Goal: Transaction & Acquisition: Purchase product/service

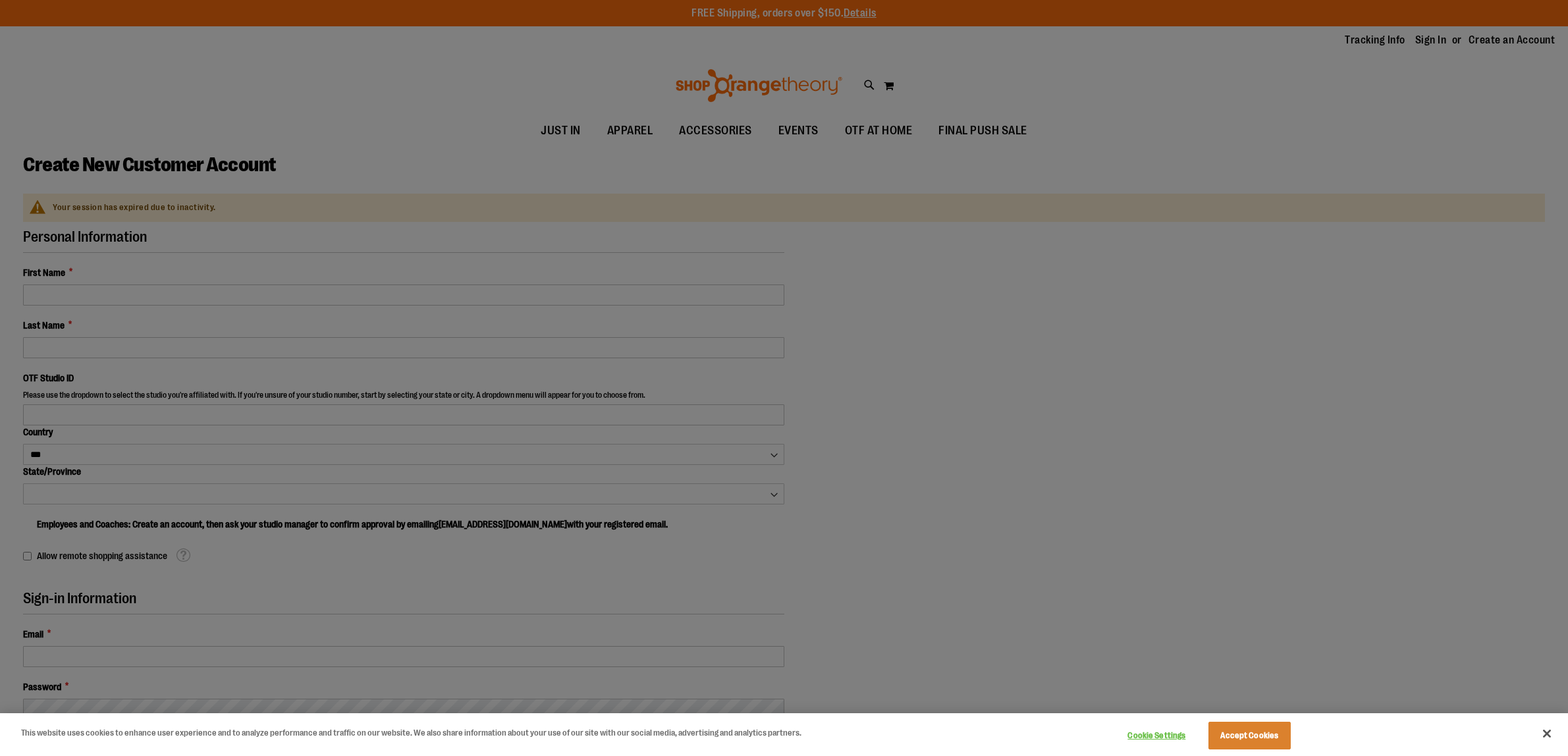
select select "***"
click at [1552, 735] on button "Close" at bounding box center [1547, 733] width 29 height 29
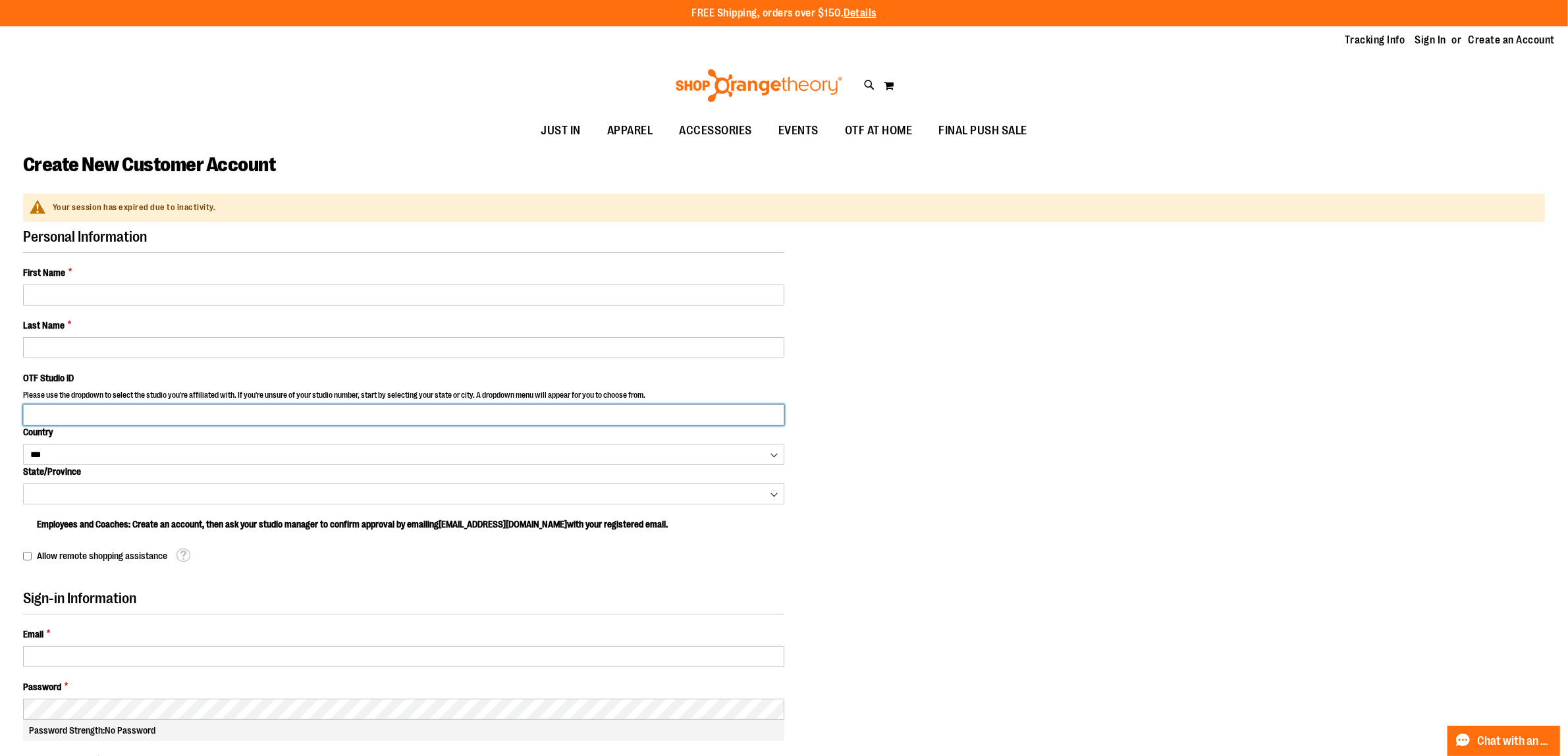
click at [80, 419] on input "OTF Studio ID" at bounding box center [404, 415] width 762 height 21
type input "****"
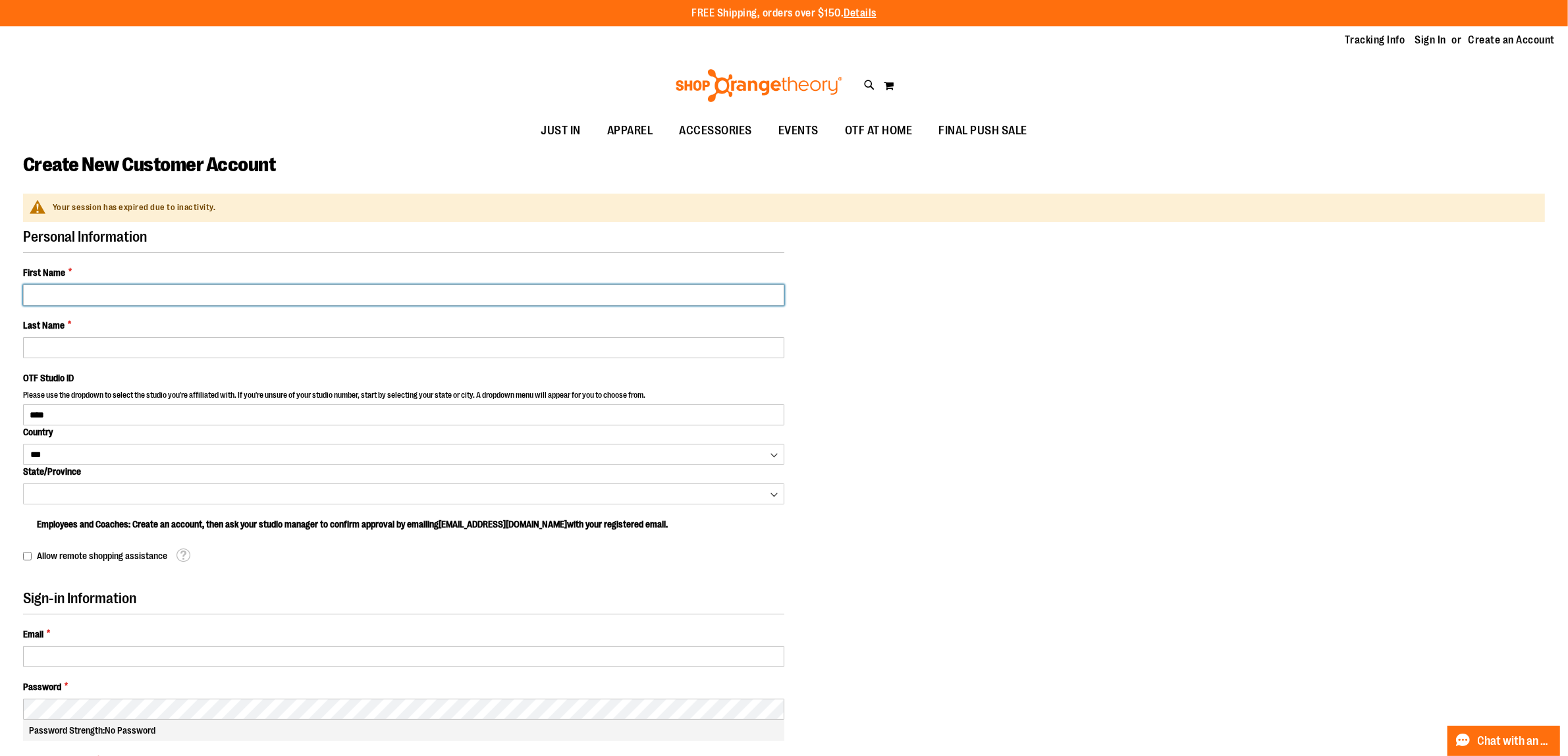
click at [38, 285] on body "Skip to Content The store will not work correctly when cookies are disabled. FR…" at bounding box center [784, 378] width 1568 height 756
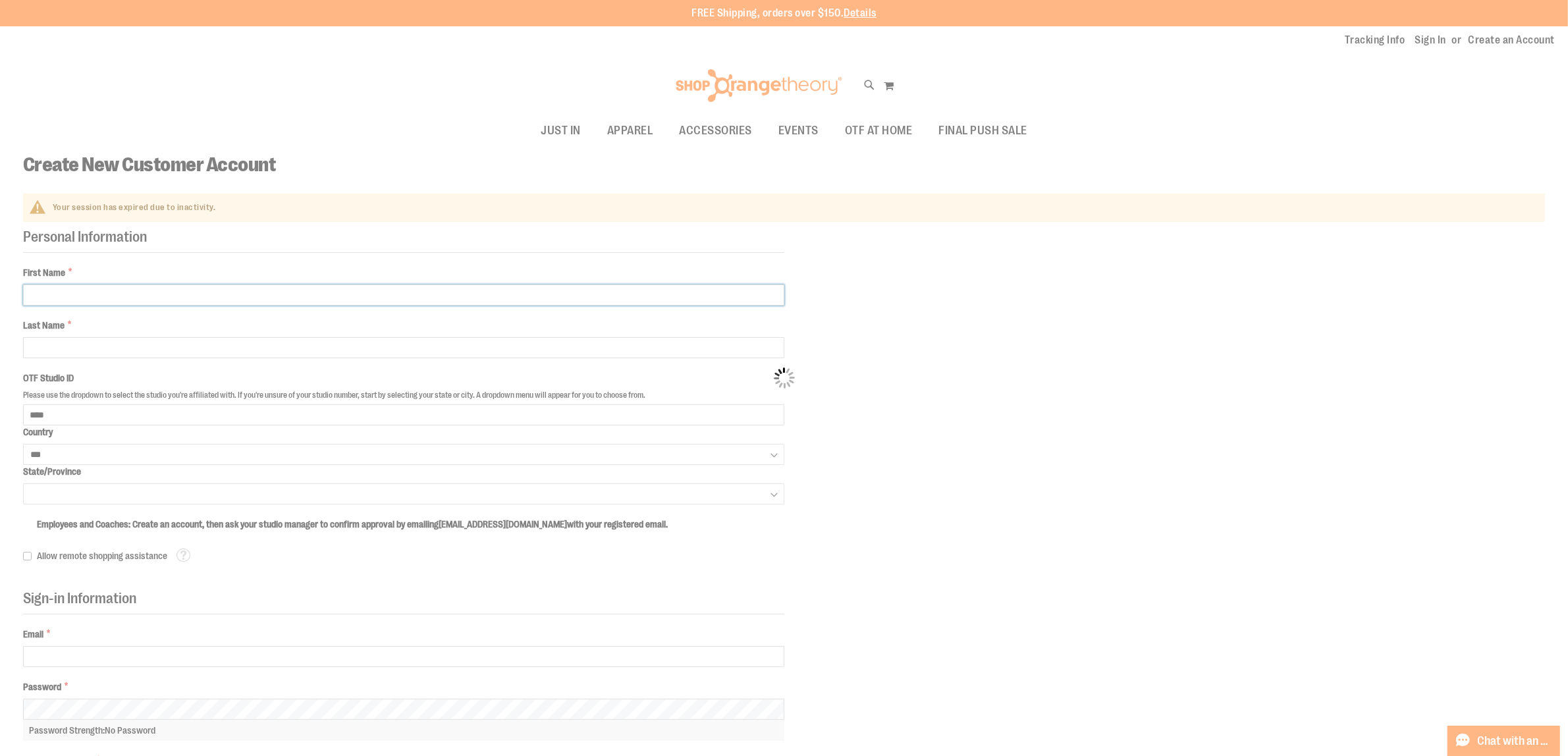
select select "*******"
select select "**********"
select select "****"
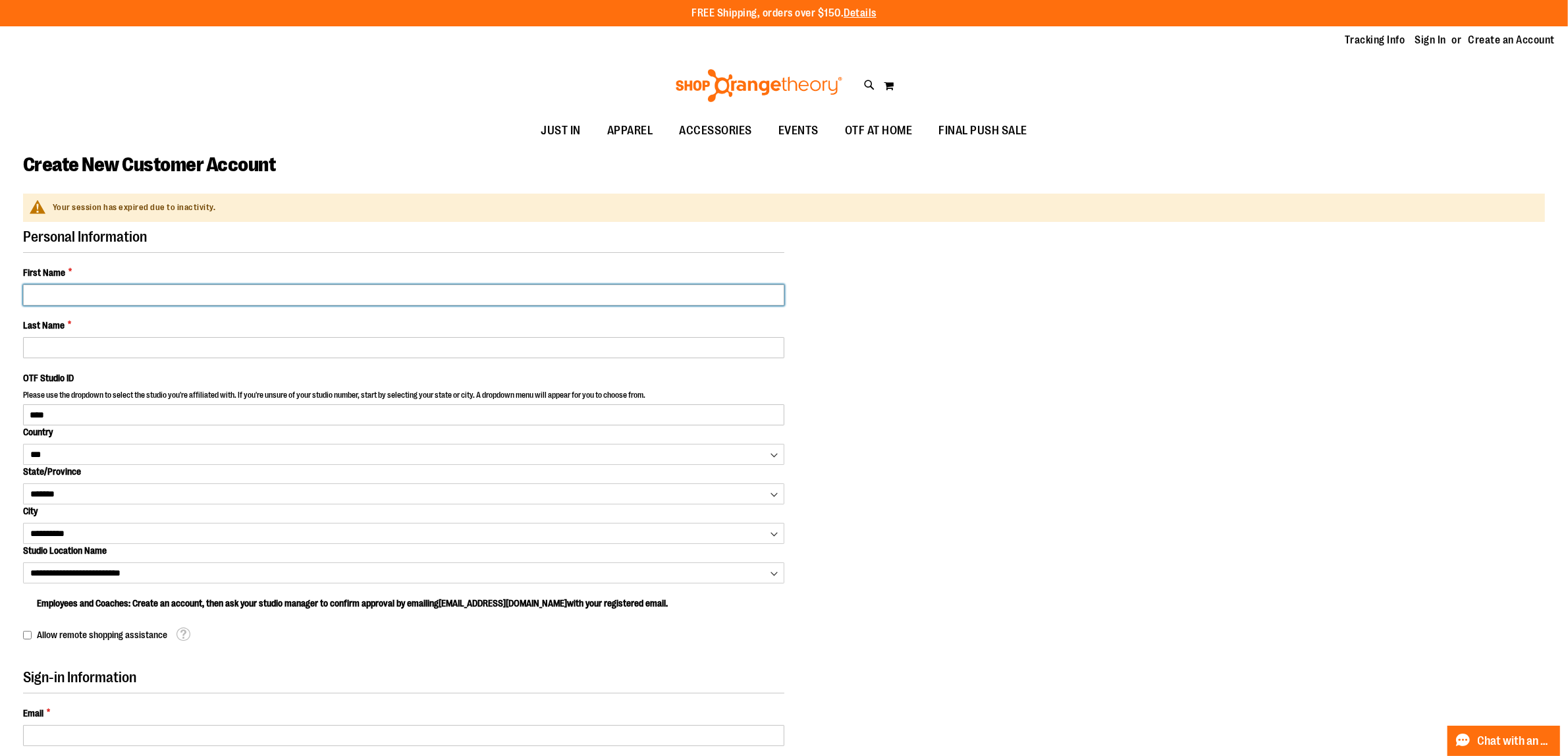
type input "****"
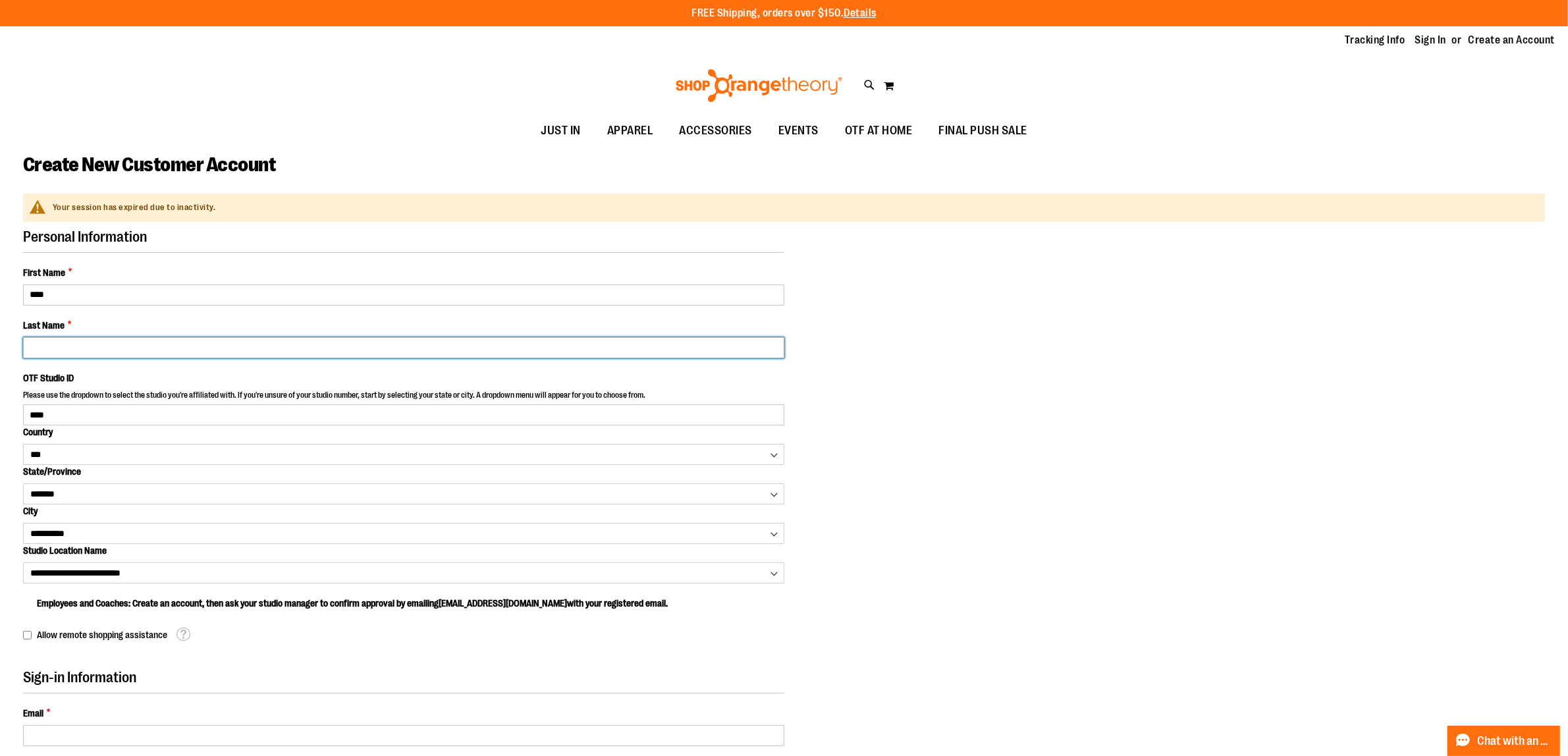
click at [66, 343] on input "Last Name *" at bounding box center [404, 348] width 762 height 21
type input "********"
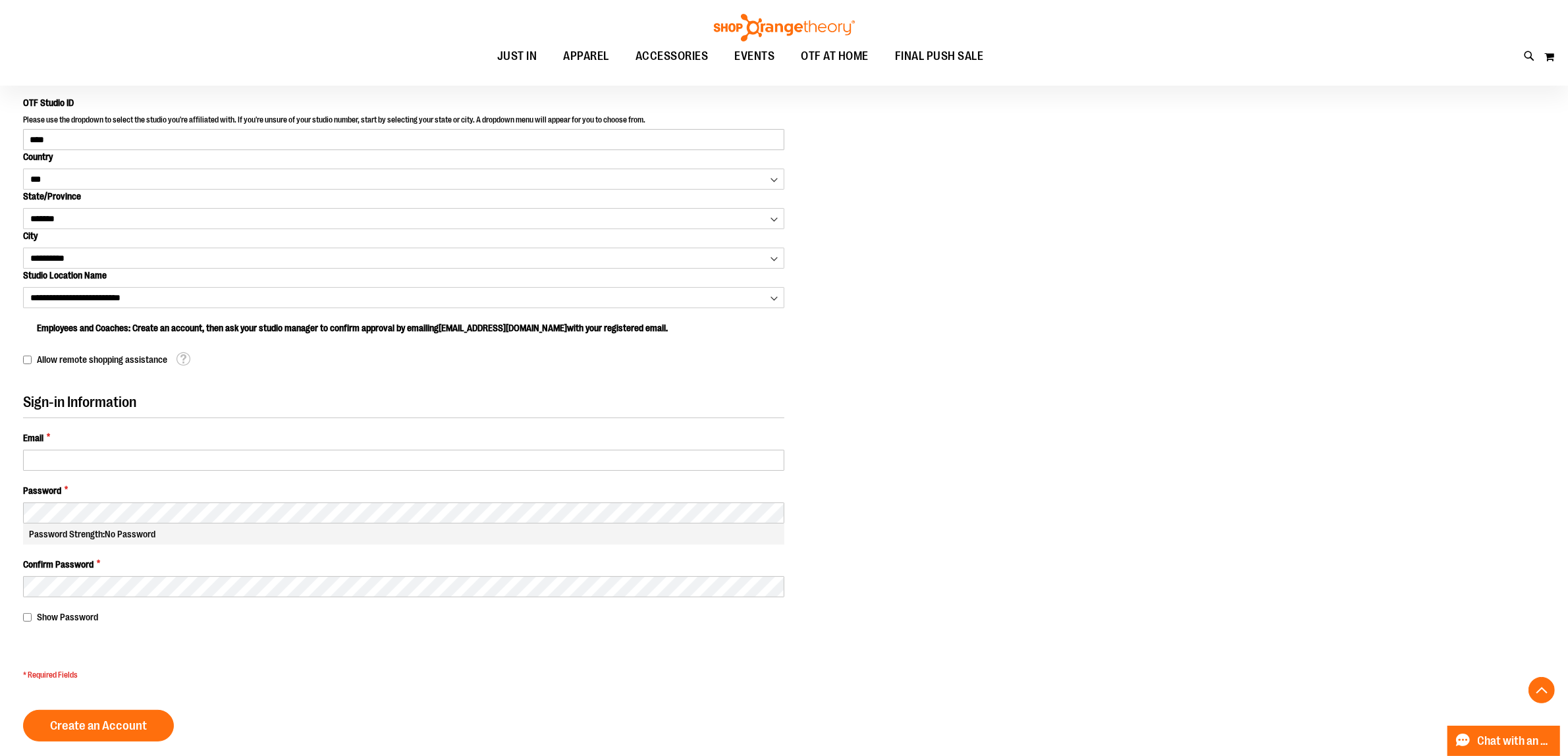
scroll to position [329, 0]
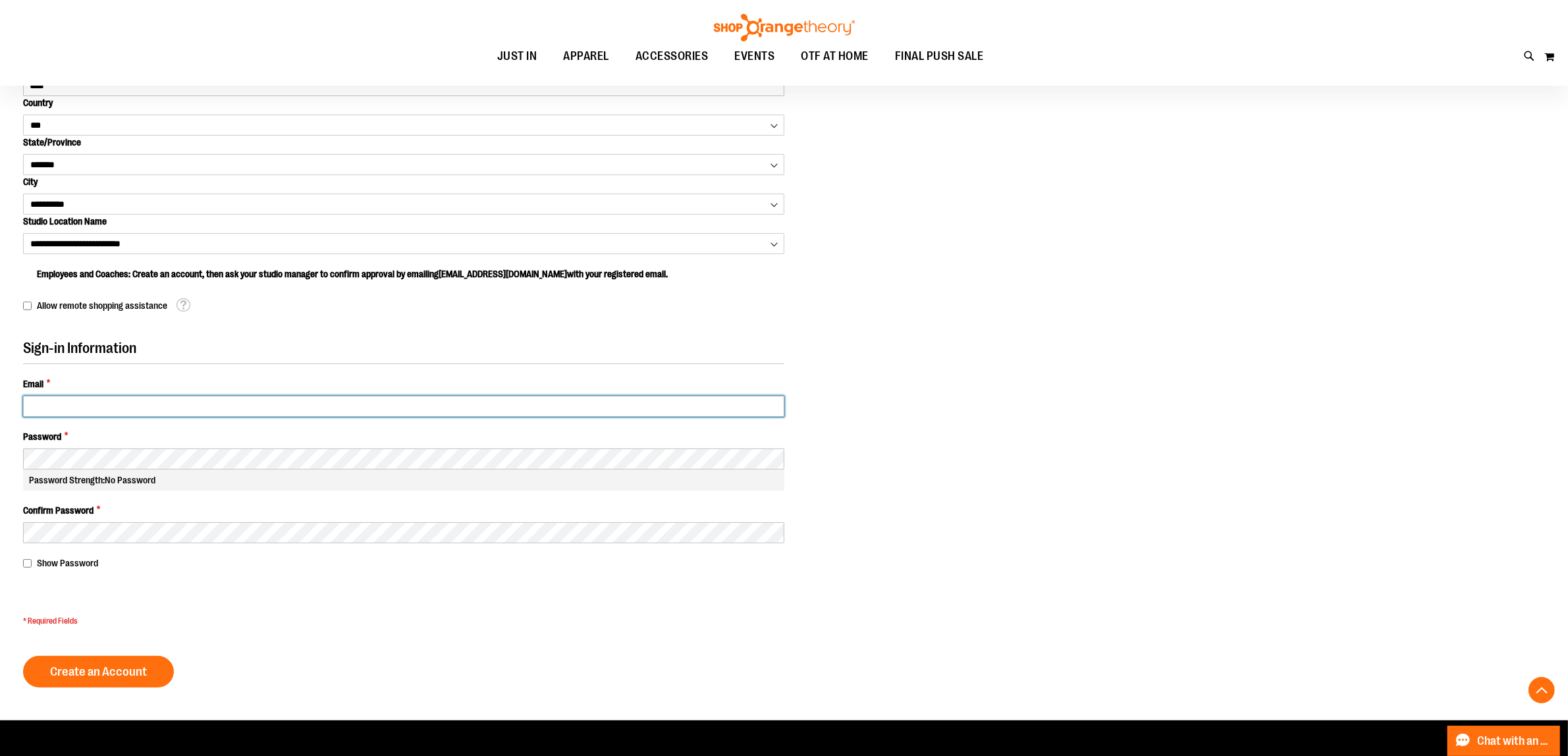
click at [68, 408] on input "Email *" at bounding box center [404, 407] width 762 height 21
drag, startPoint x: 160, startPoint y: 409, endPoint x: 18, endPoint y: 400, distance: 142.3
click at [18, 400] on main "Create New Customer Account Your session has expired due to inactivity. Persona…" at bounding box center [784, 268] width 1568 height 903
paste input "*"
type input "**********"
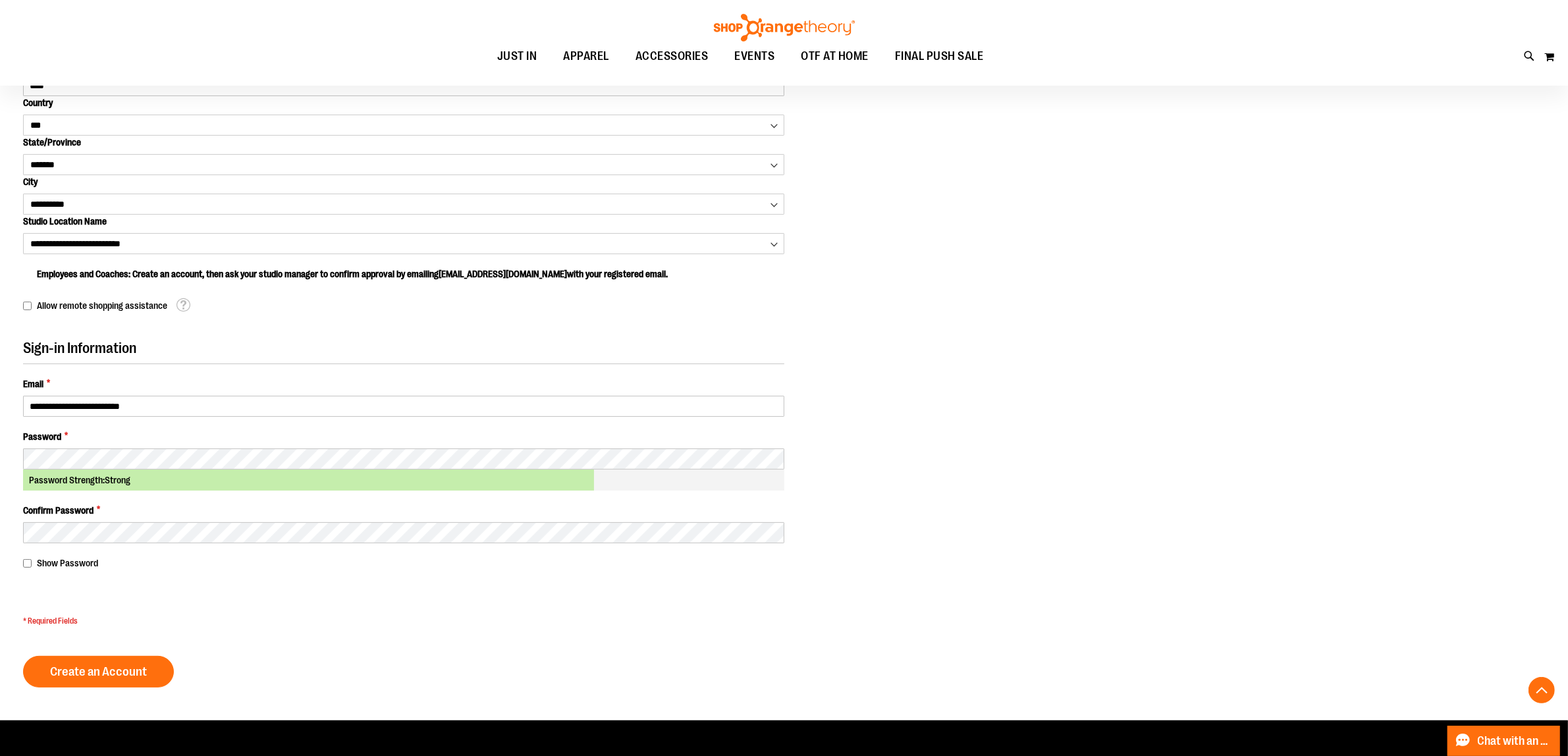
click at [970, 438] on div "Personal Information First Name * **** Last Name * ******** OTF Studio ID Pleas…" at bounding box center [784, 307] width 1522 height 815
click at [90, 679] on span "Create an Account" at bounding box center [99, 672] width 97 height 15
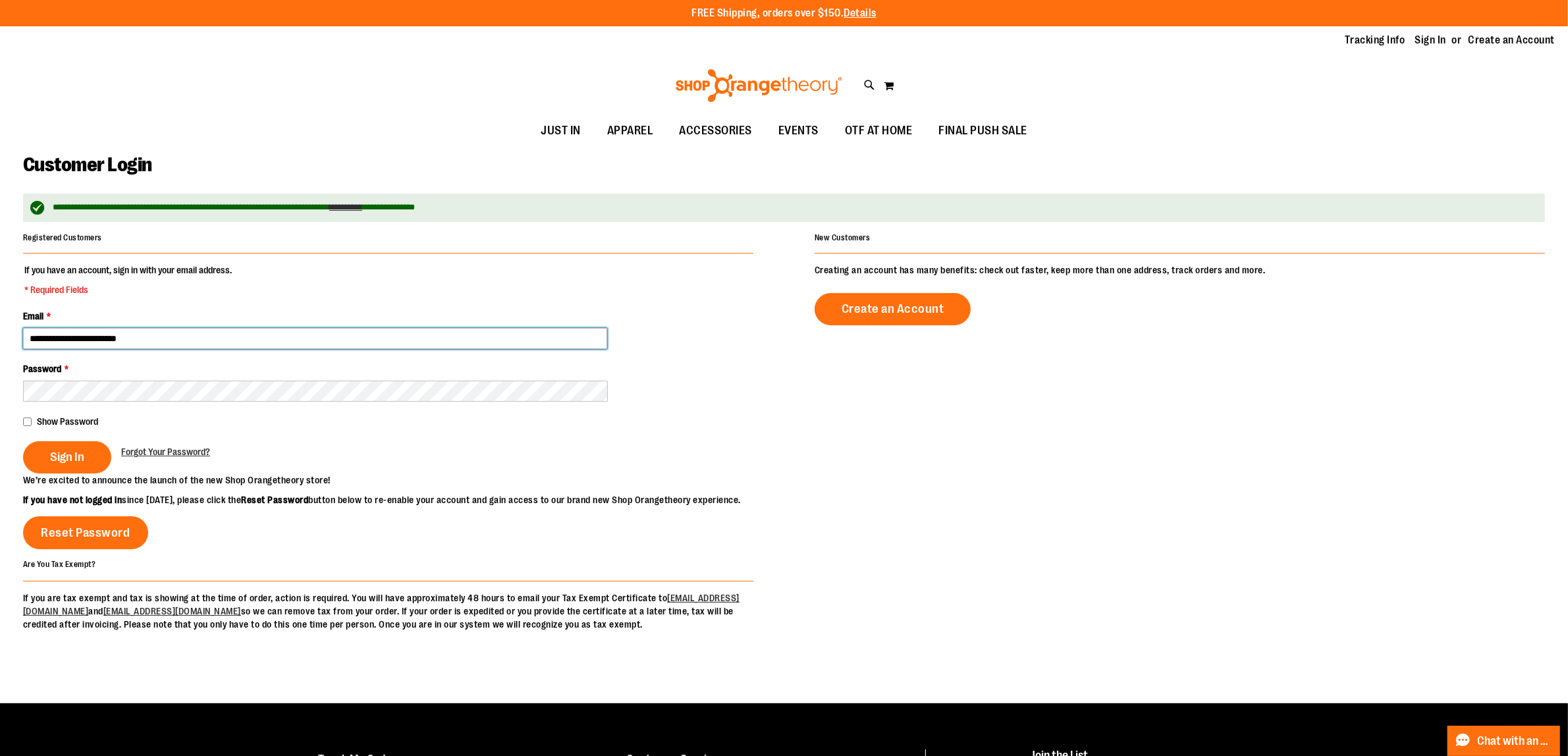
drag, startPoint x: 170, startPoint y: 340, endPoint x: -2, endPoint y: 331, distance: 172.2
click at [0, 331] on html "Skip to Content The store will not work correctly when cookies are disabled. FR…" at bounding box center [784, 378] width 1568 height 756
paste input "*"
type input "**********"
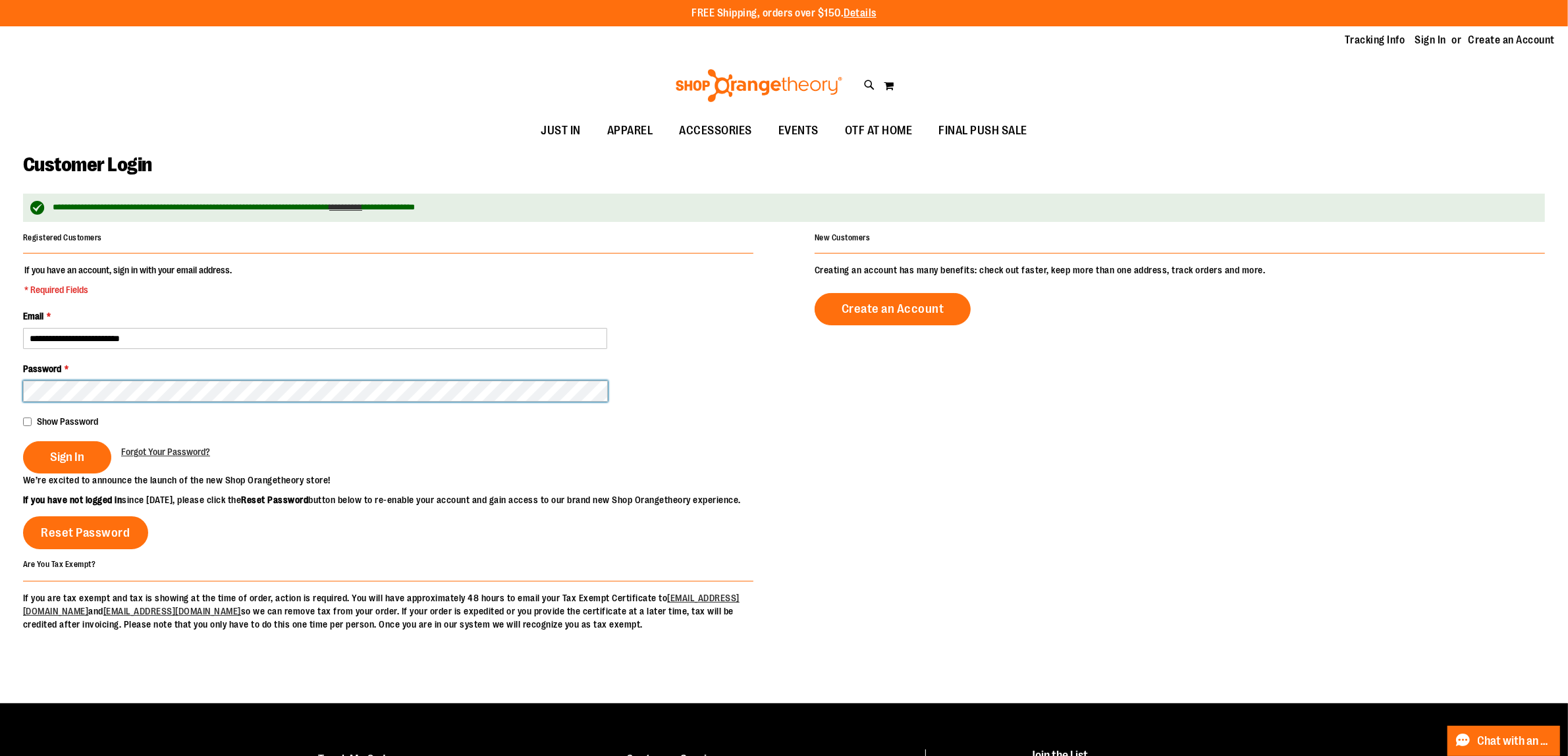
click at [21, 387] on main "**********" at bounding box center [784, 425] width 1568 height 558
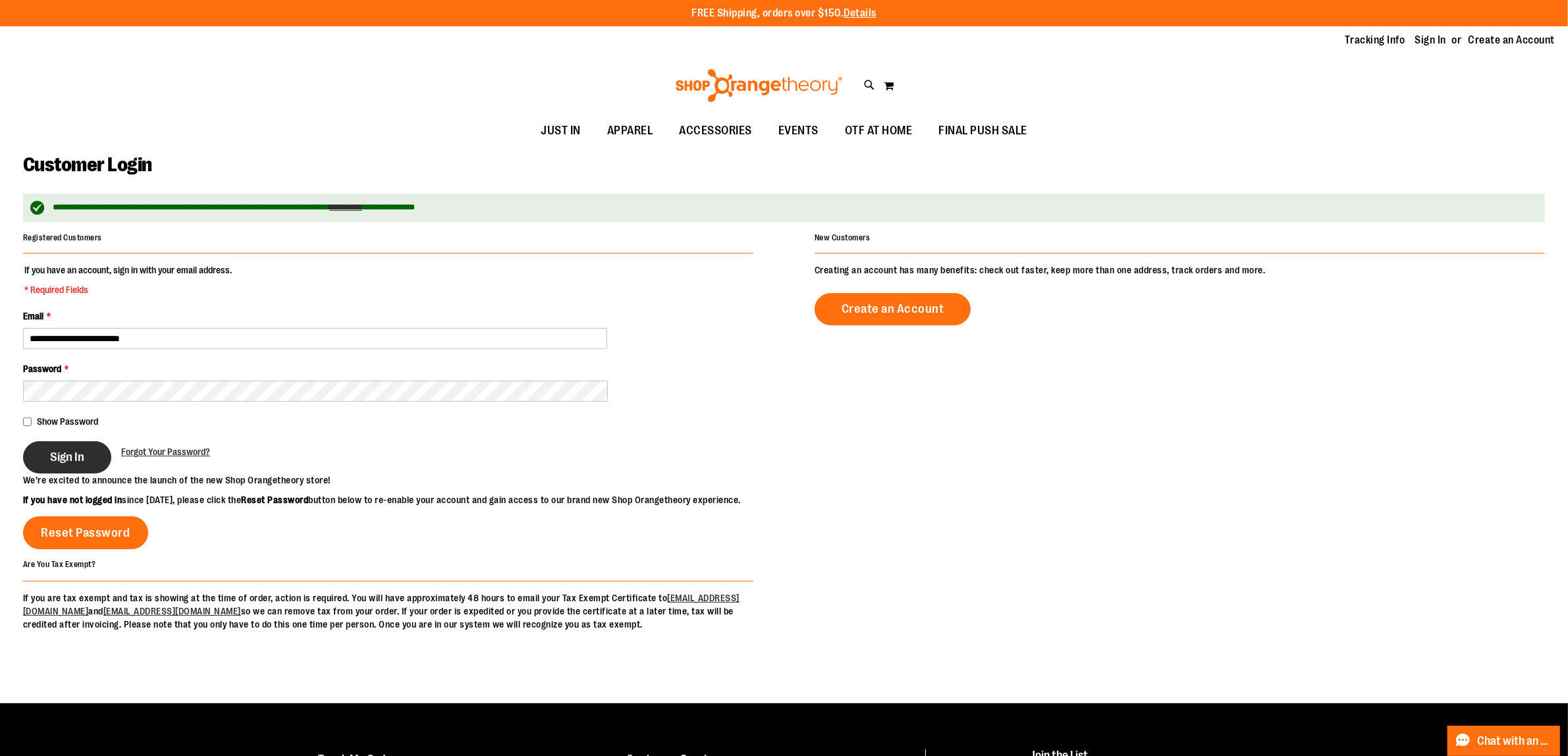
click at [72, 459] on span "Sign In" at bounding box center [68, 457] width 35 height 15
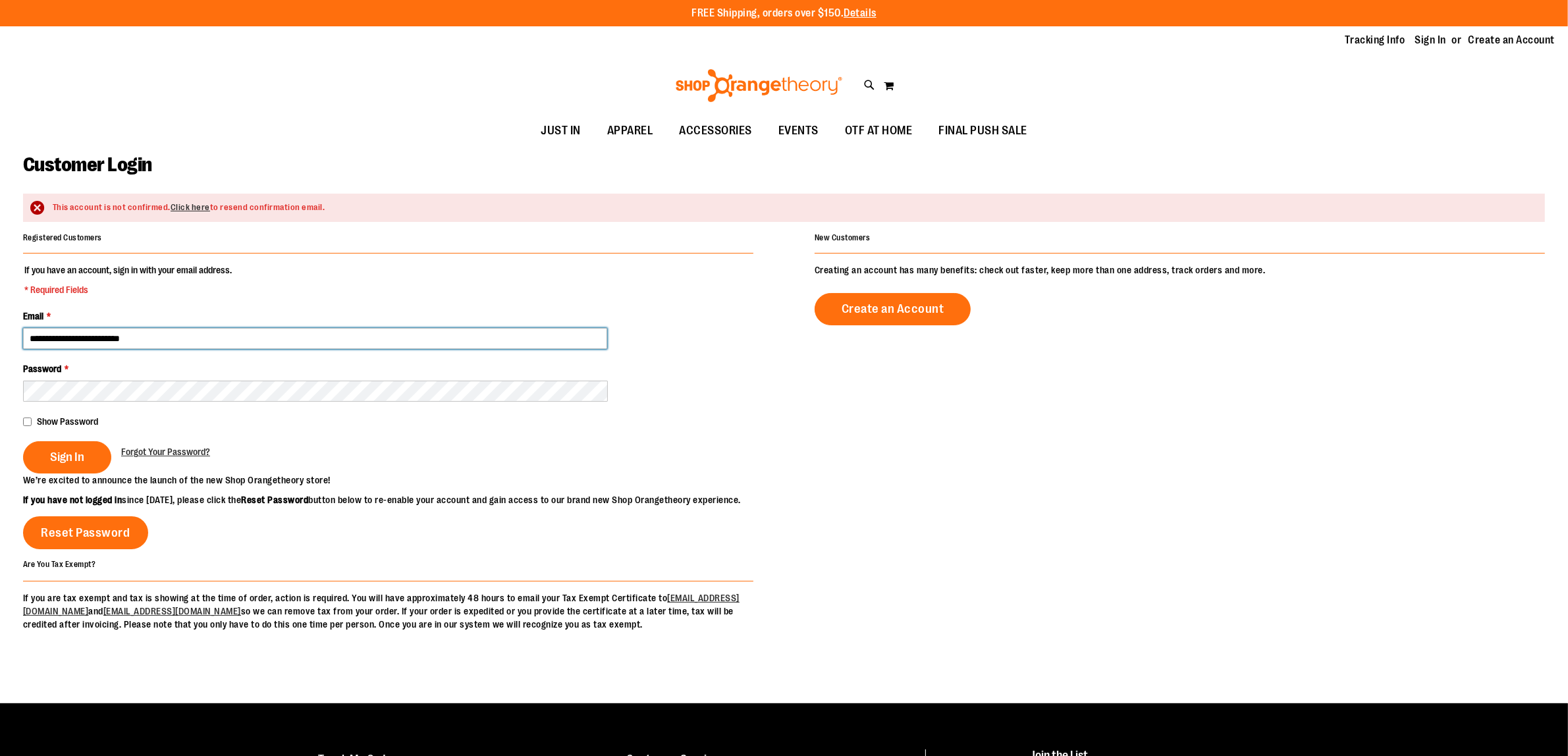
type input "**********"
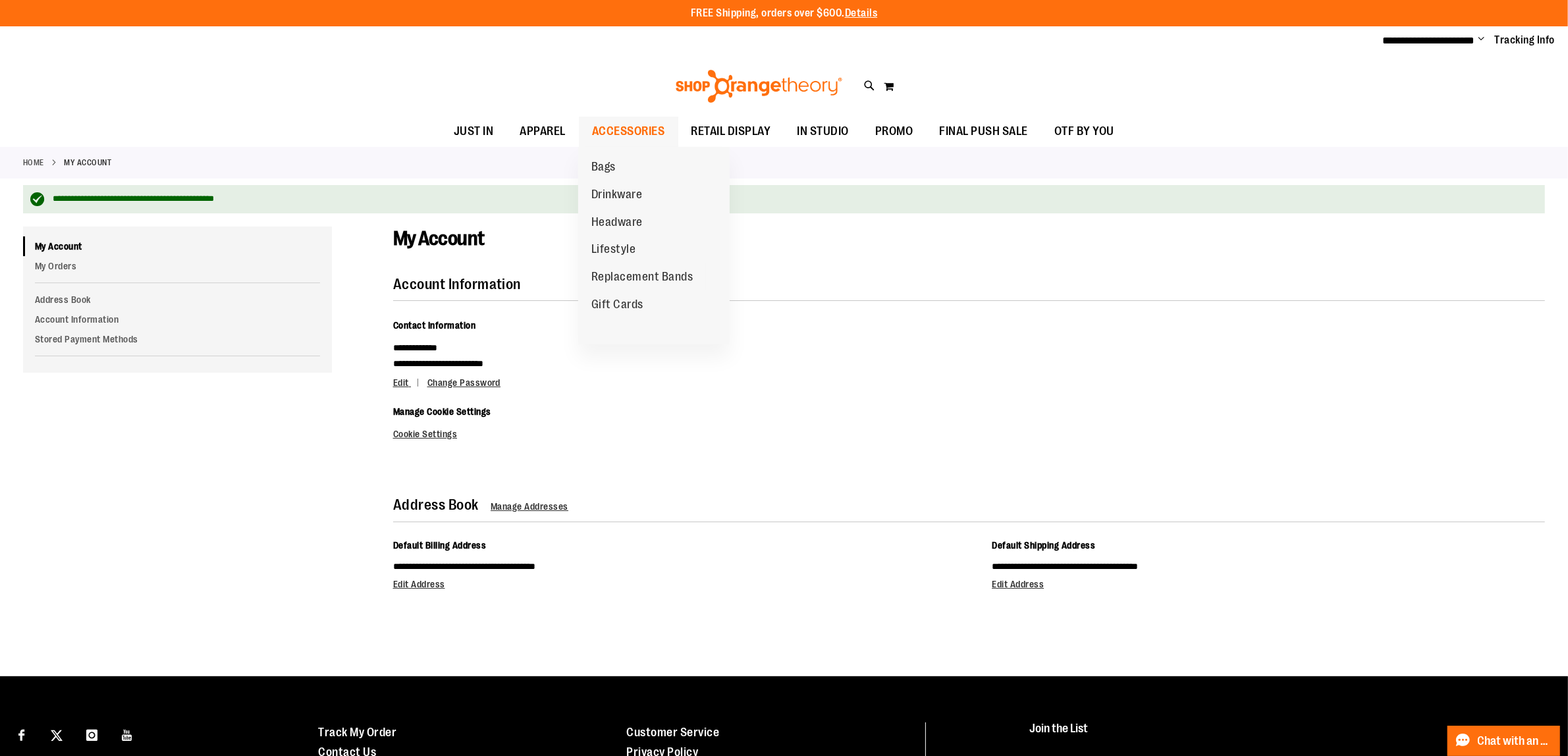
click at [643, 122] on span "ACCESSORIES" at bounding box center [628, 132] width 73 height 30
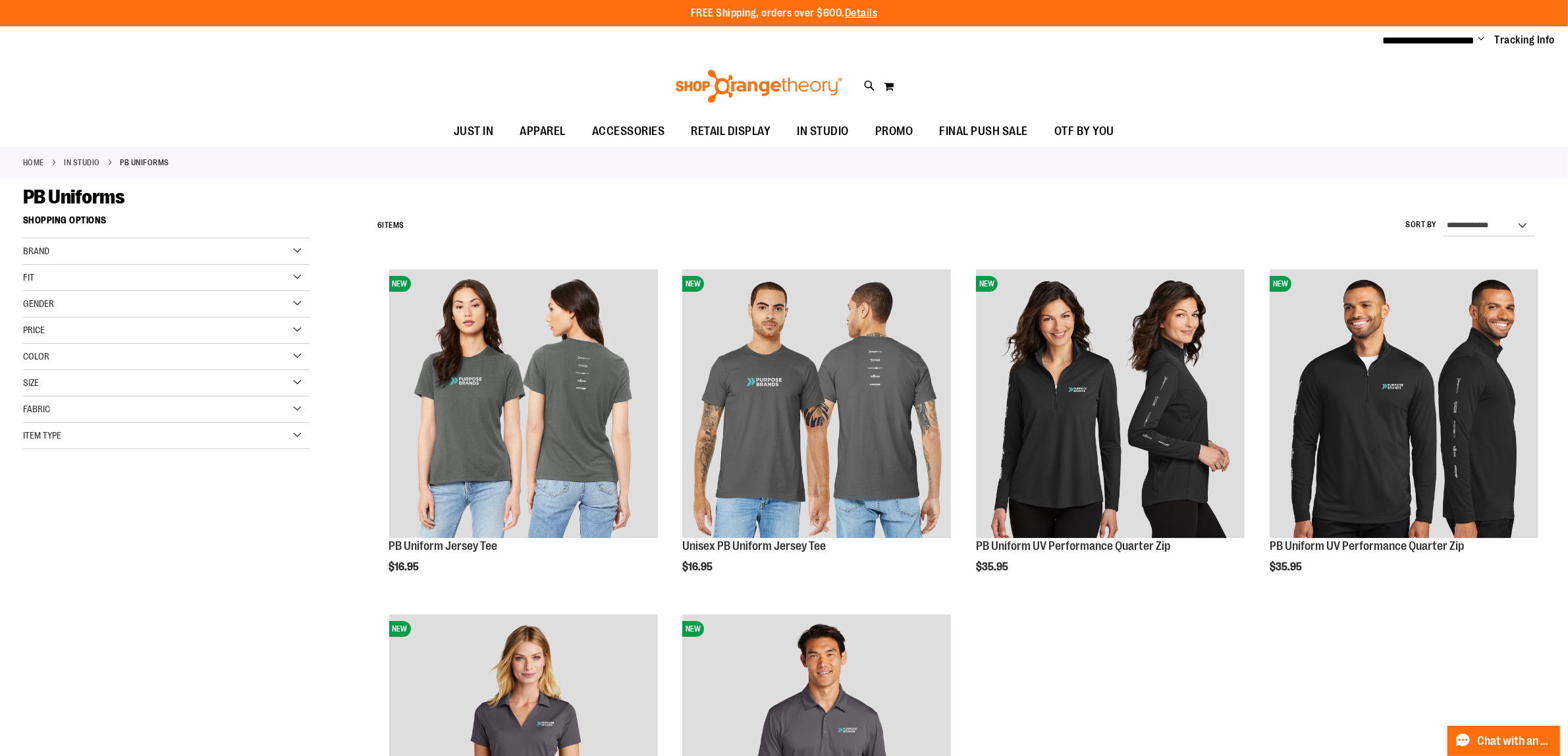
click at [113, 257] on div "Brand" at bounding box center [166, 252] width 287 height 26
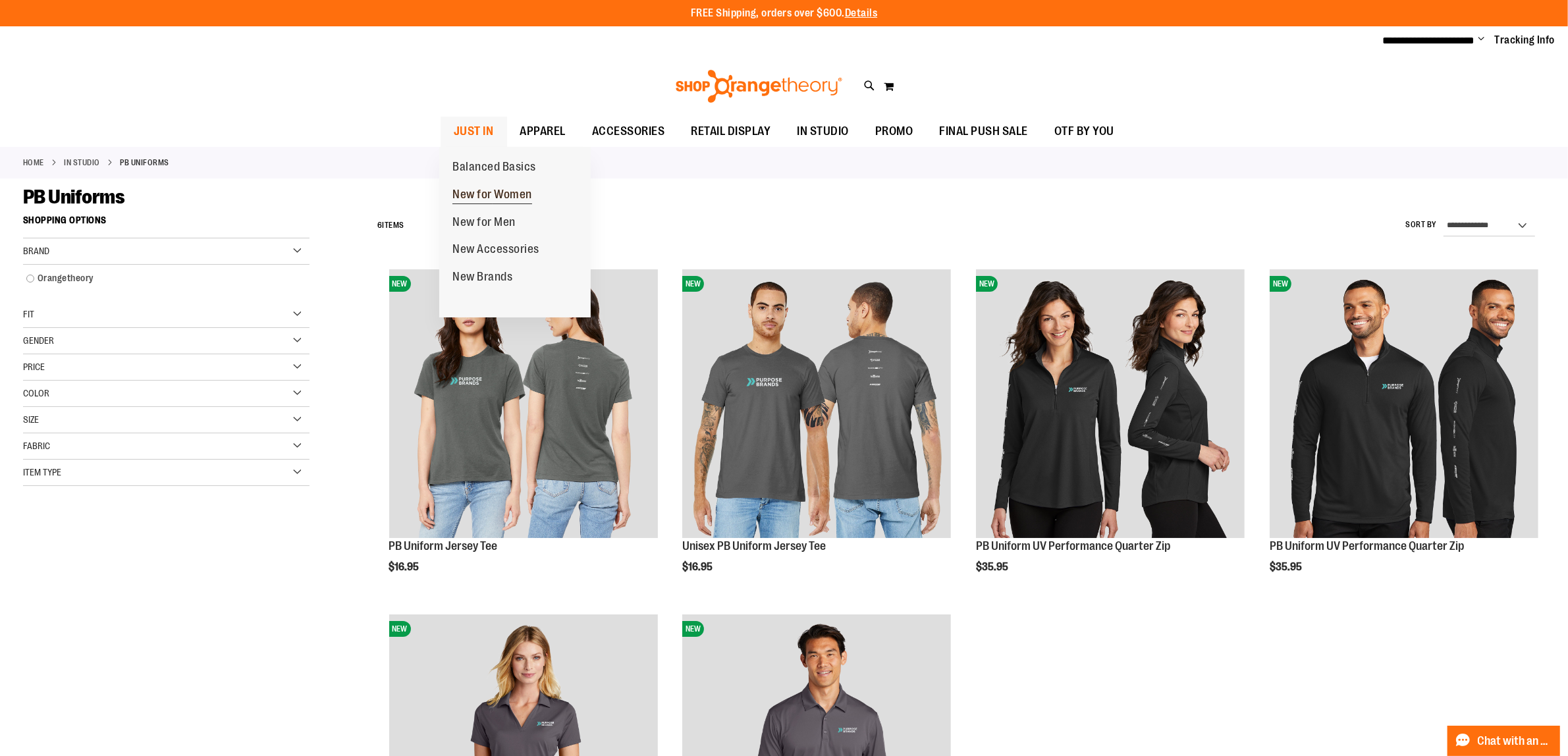
click at [482, 192] on span "New for Women" at bounding box center [492, 196] width 80 height 16
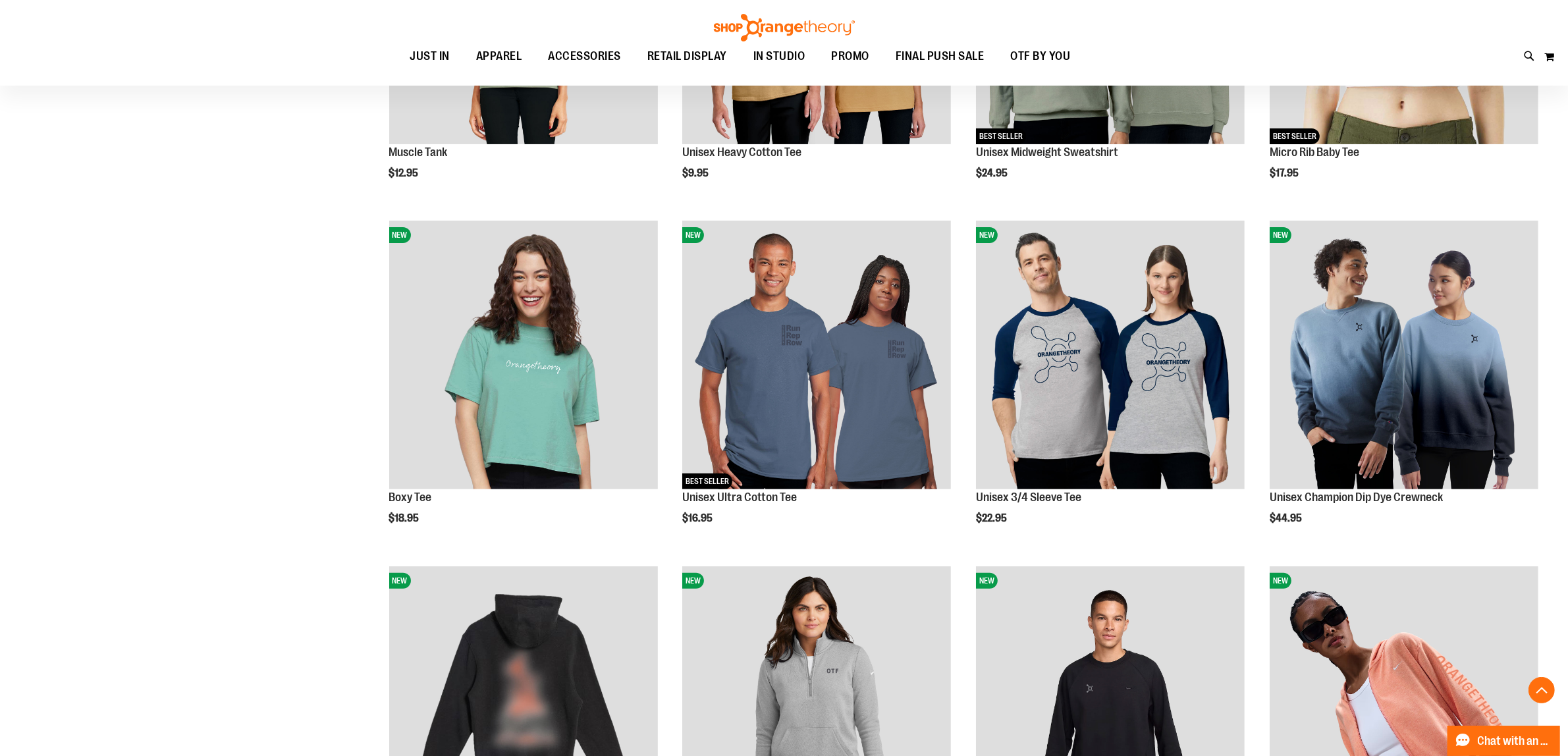
scroll to position [412, 0]
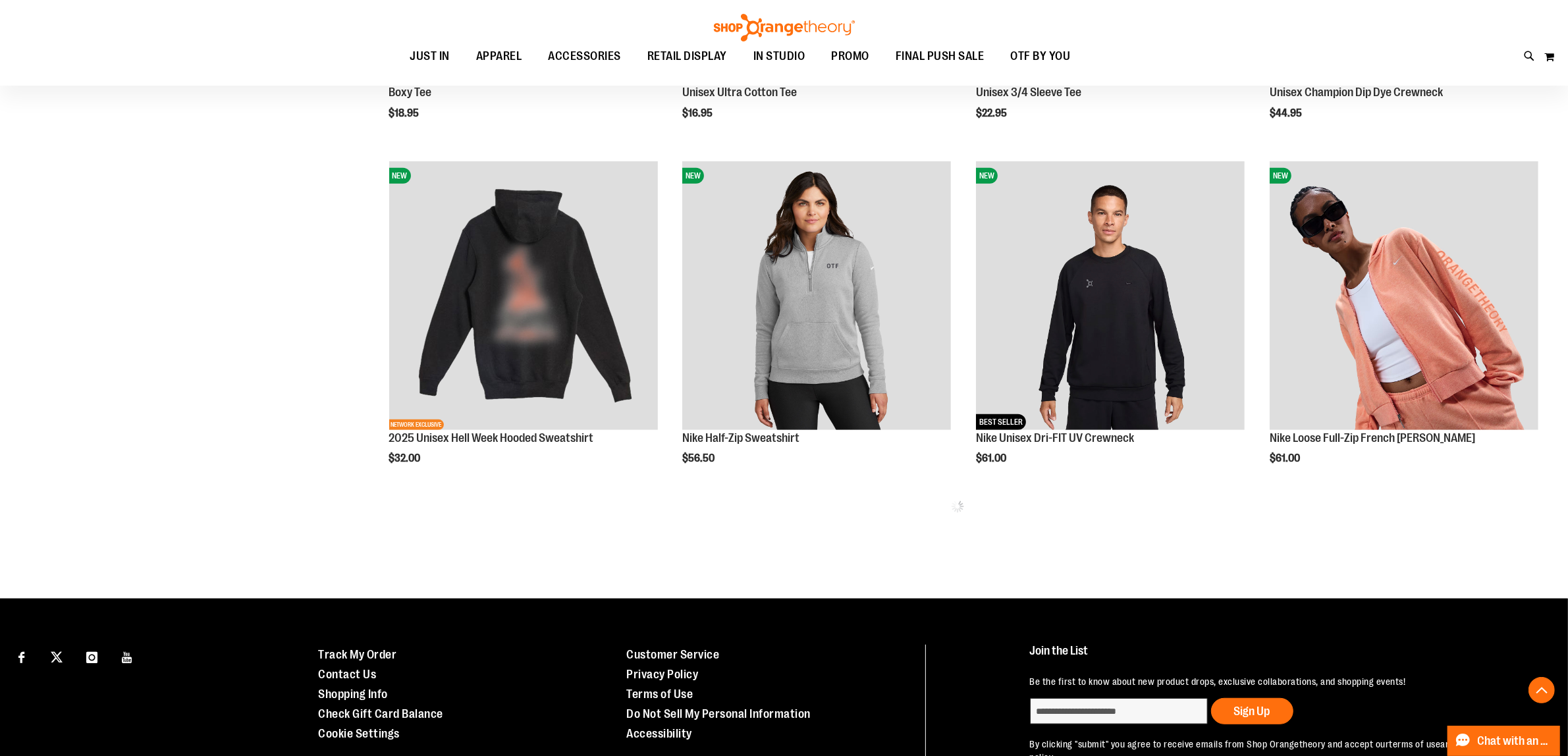
scroll to position [824, 0]
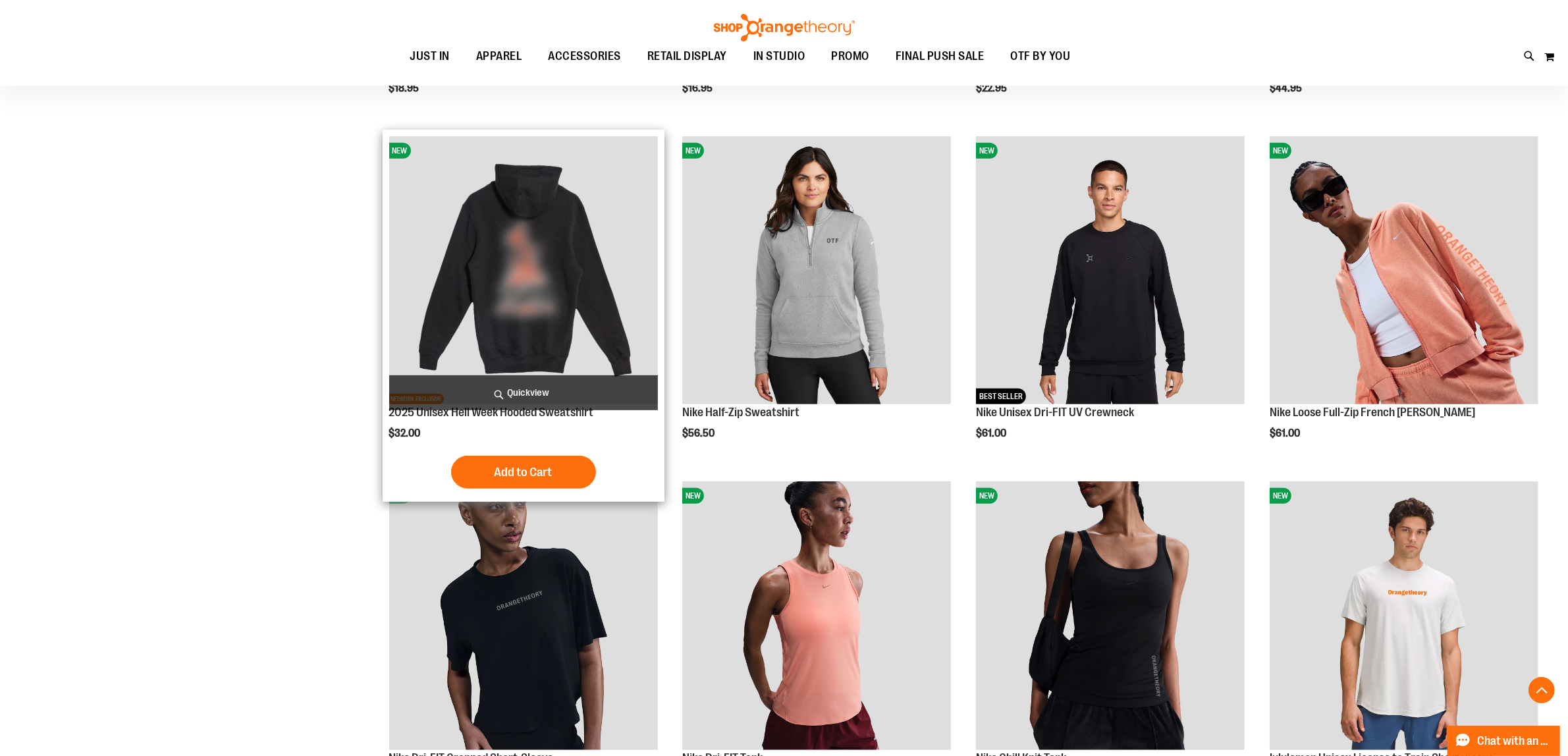
click at [583, 278] on img "product" at bounding box center [524, 271] width 268 height 268
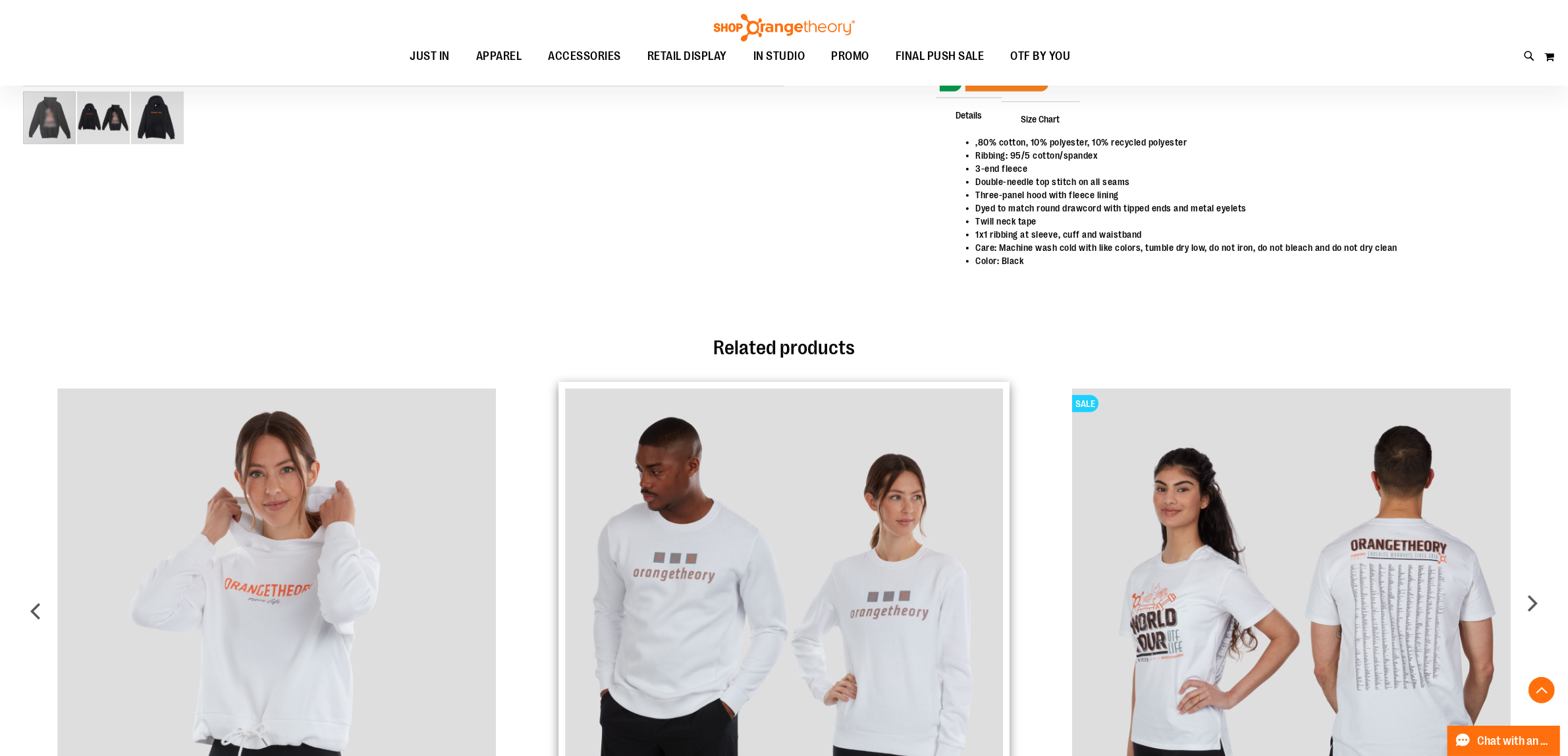
scroll to position [1028, 0]
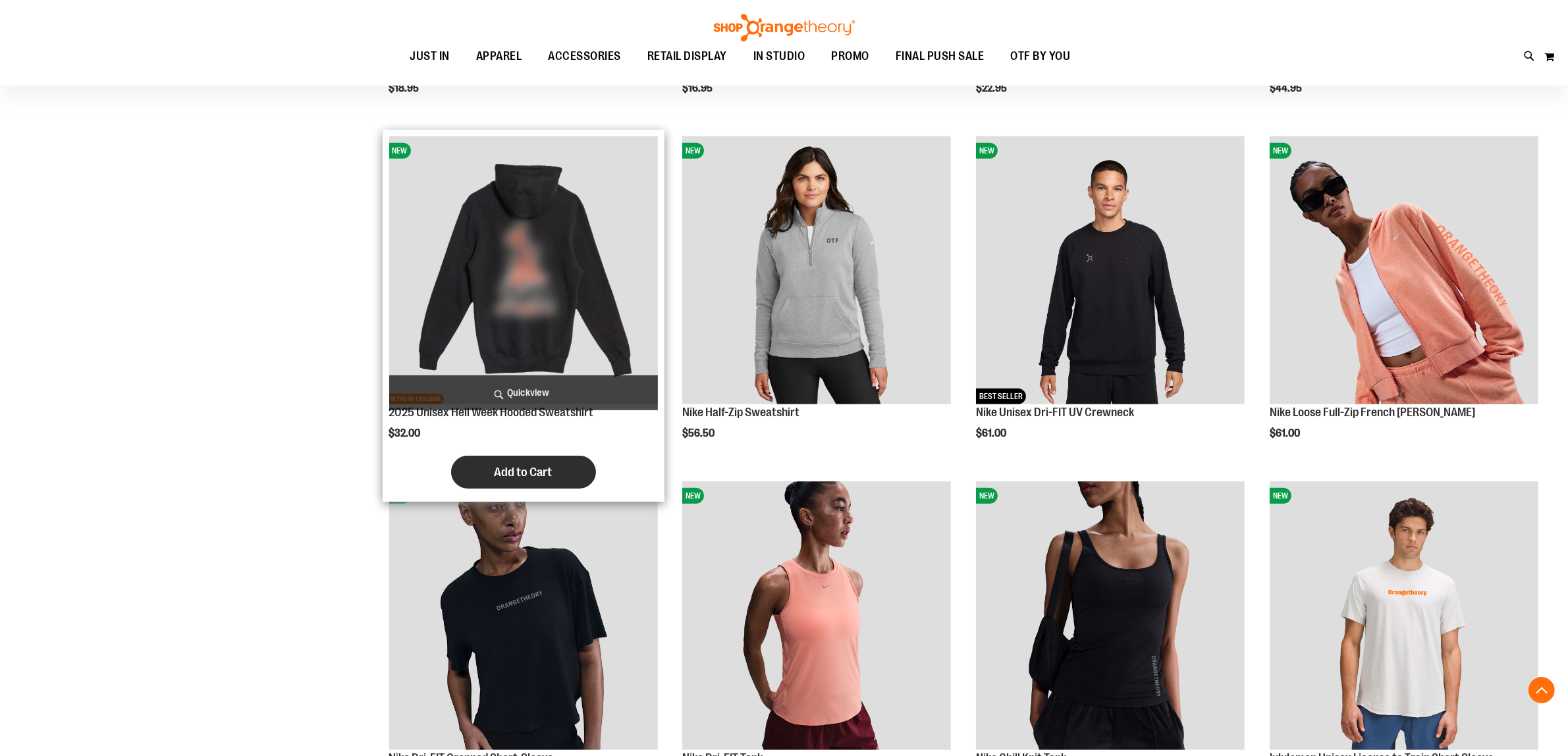
scroll to position [1235, 0]
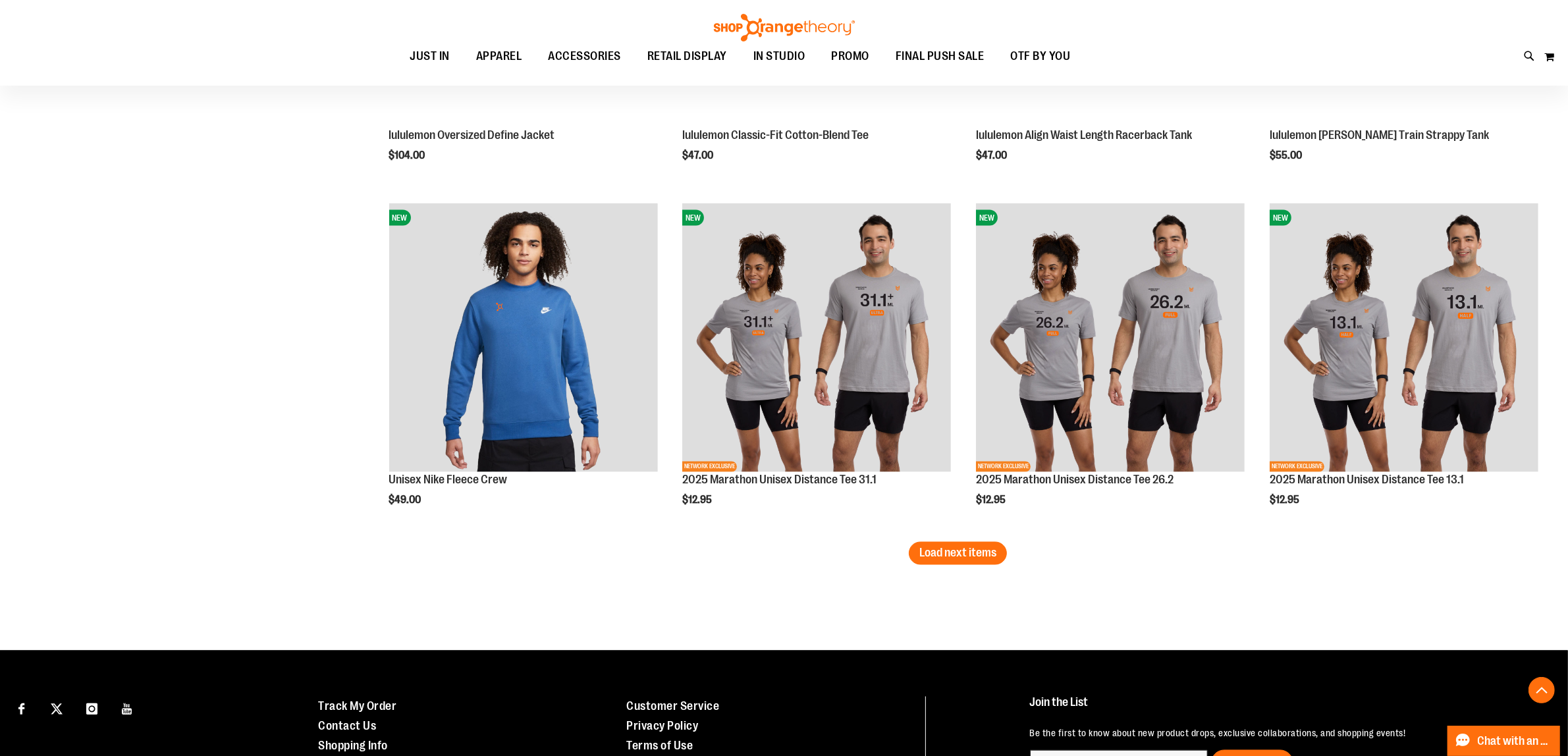
scroll to position [2966, 0]
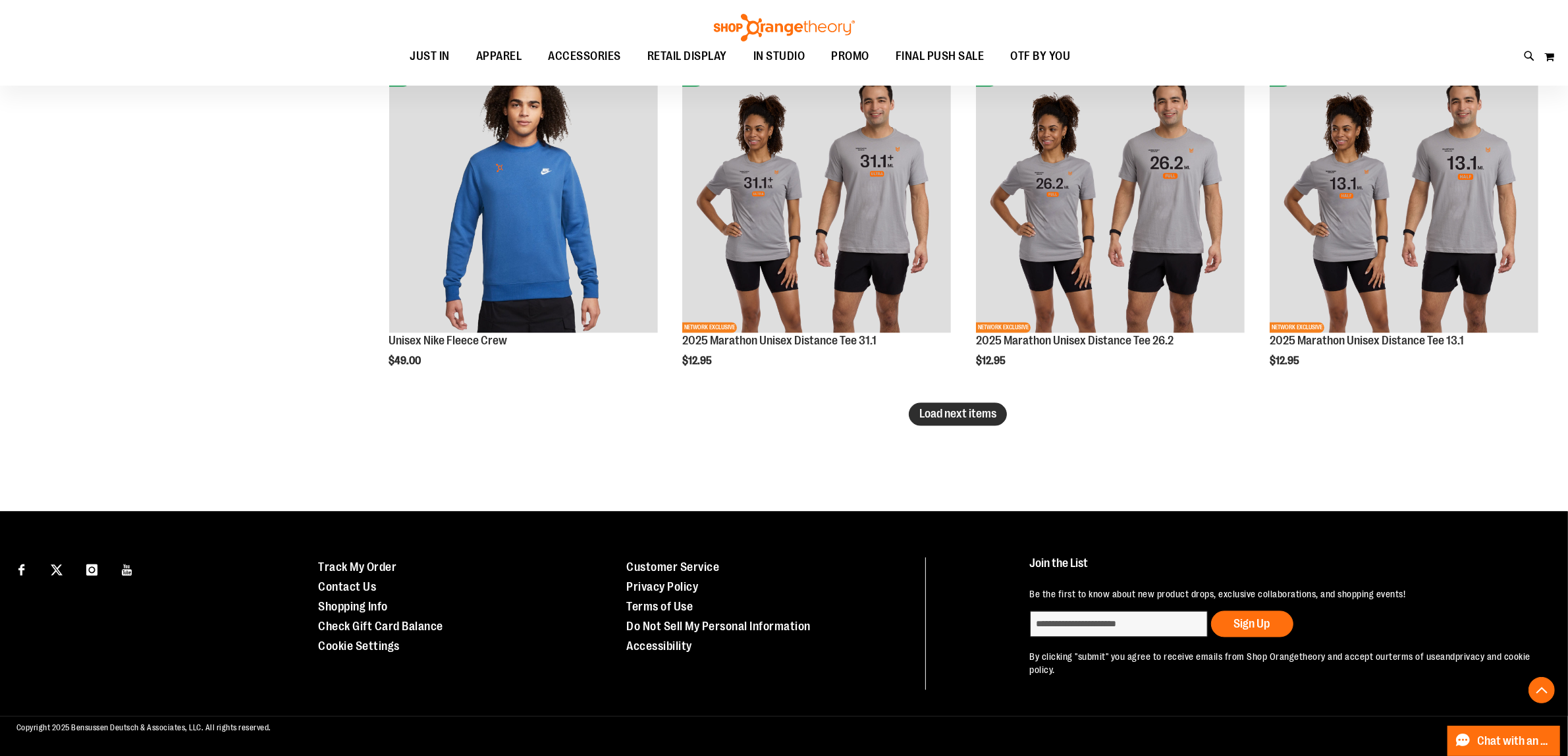
click at [973, 409] on span "Load next items" at bounding box center [959, 414] width 77 height 13
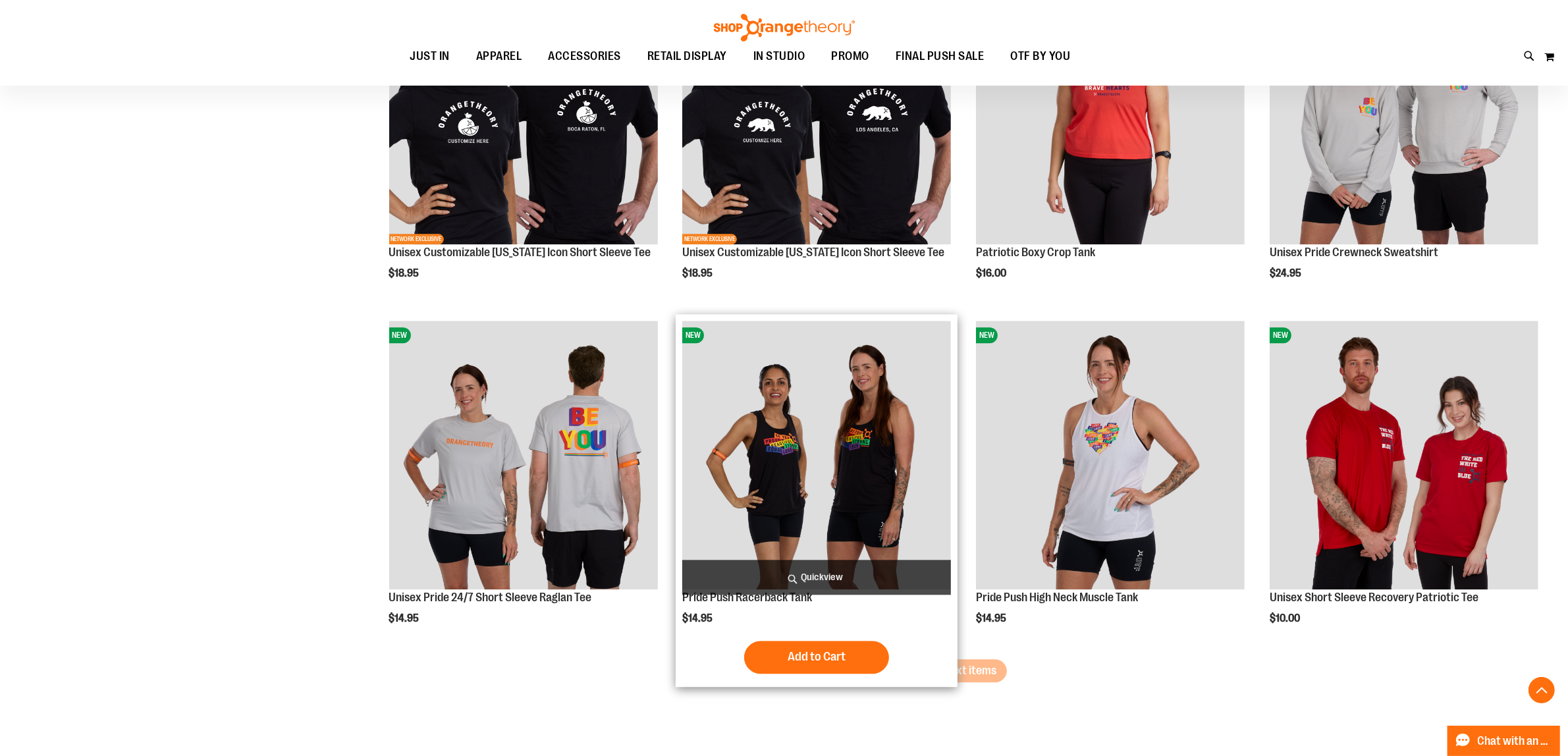
scroll to position [3789, 0]
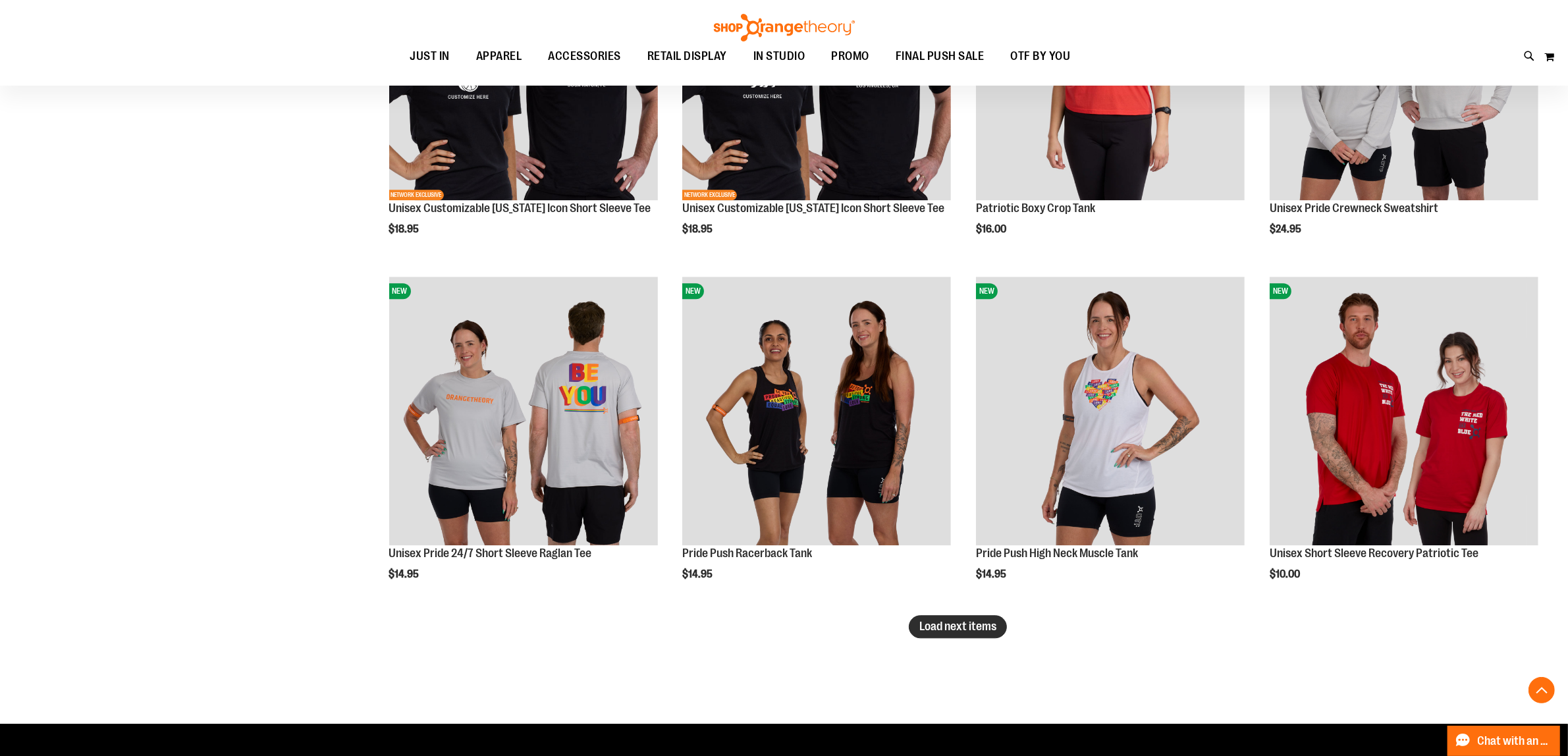
click at [973, 627] on span "Load next items" at bounding box center [959, 627] width 77 height 13
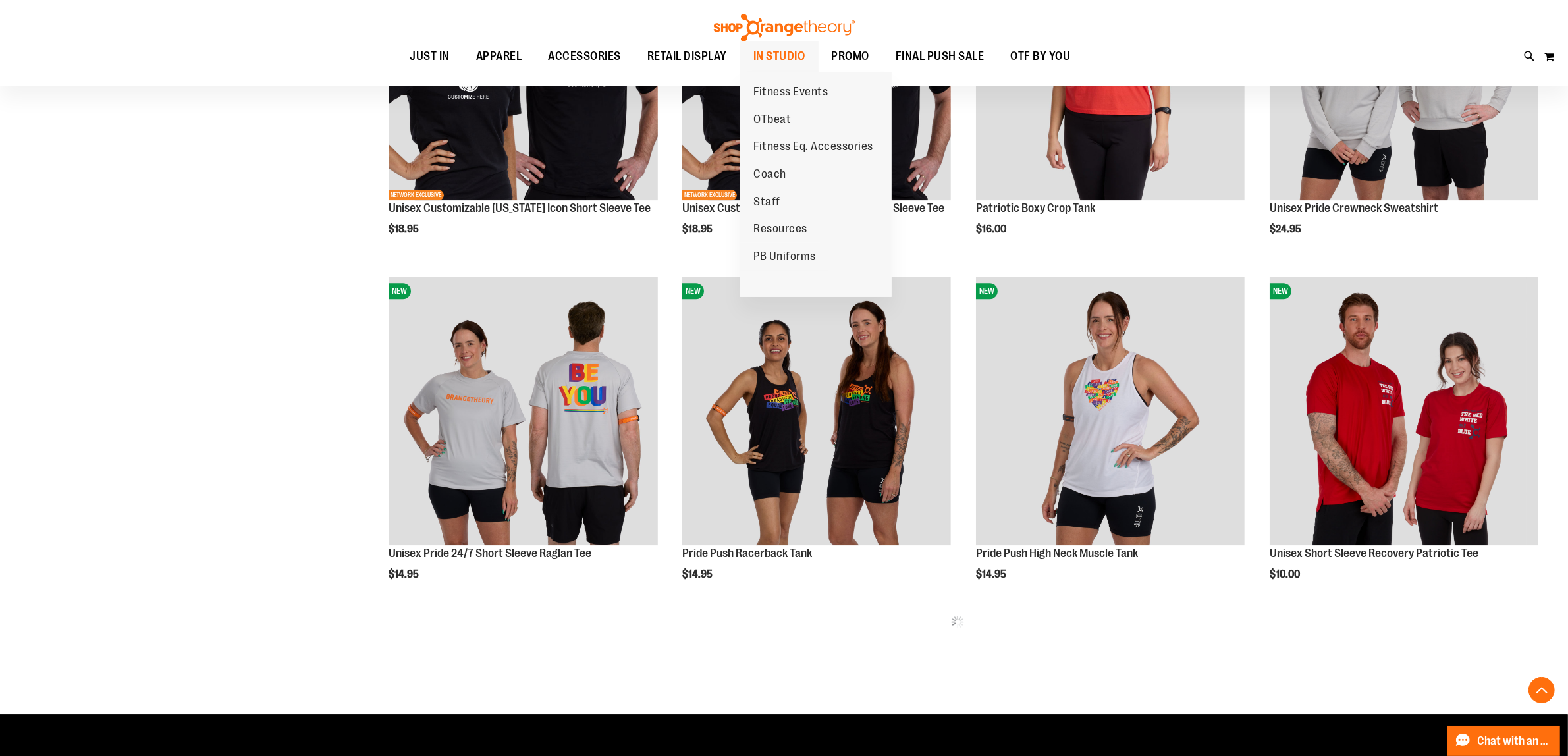
click at [801, 58] on span "IN STUDIO" at bounding box center [779, 56] width 52 height 30
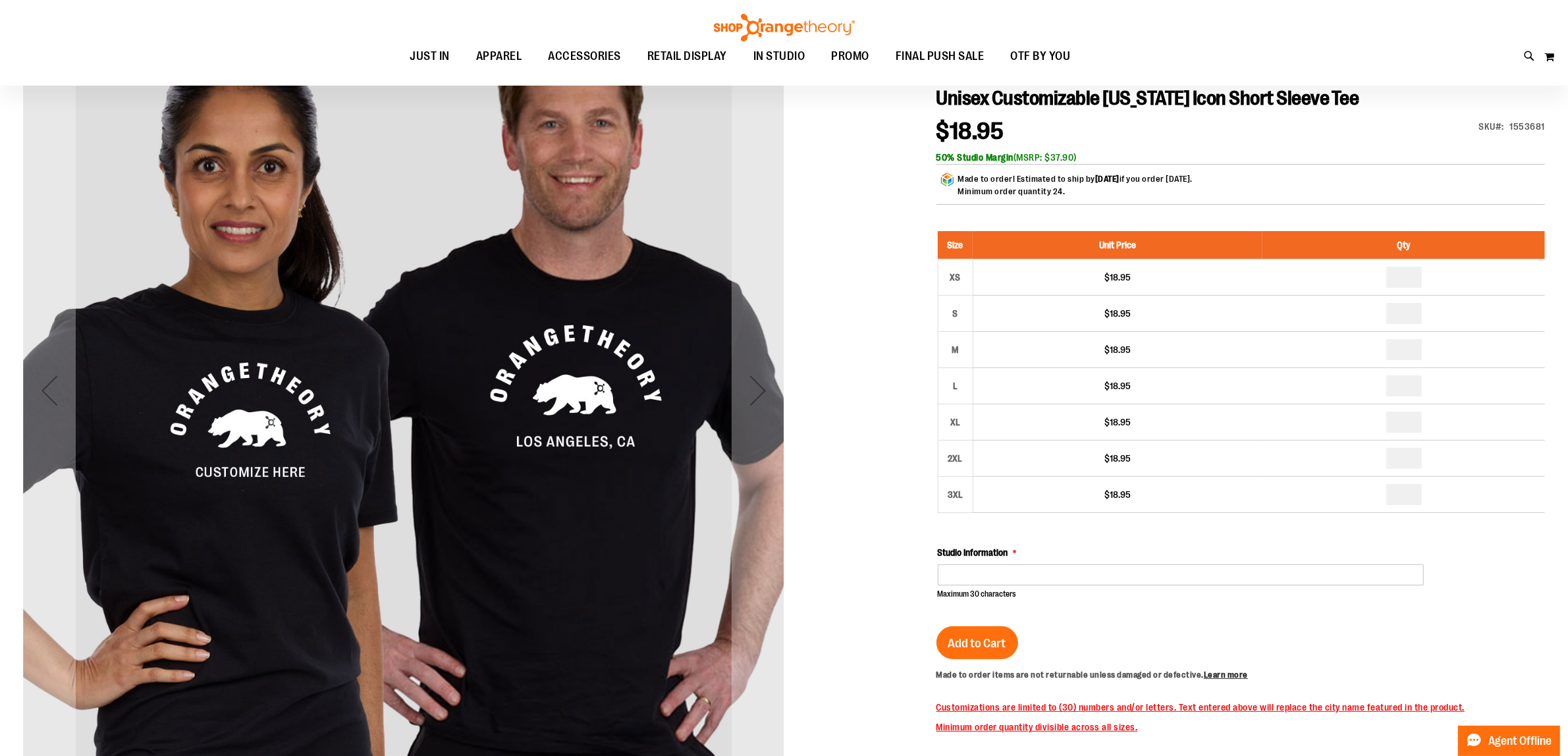
scroll to position [329, 0]
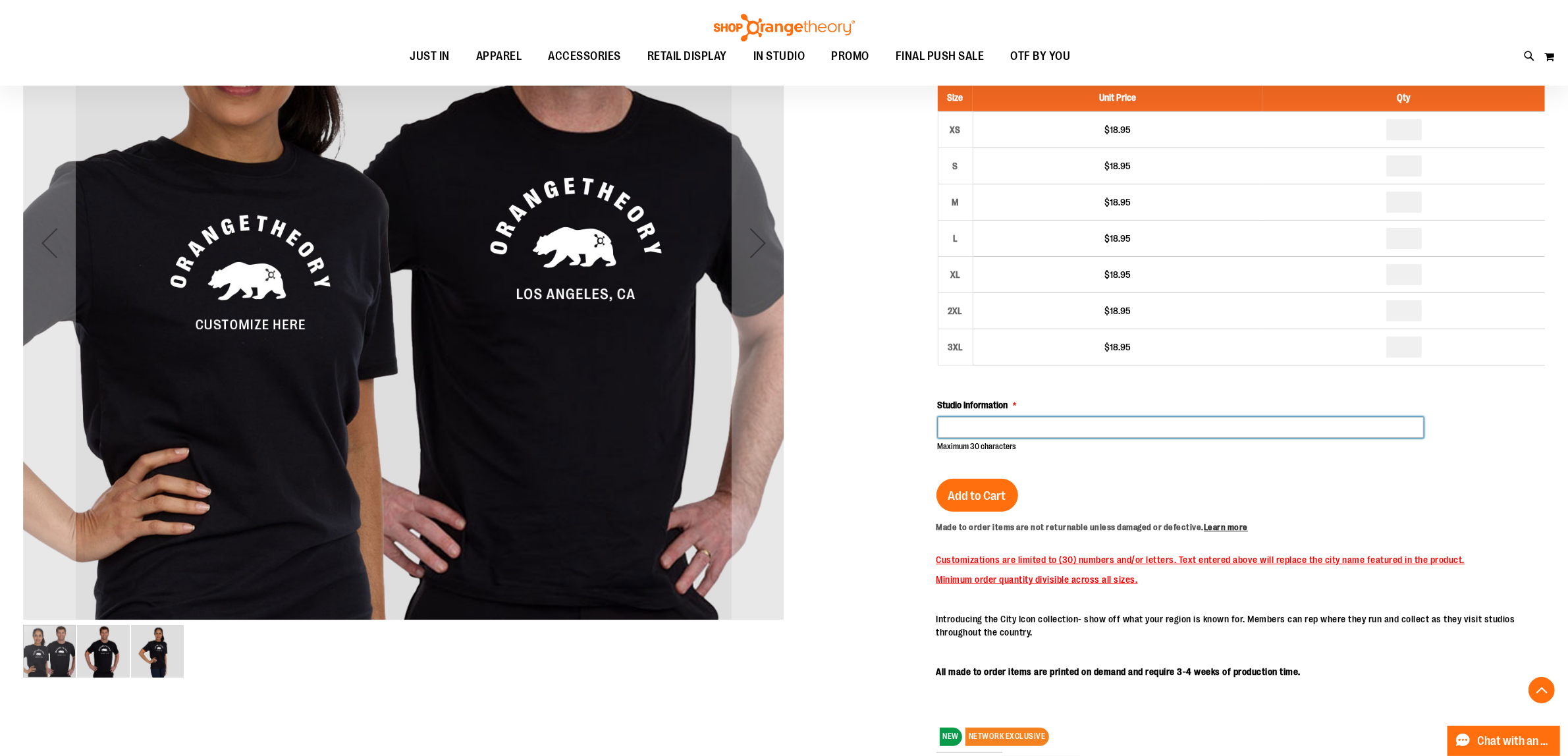
click at [976, 425] on input "Studio Information" at bounding box center [1181, 427] width 486 height 21
type input "****"
click at [120, 651] on img "image 2 of 3" at bounding box center [104, 651] width 53 height 53
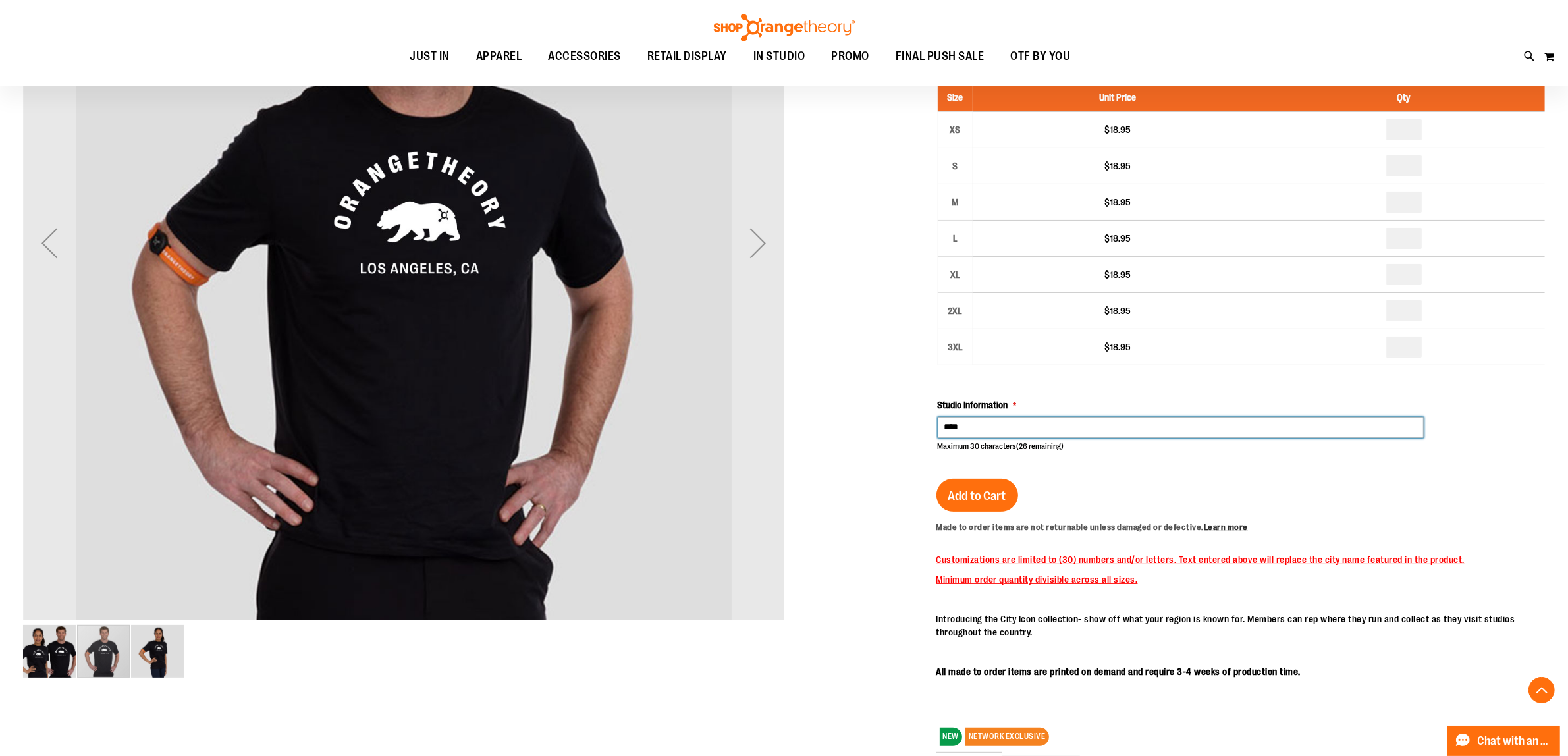
click at [173, 652] on img "image 3 of 3" at bounding box center [157, 651] width 53 height 53
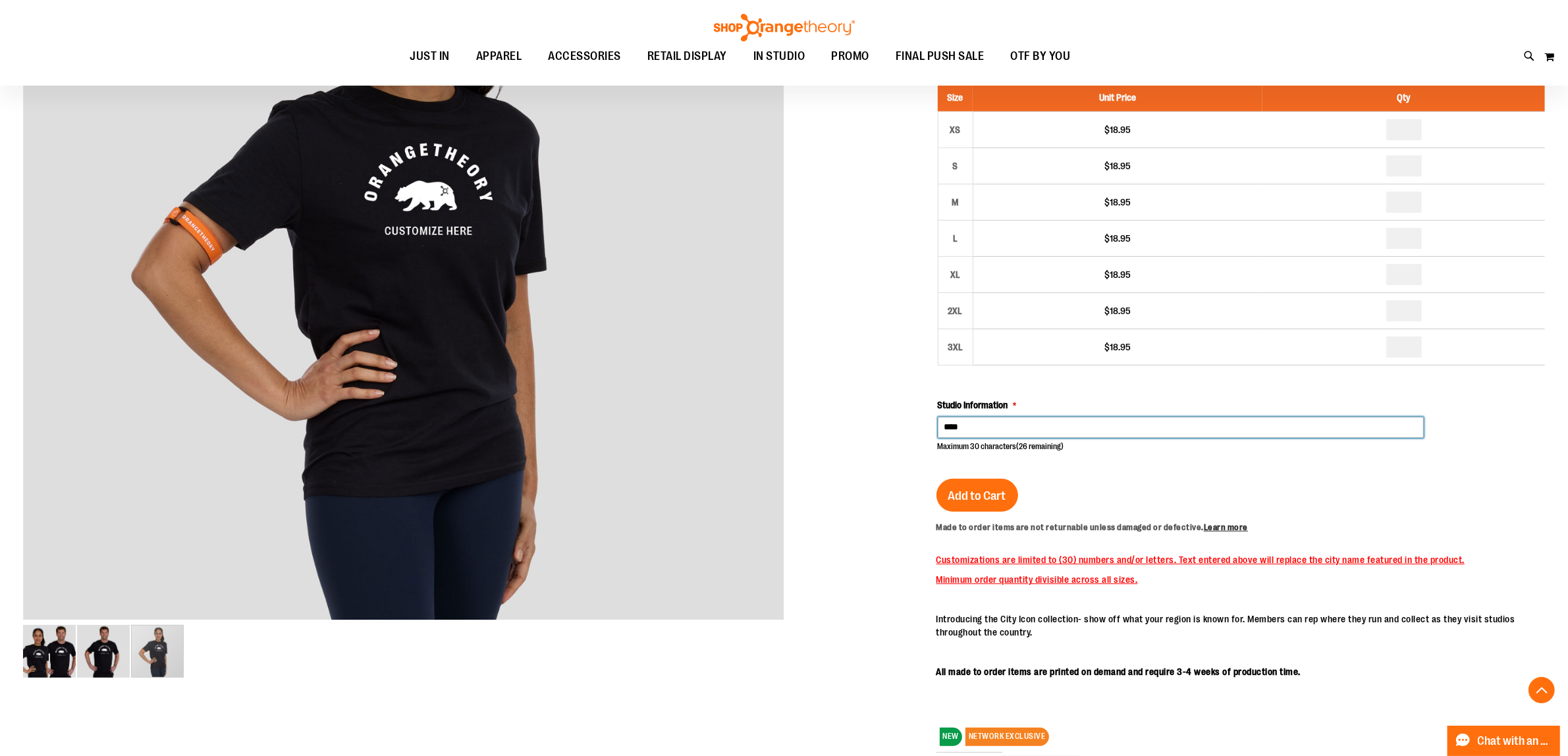
drag, startPoint x: 972, startPoint y: 429, endPoint x: 908, endPoint y: 422, distance: 64.4
click at [908, 422] on div "Unisex Customizable California Icon Short Sleeve Tee $18.95 Only %1 left SKU 15…" at bounding box center [784, 708] width 1522 height 1692
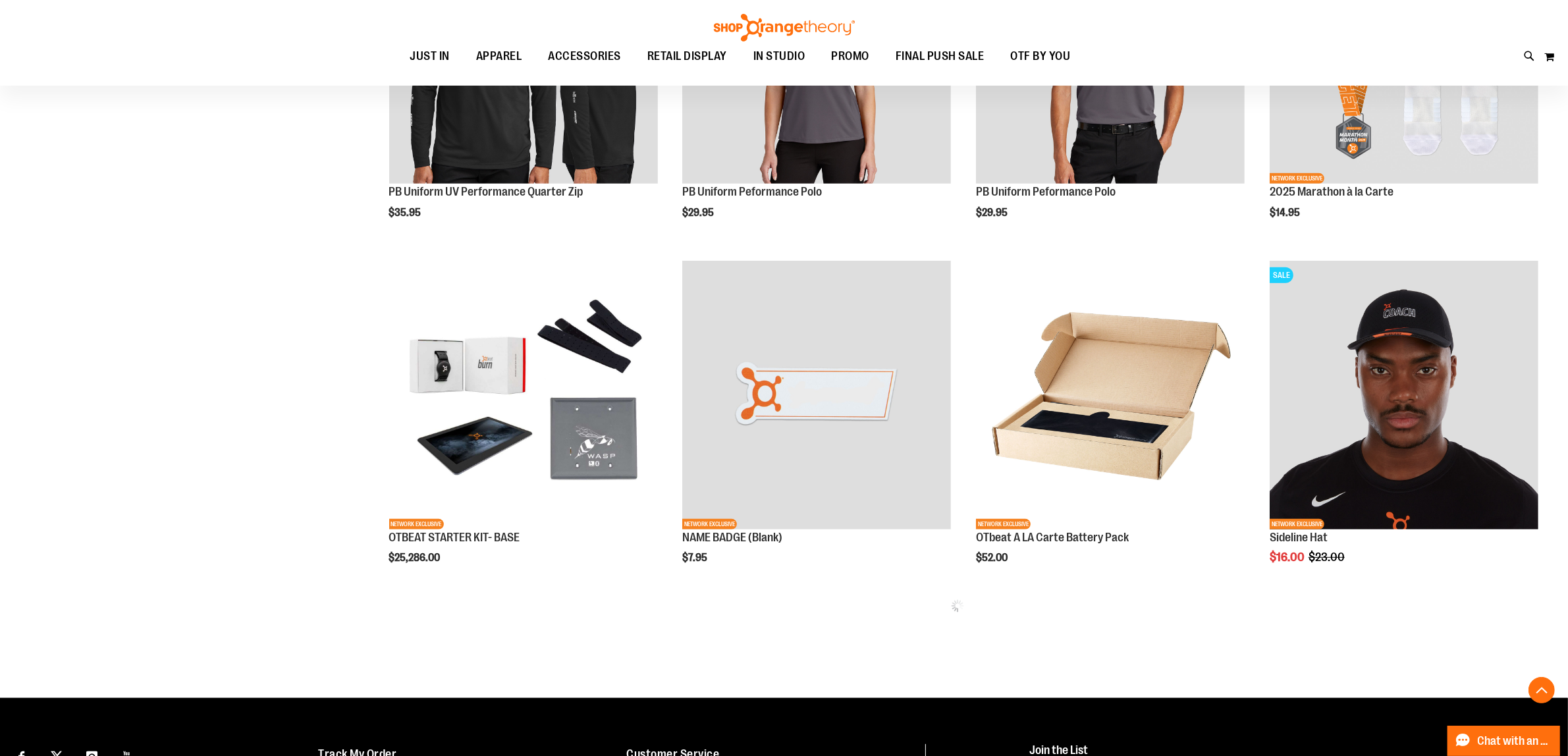
scroll to position [741, 0]
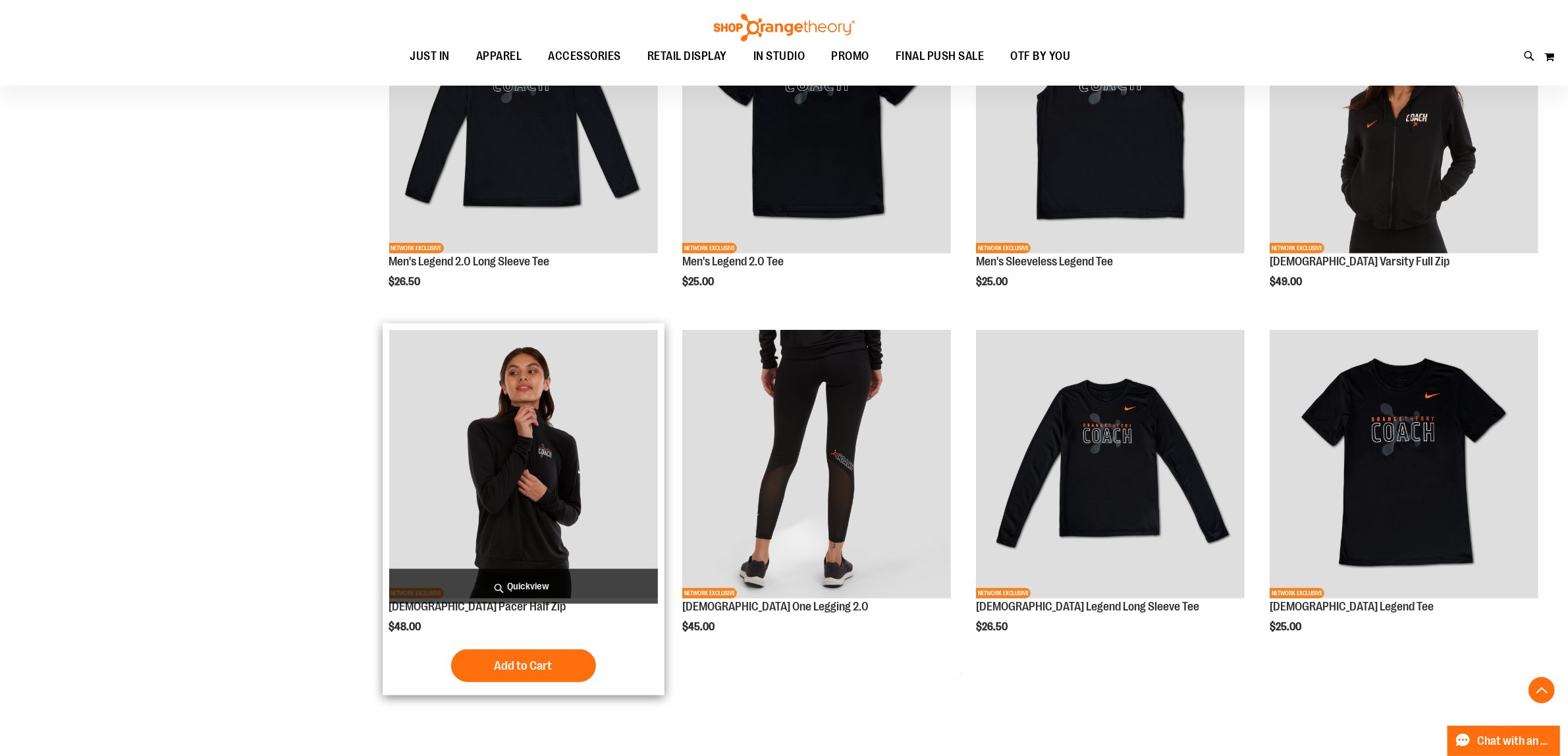
scroll to position [1729, 0]
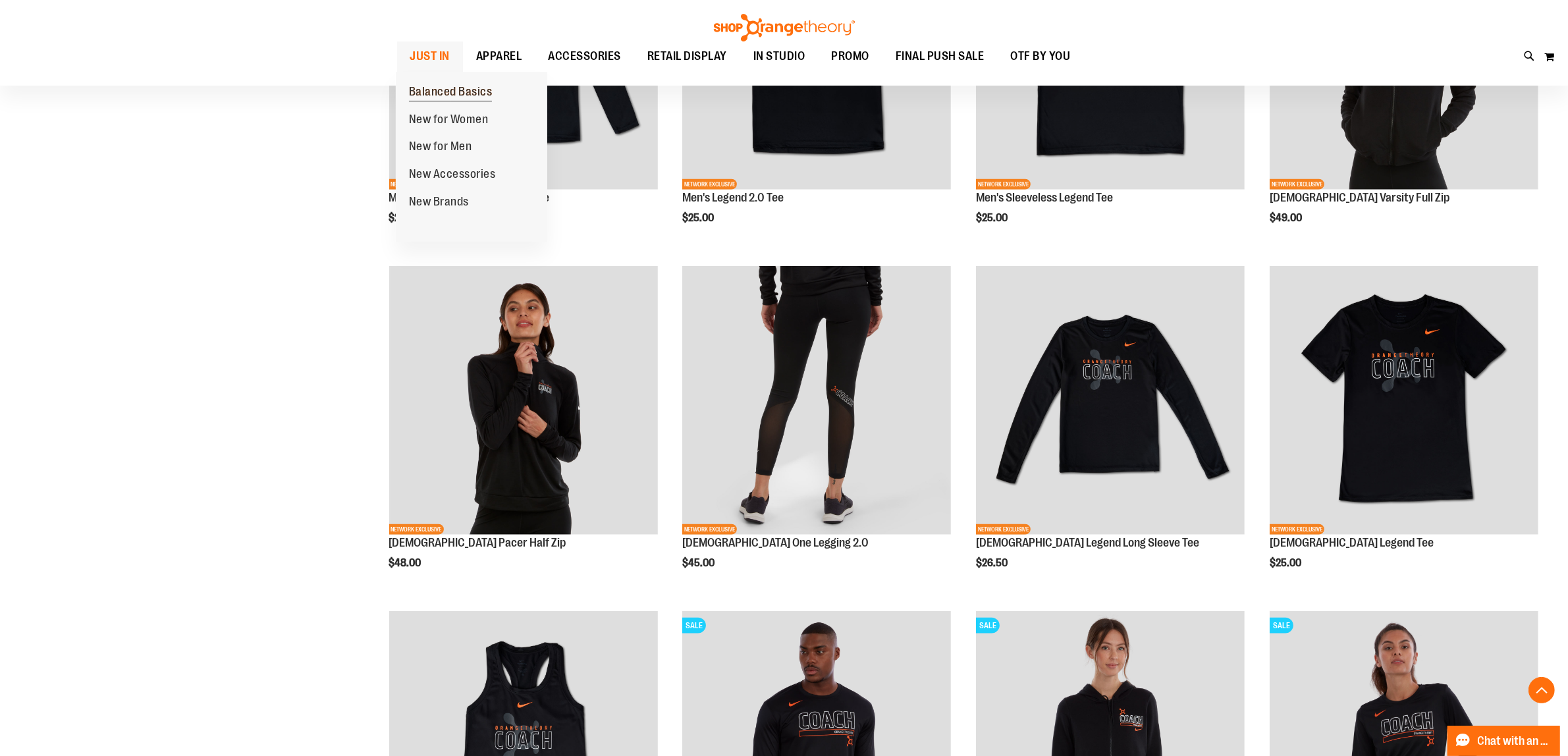
click at [432, 91] on span "Balanced Basics" at bounding box center [451, 93] width 84 height 16
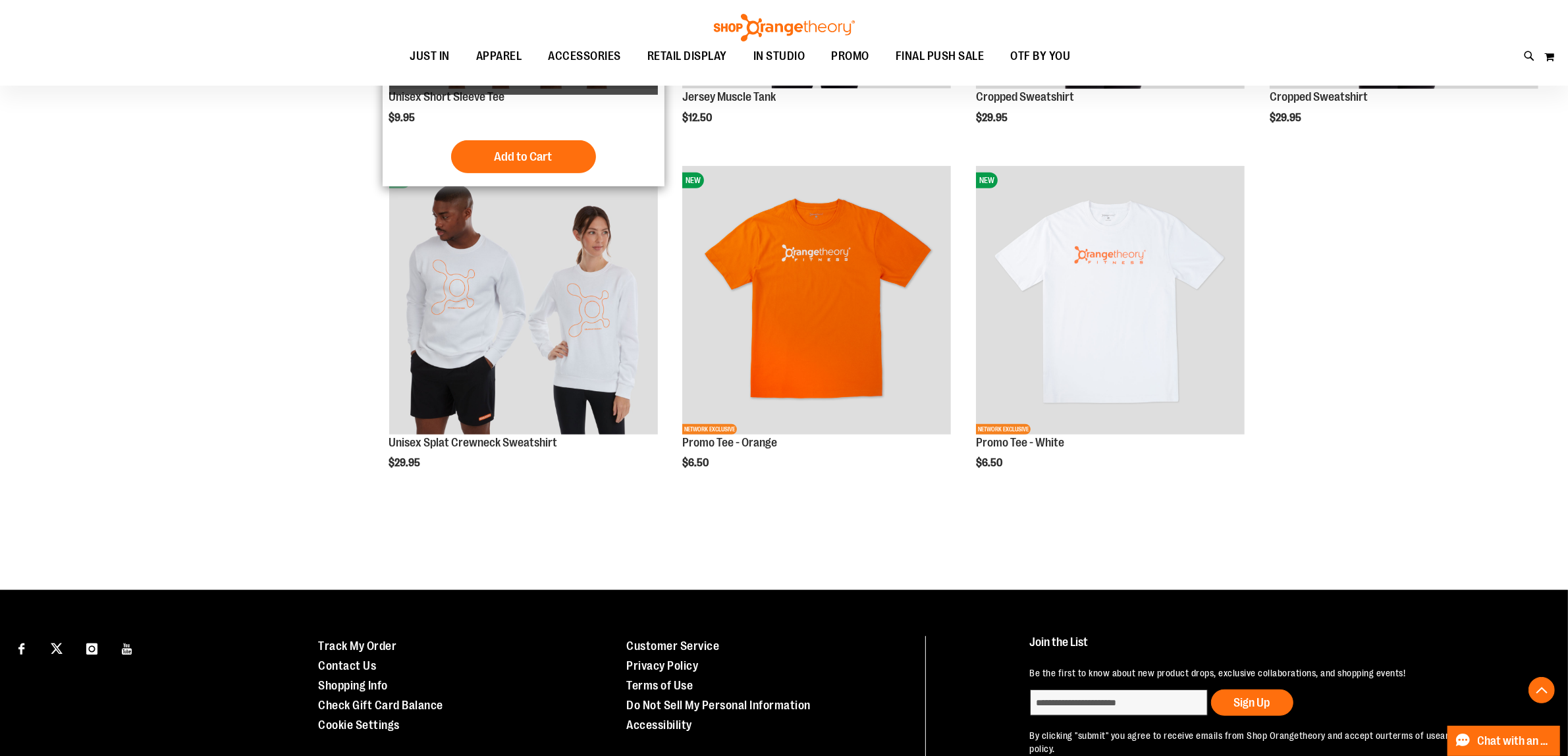
scroll to position [824, 0]
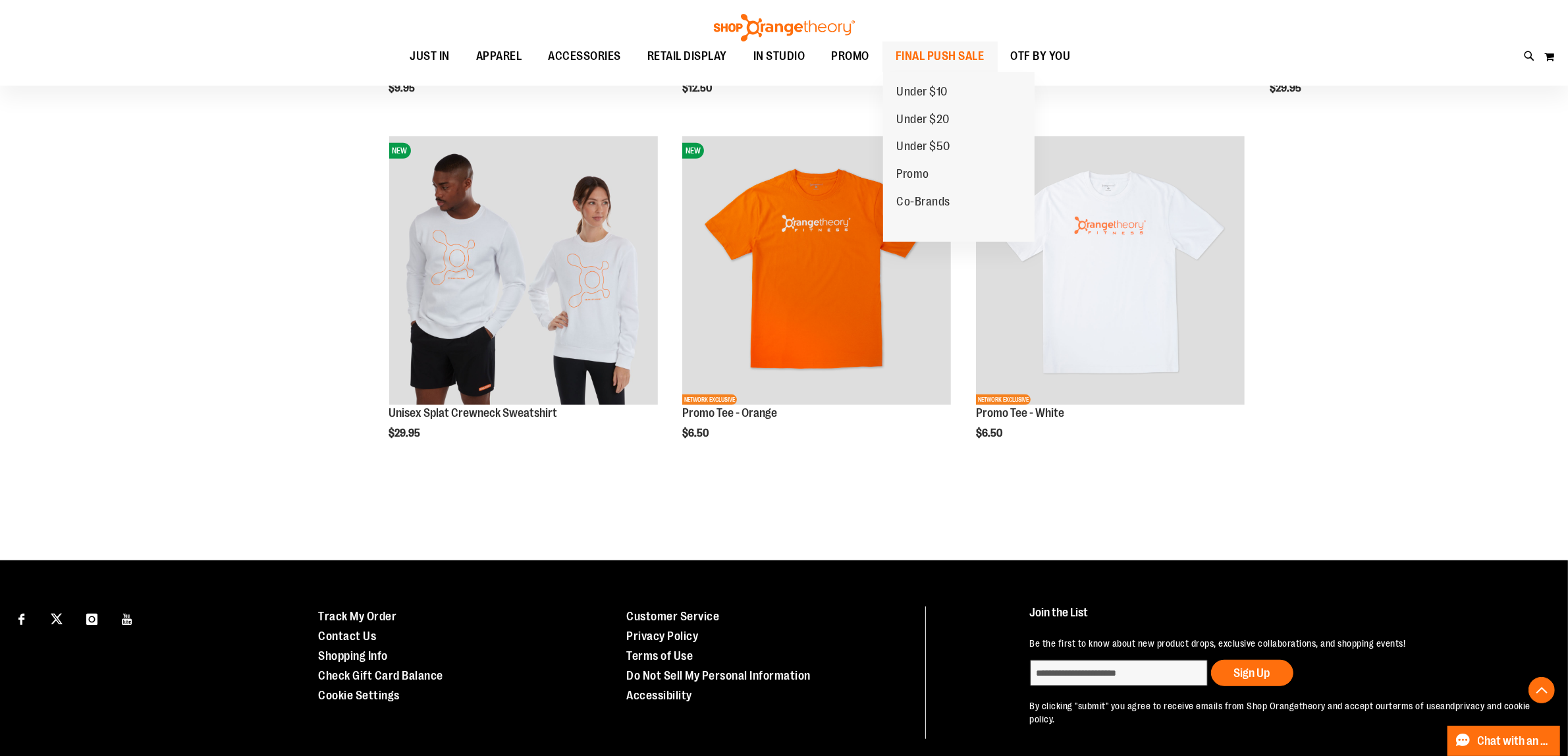
click at [919, 54] on span "FINAL PUSH SALE" at bounding box center [940, 56] width 89 height 30
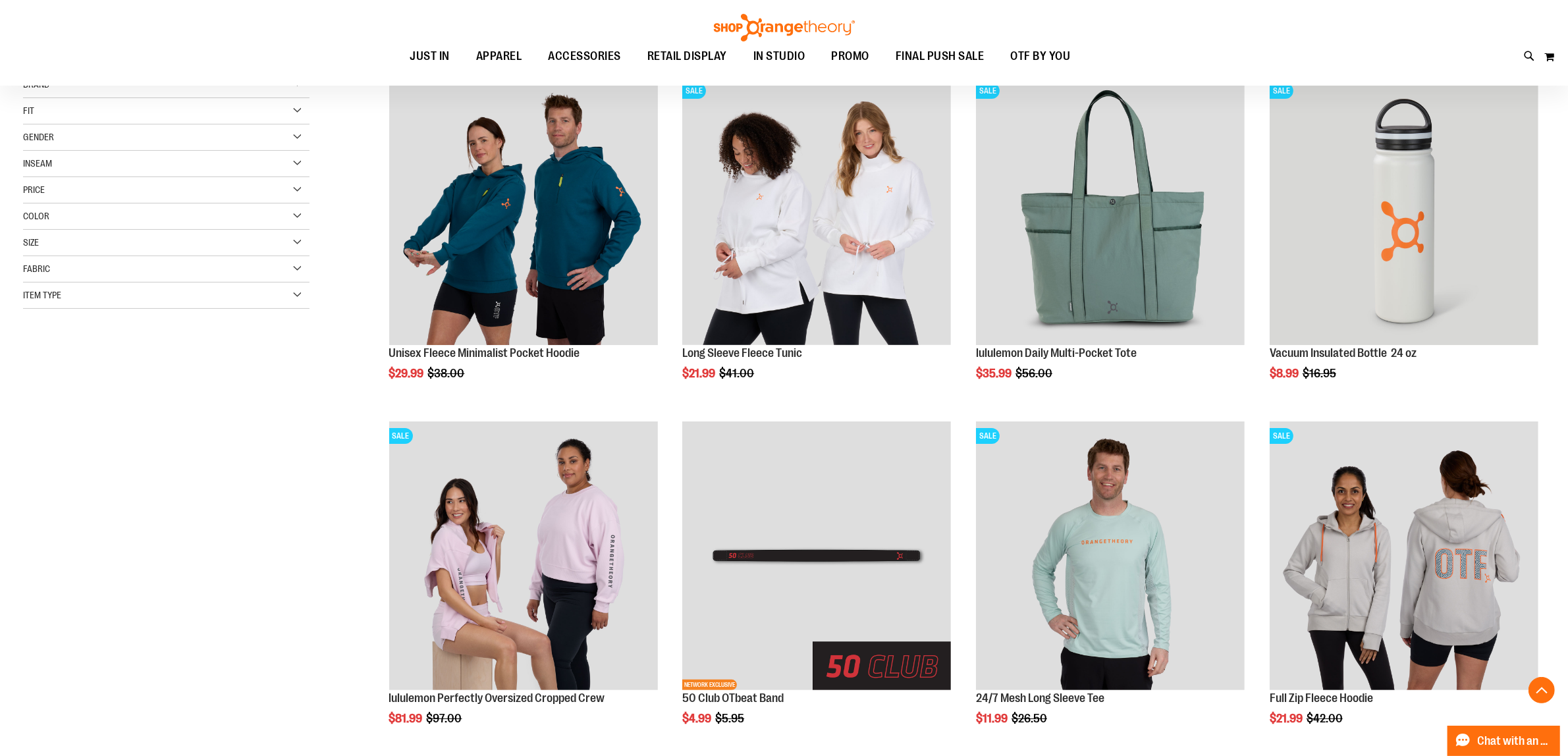
scroll to position [247, 0]
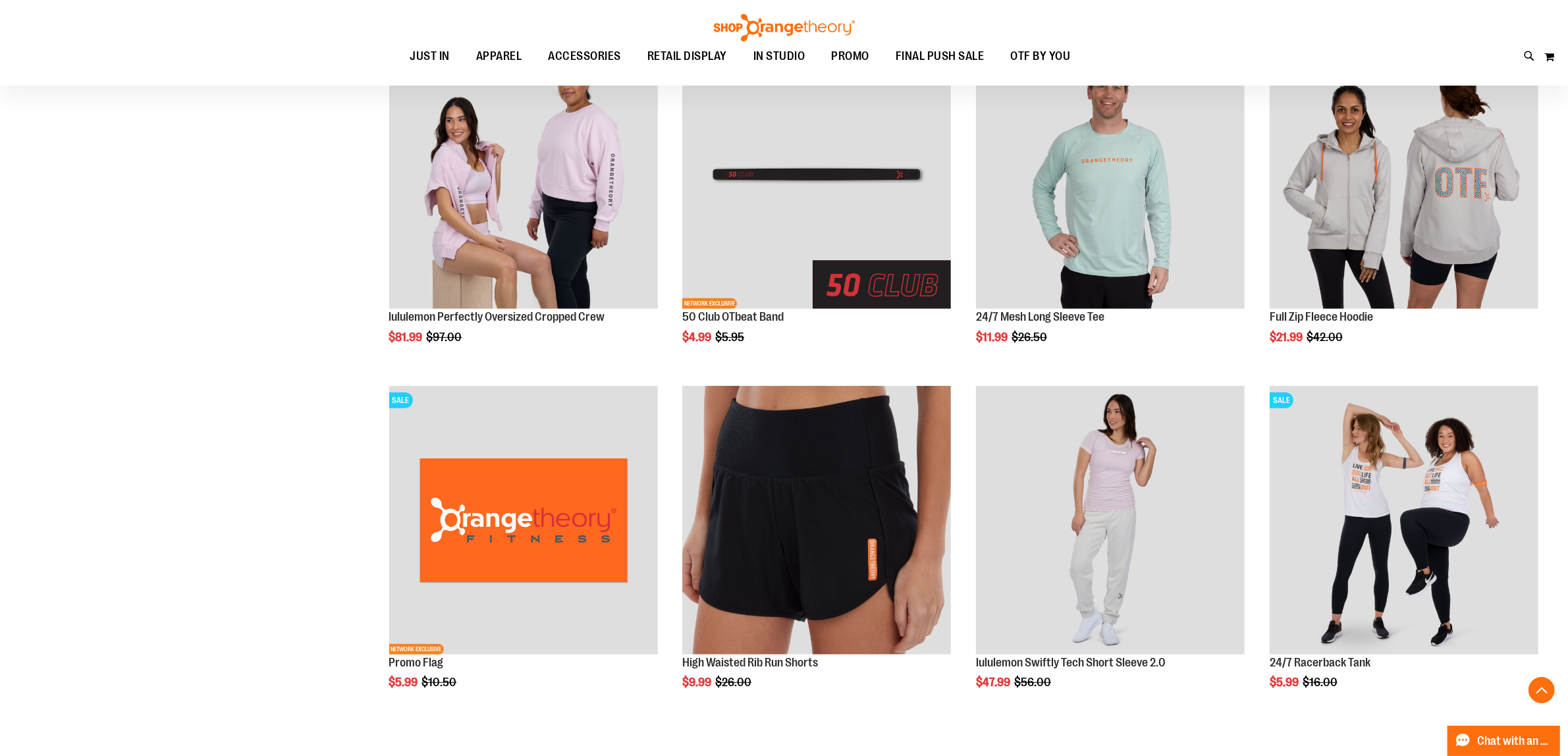
scroll to position [576, 0]
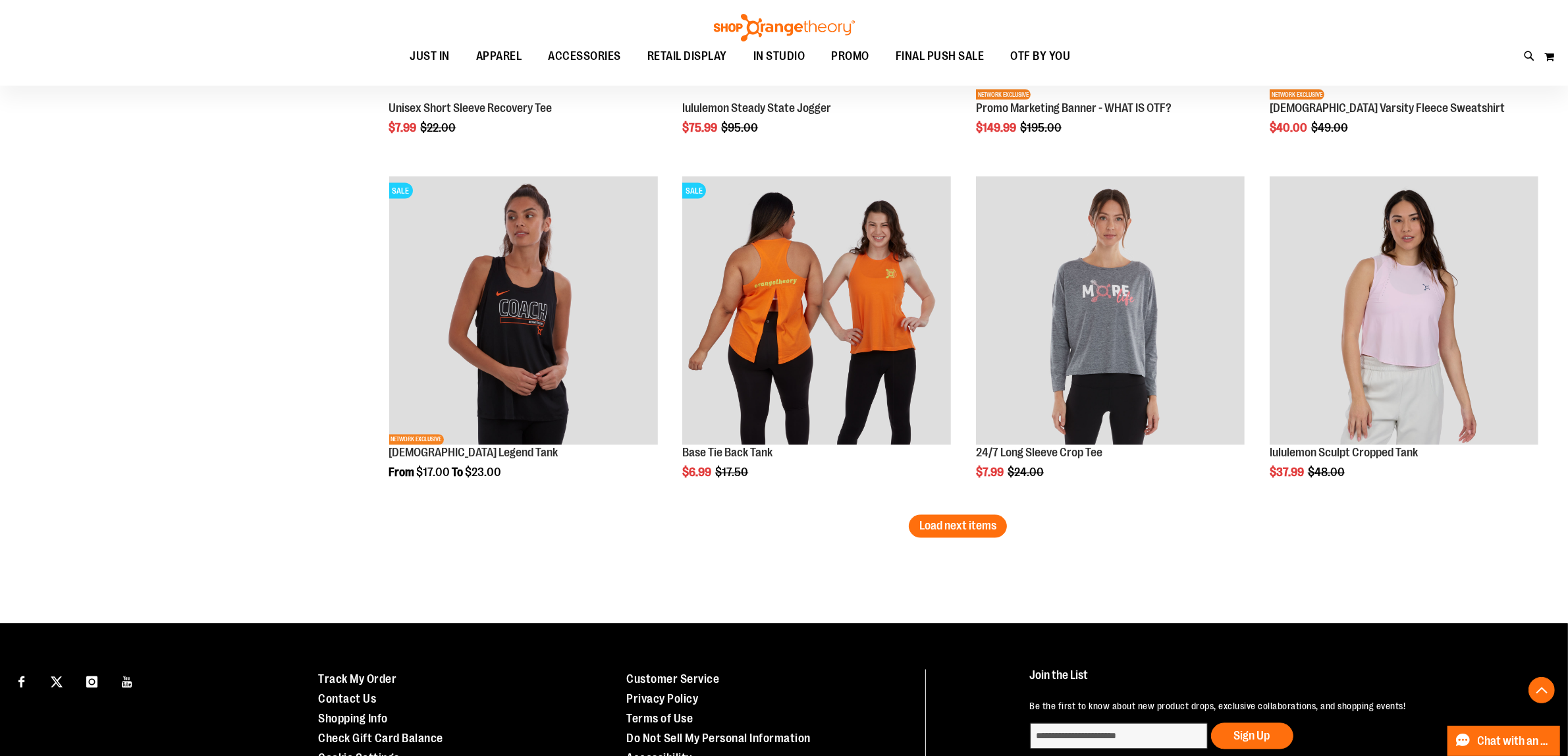
scroll to position [2964, 0]
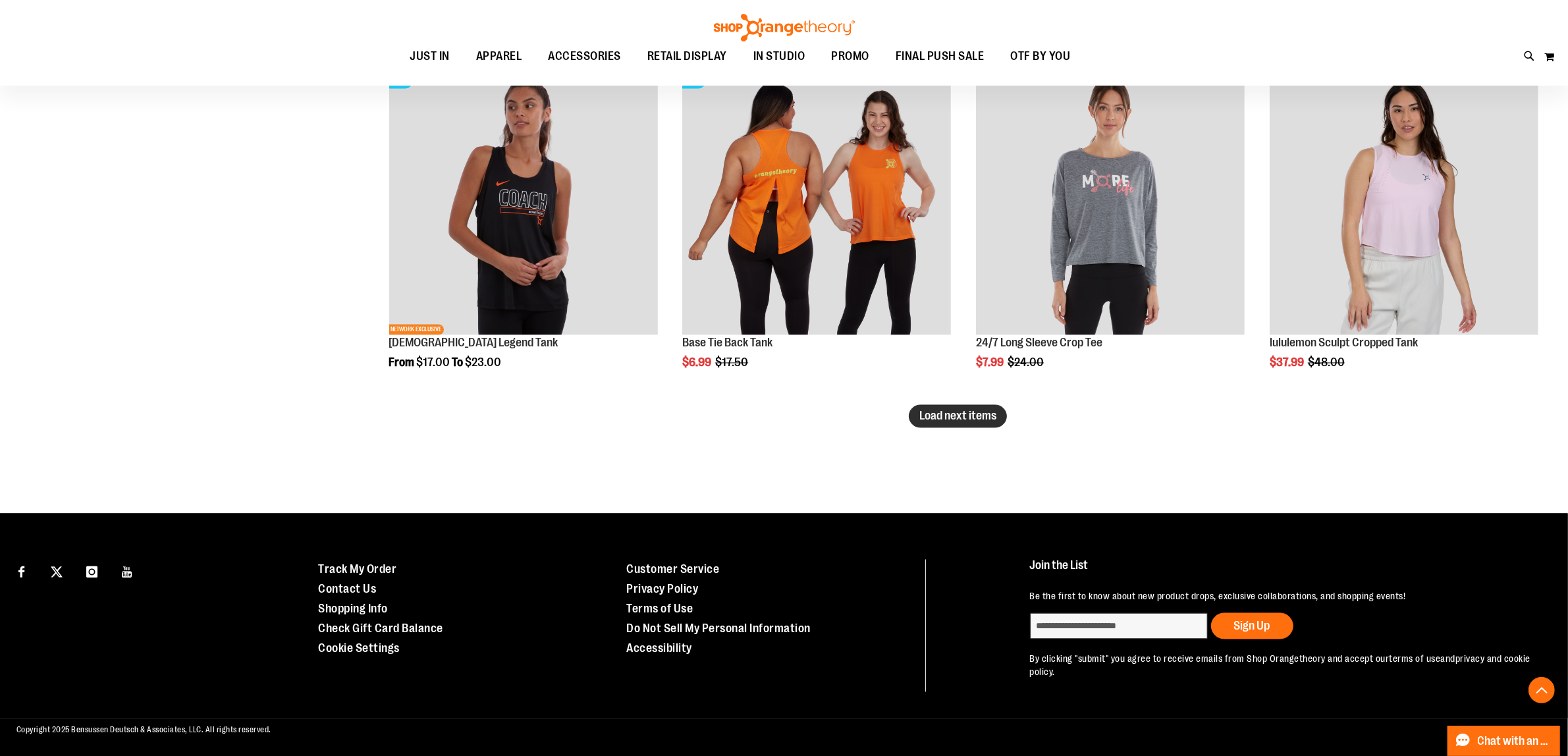
click at [964, 413] on span "Load next items" at bounding box center [959, 416] width 77 height 13
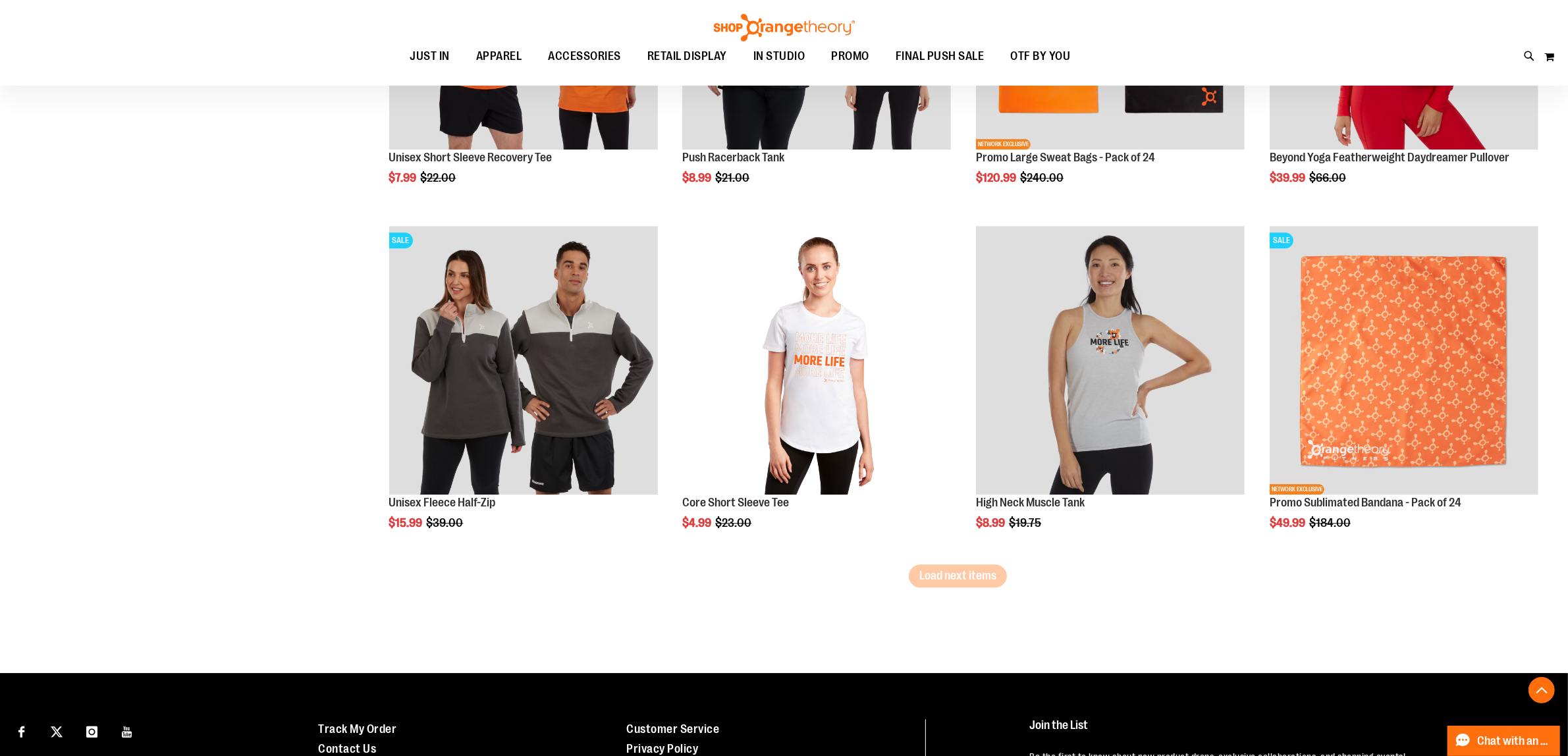
scroll to position [3870, 0]
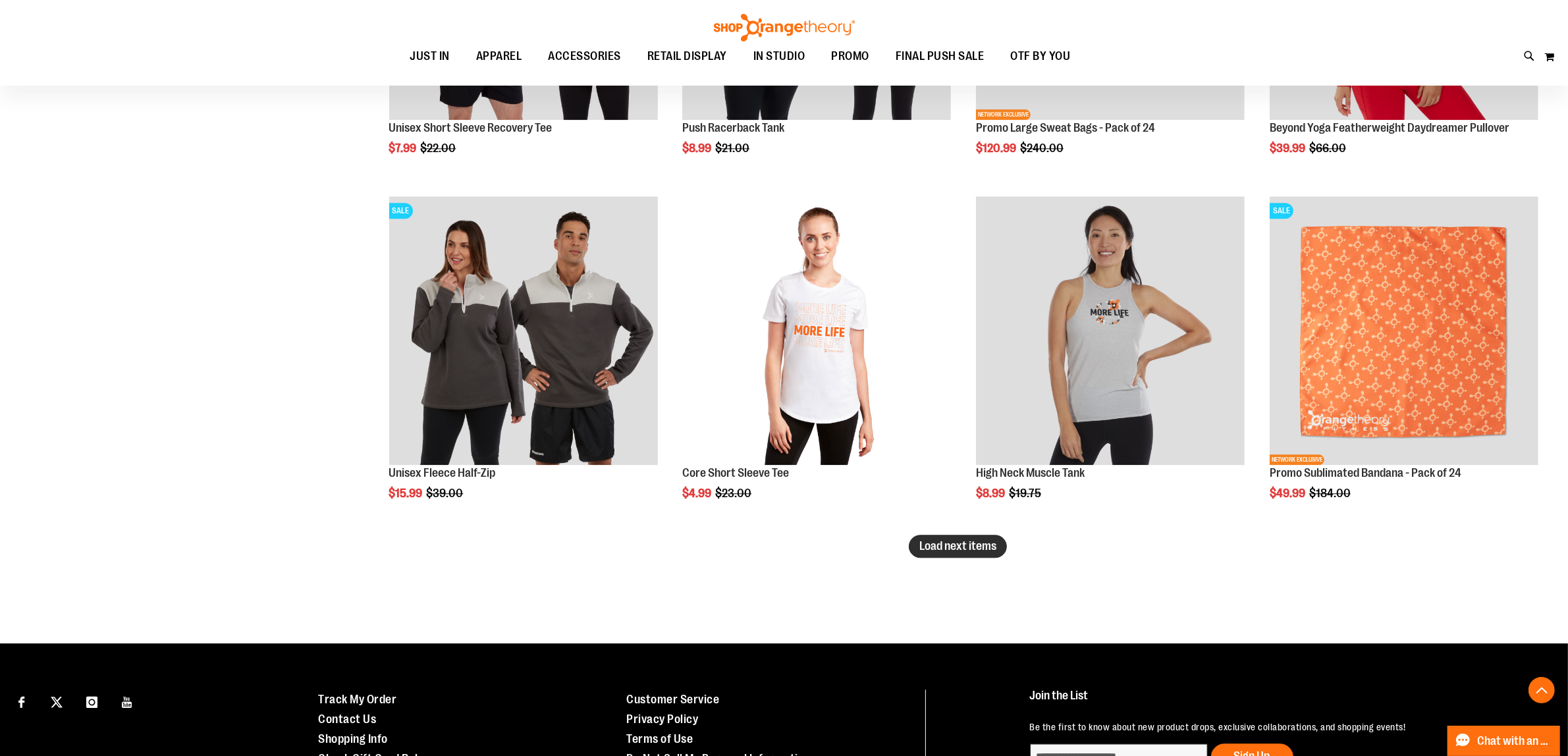
click at [957, 547] on span "Load next items" at bounding box center [959, 546] width 77 height 13
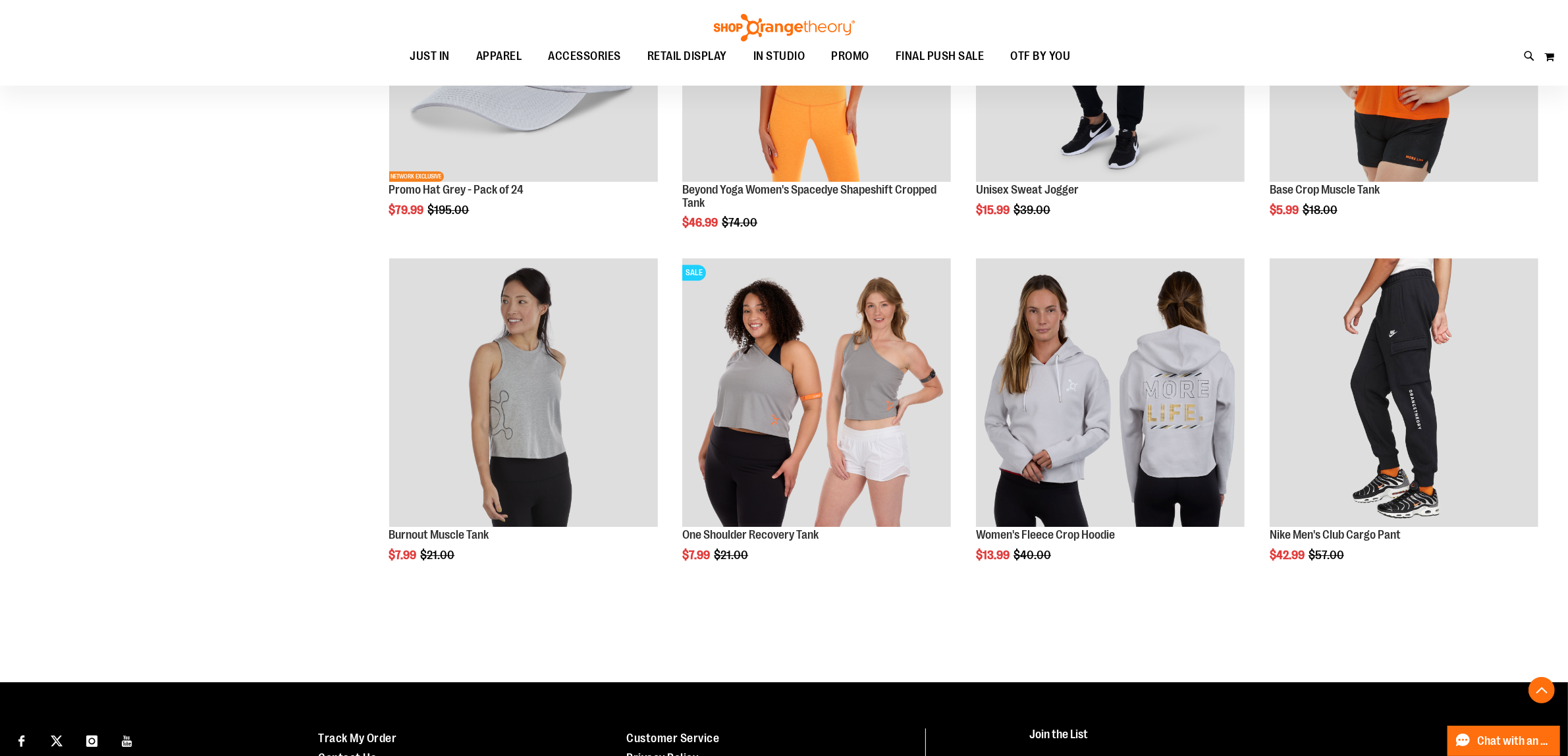
scroll to position [4858, 0]
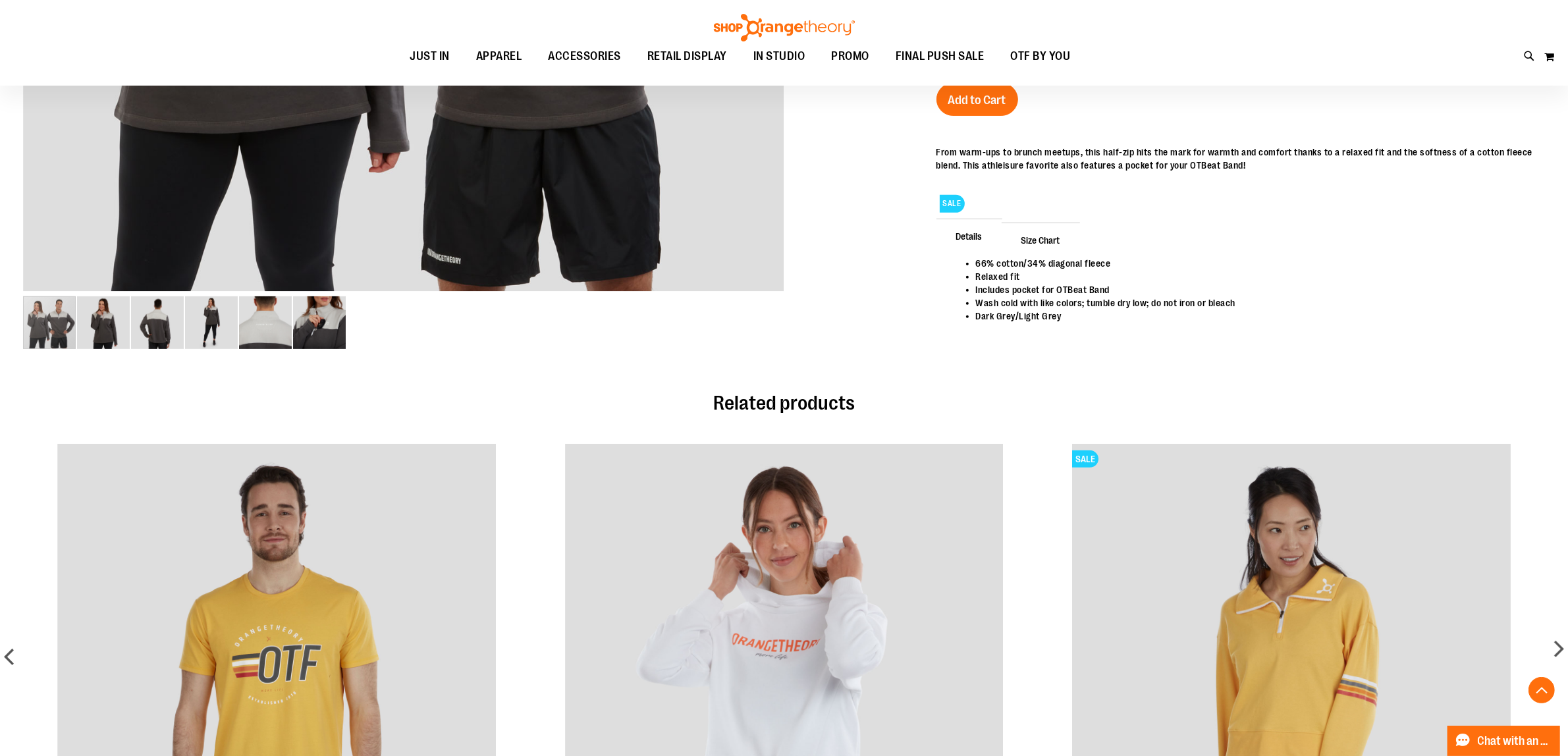
scroll to position [987, 0]
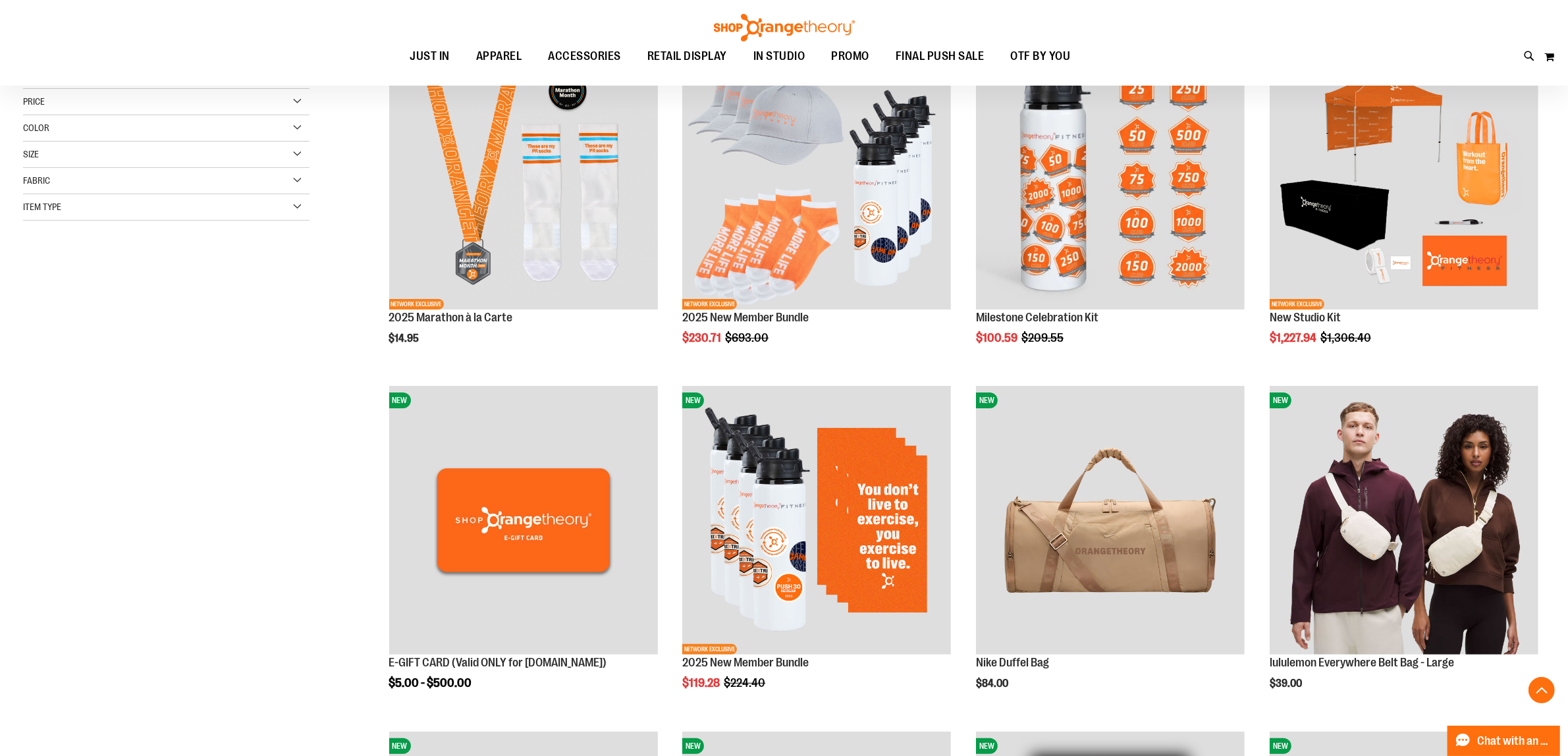
scroll to position [329, 0]
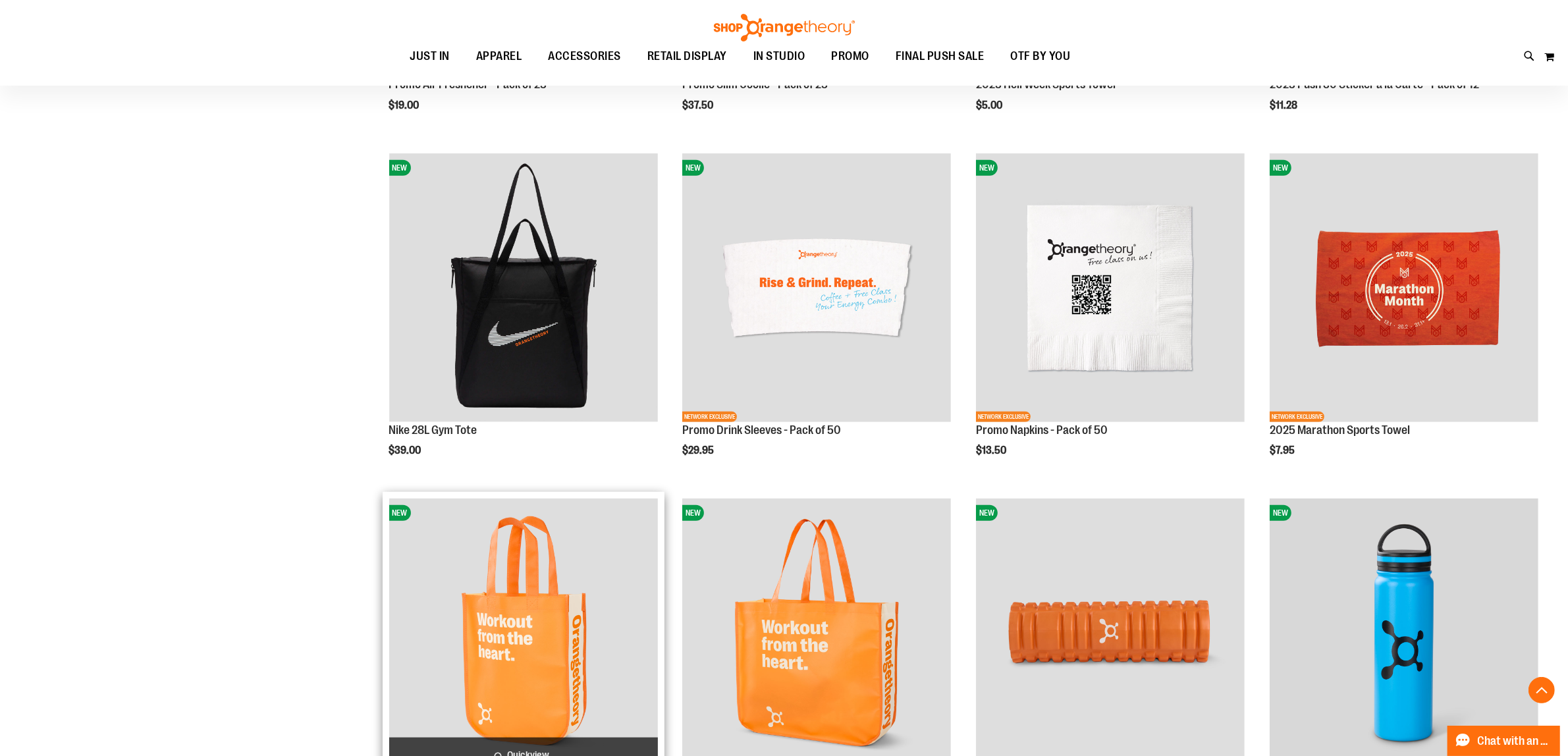
scroll to position [1214, 0]
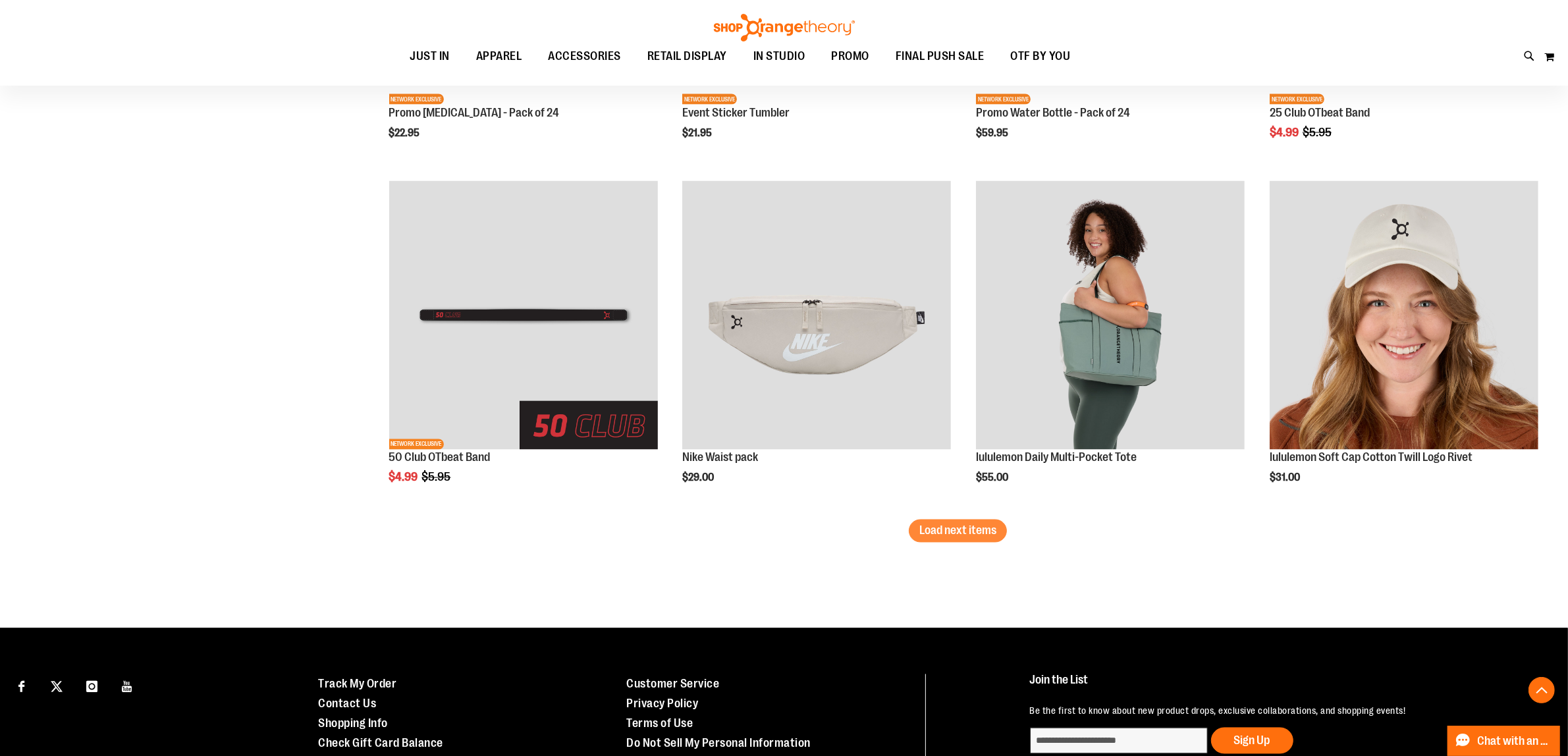
scroll to position [2861, 0]
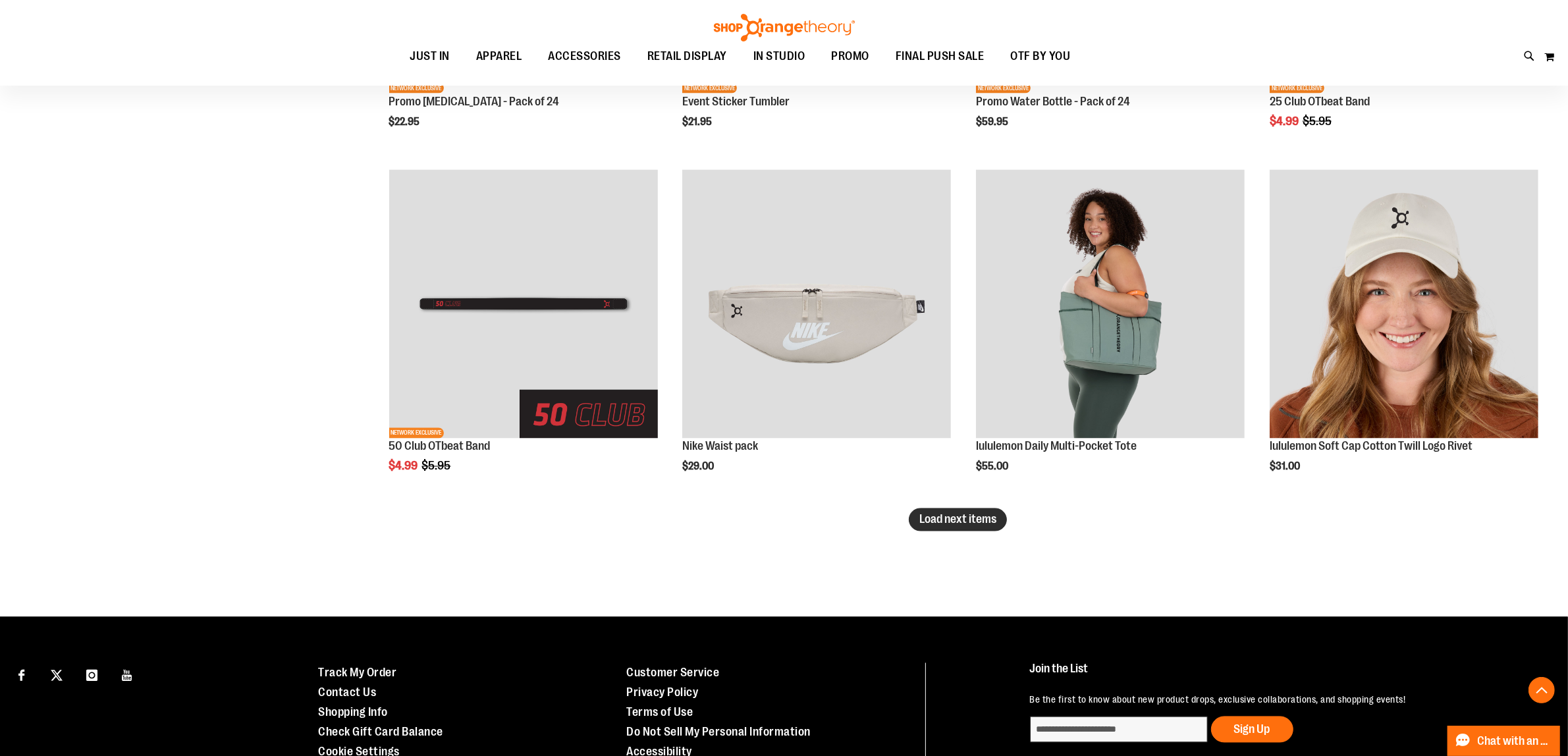
click at [933, 518] on span "Load next items" at bounding box center [959, 520] width 77 height 13
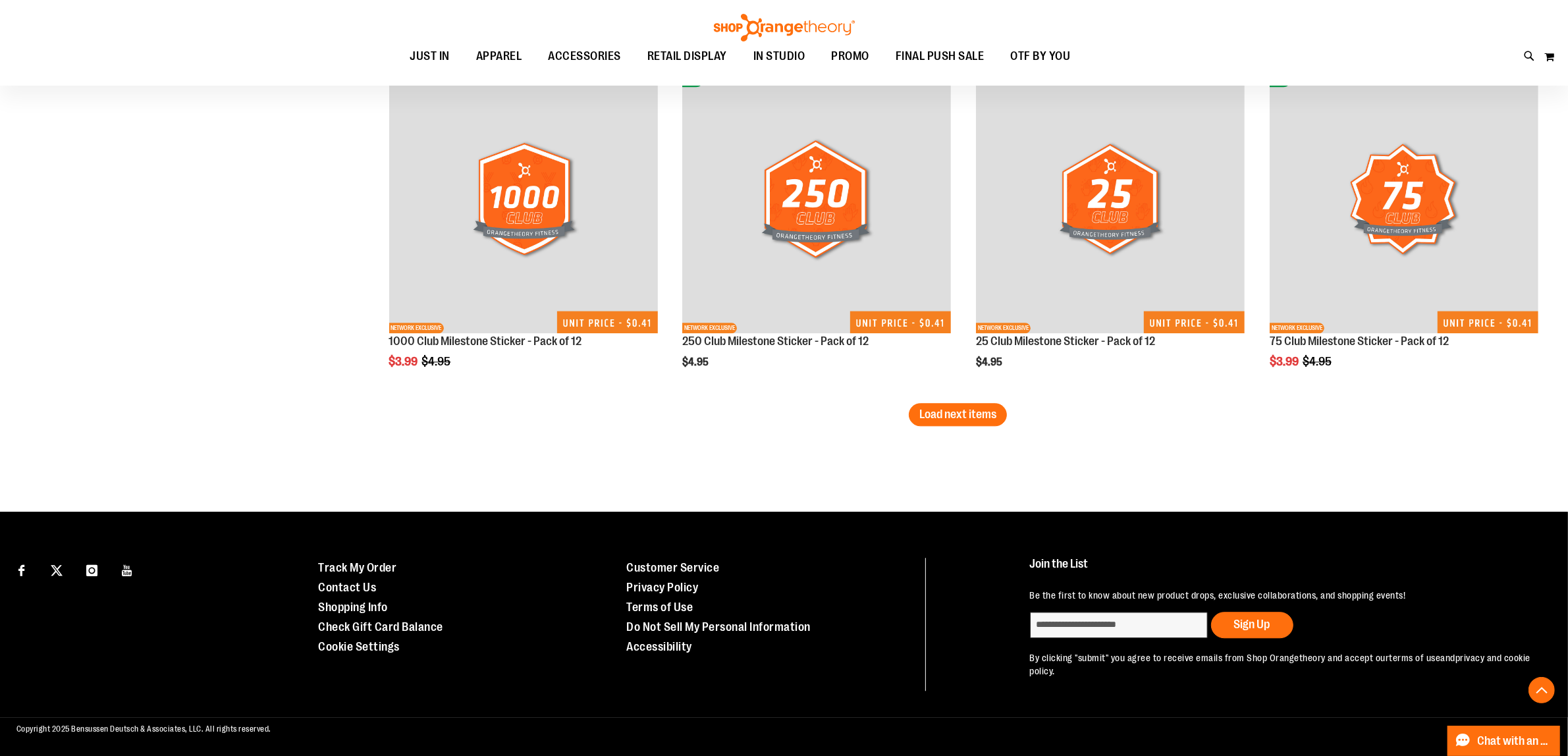
scroll to position [4002, 0]
click at [989, 404] on button "Load next items" at bounding box center [958, 414] width 98 height 23
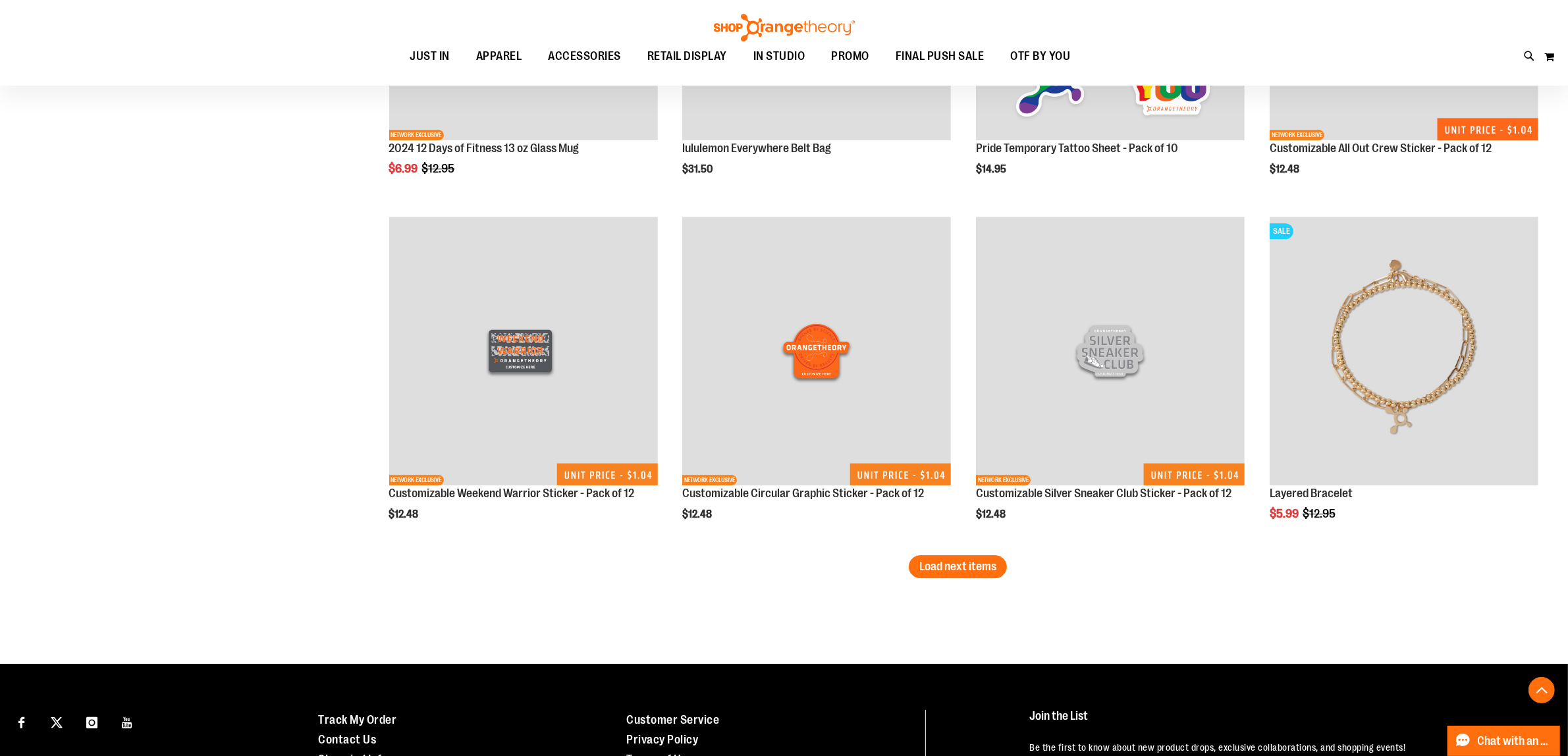
scroll to position [4907, 0]
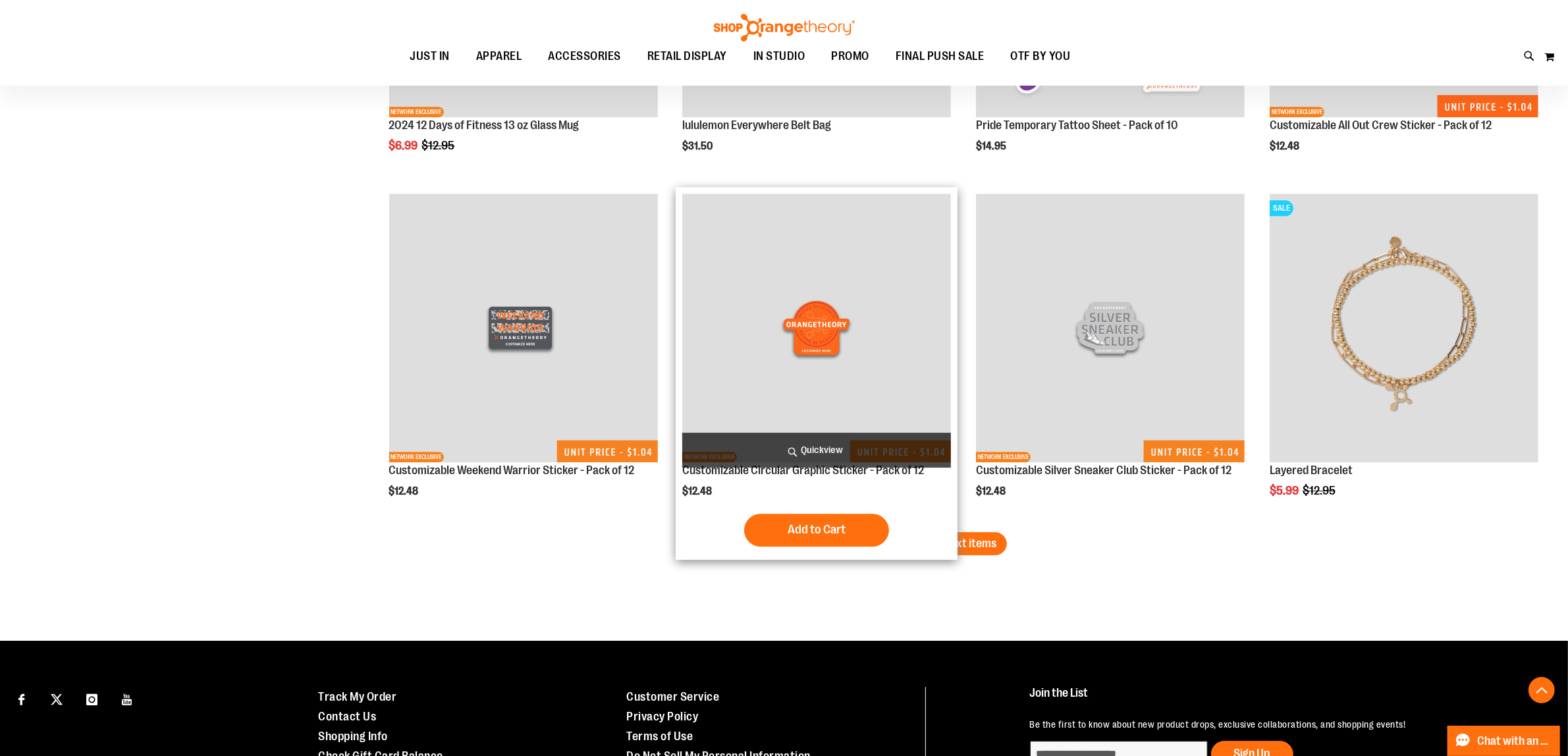
click at [926, 534] on div "Add to Cart In stock" at bounding box center [817, 530] width 268 height 33
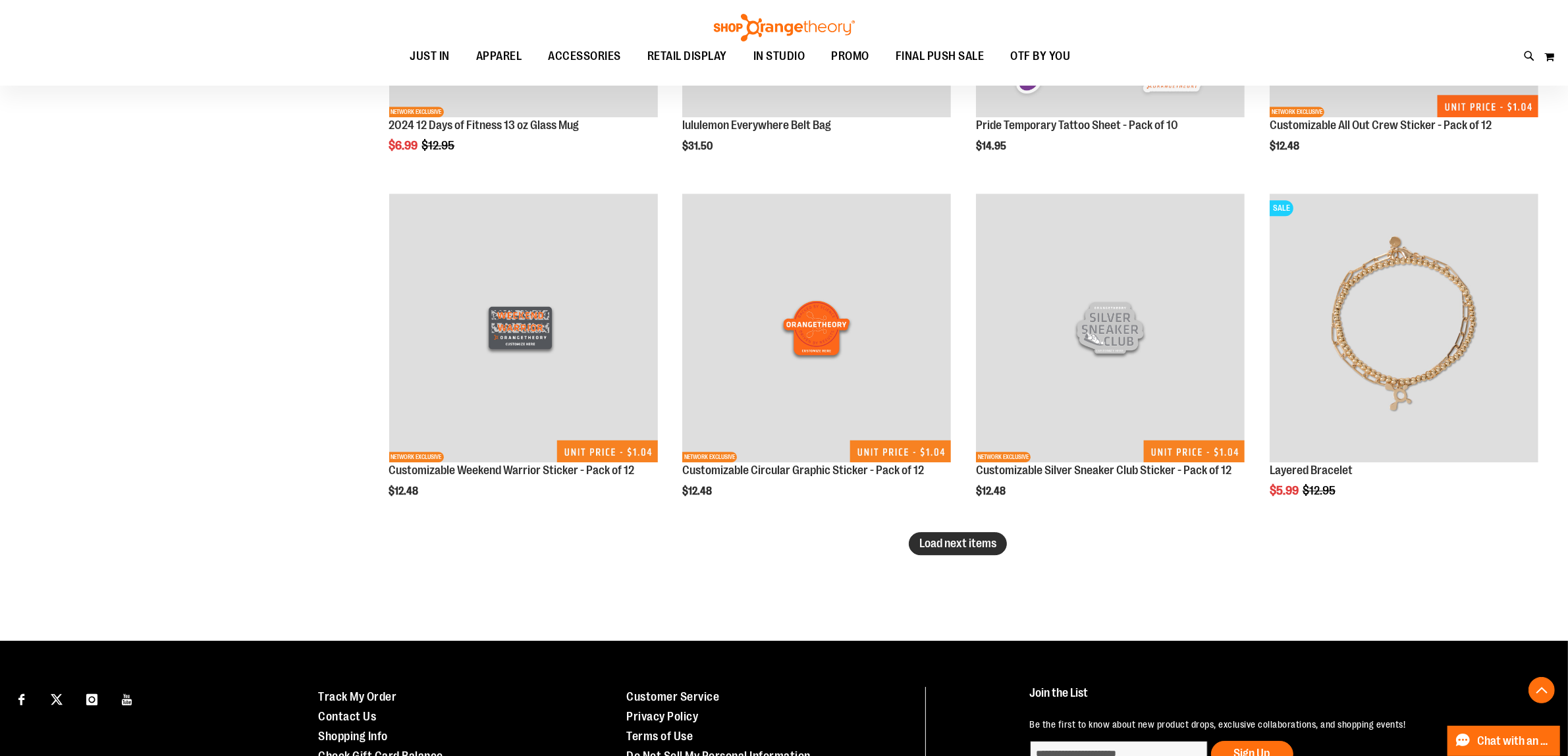
click at [966, 537] on span "Load next items" at bounding box center [959, 544] width 77 height 13
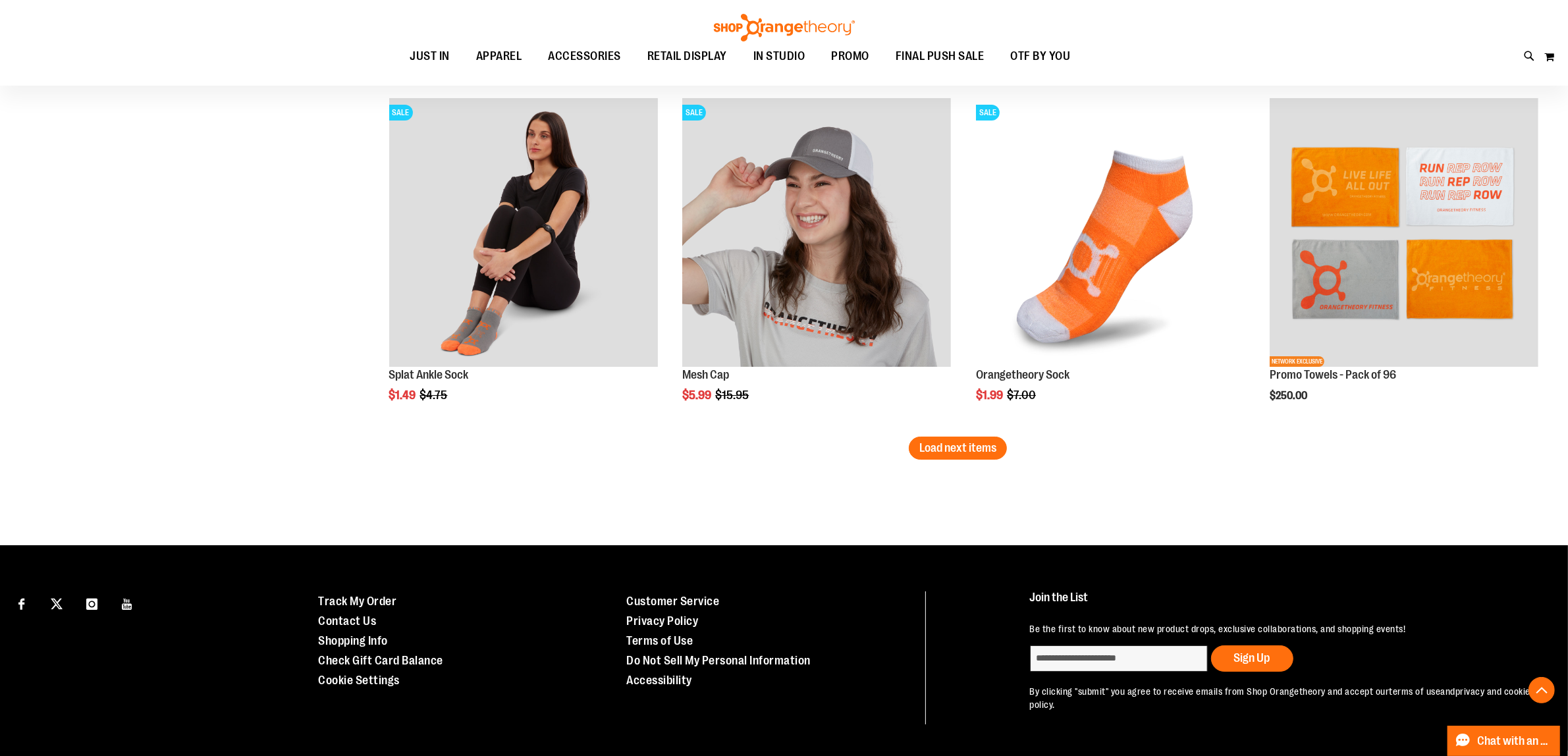
scroll to position [6073, 0]
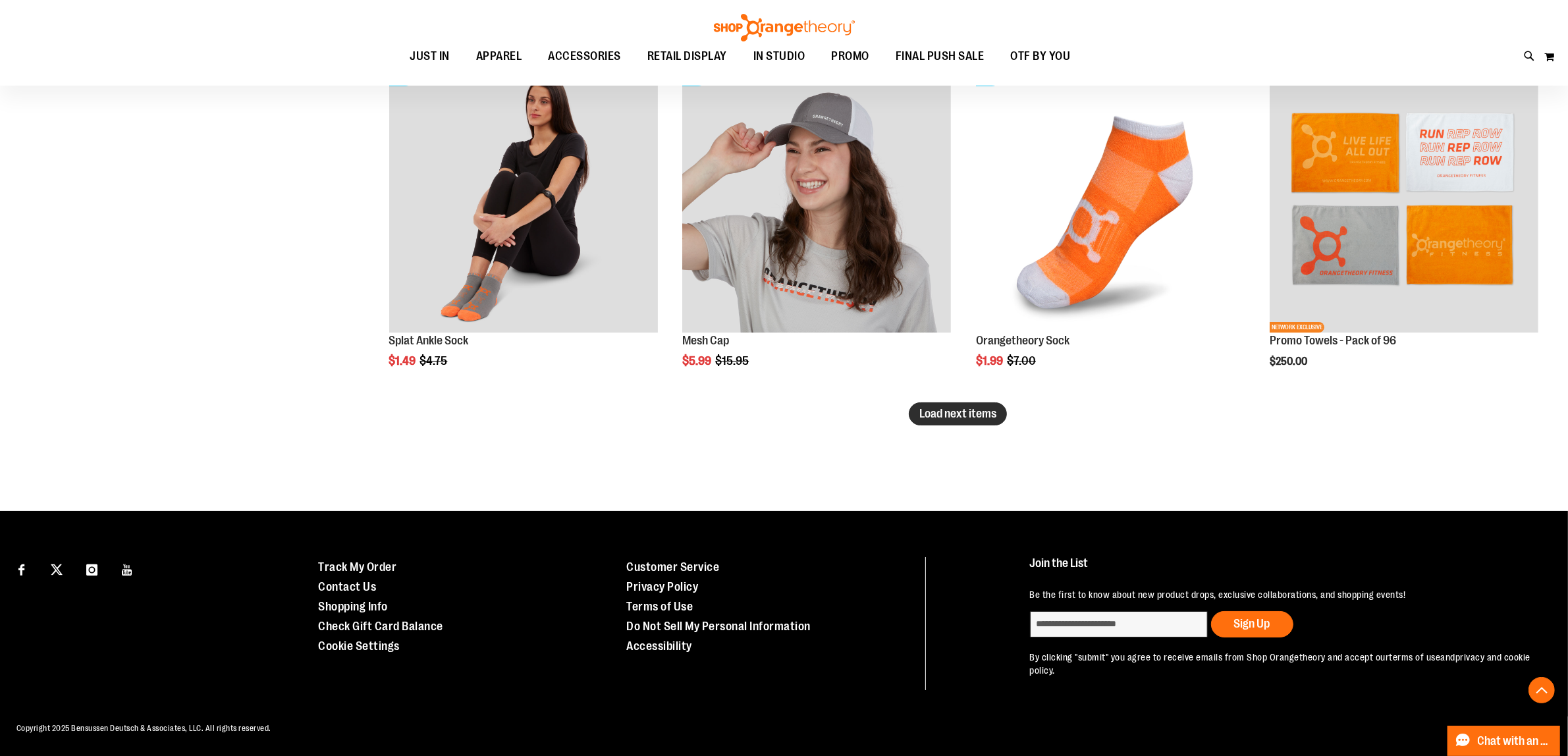
click at [920, 416] on span "Load next items" at bounding box center [959, 413] width 77 height 13
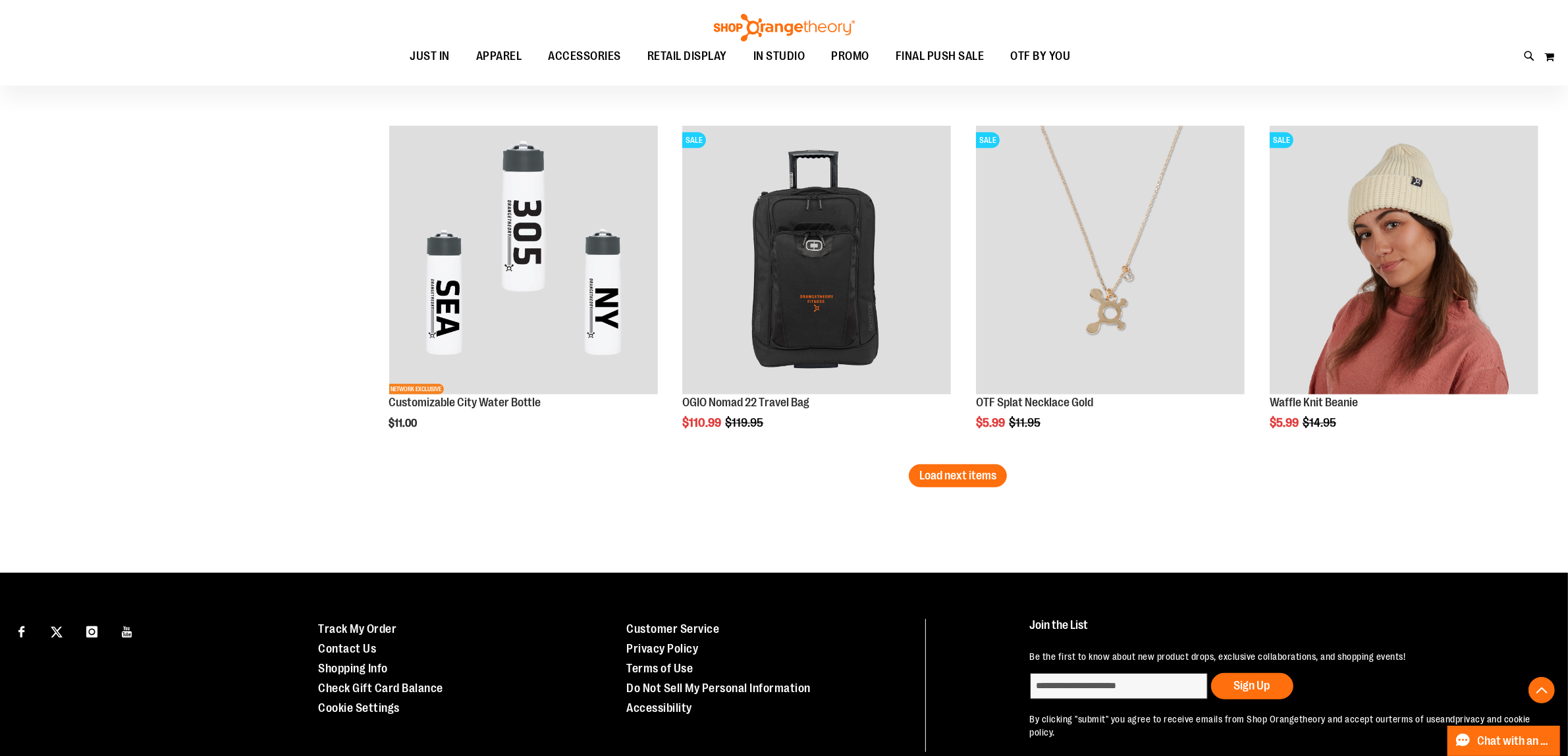
scroll to position [7061, 0]
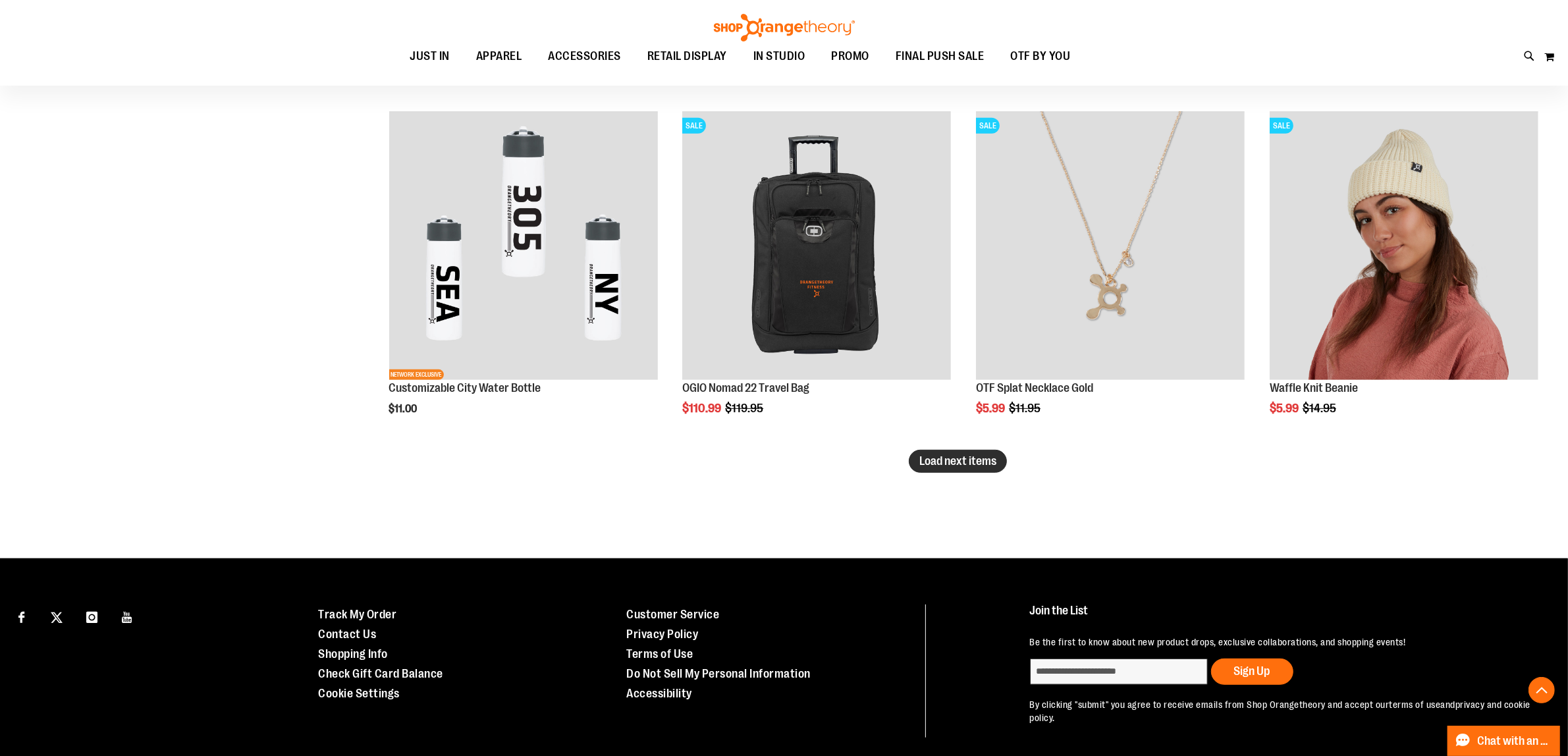
click at [968, 469] on button "Load next items" at bounding box center [958, 461] width 98 height 23
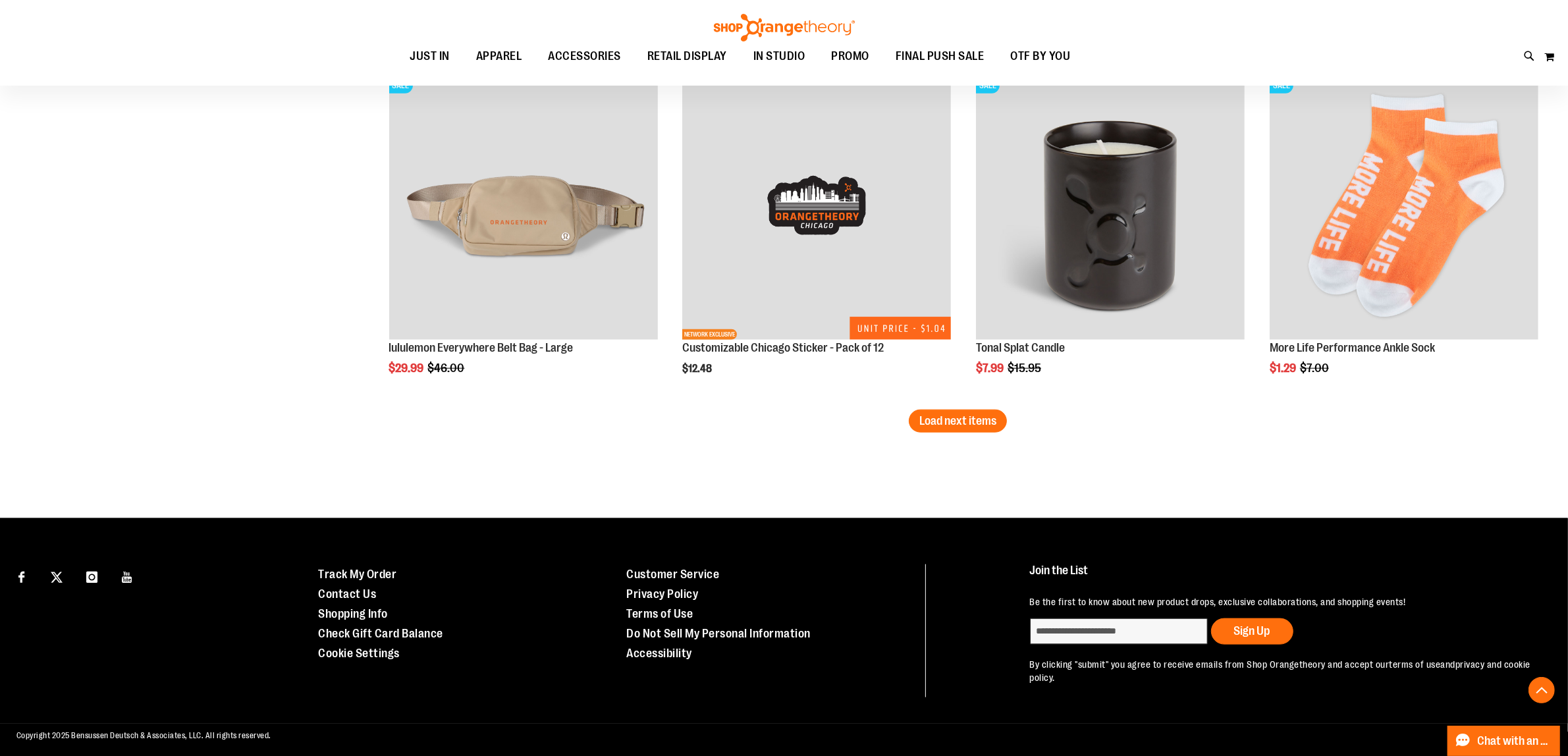
scroll to position [8145, 0]
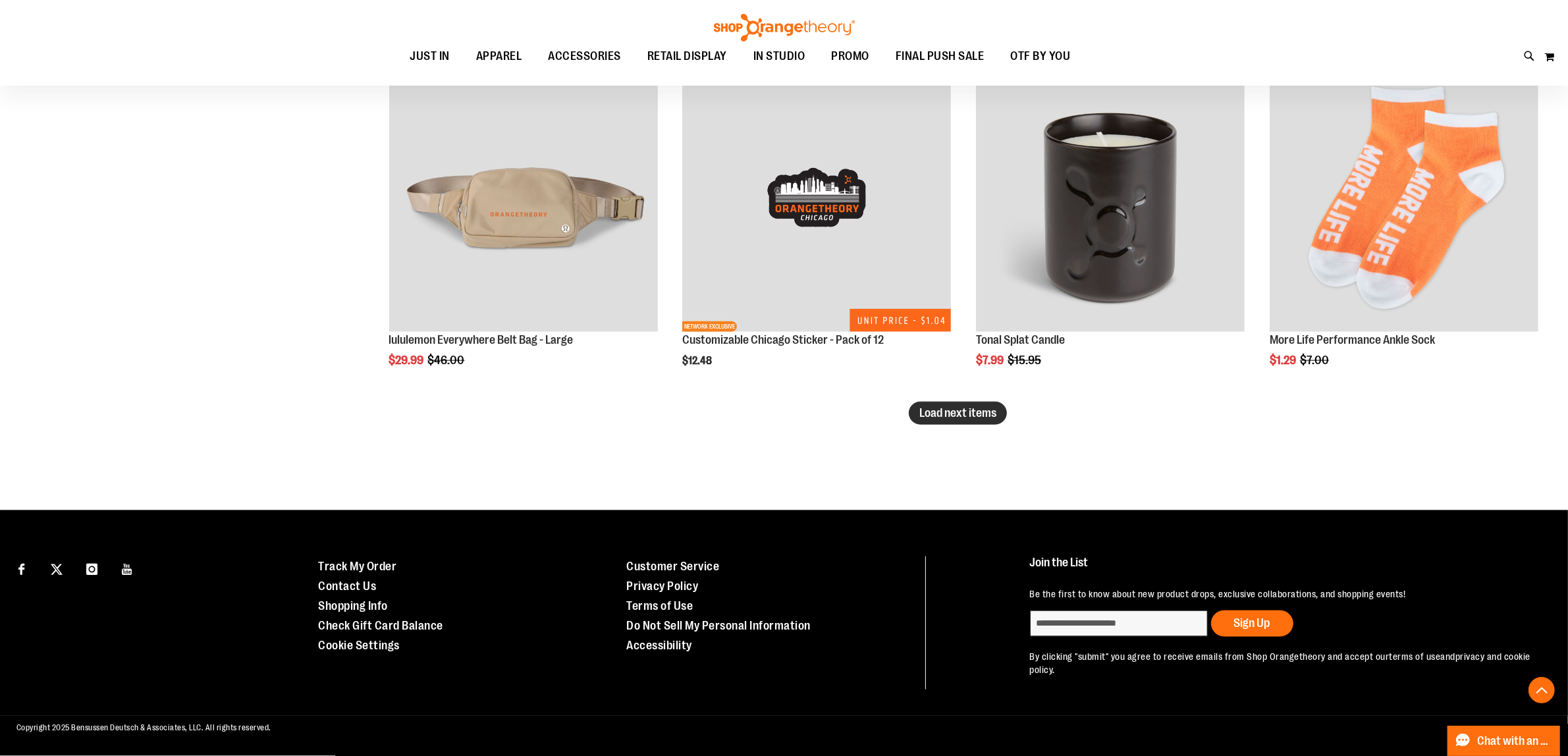
click at [986, 406] on span "Load next items" at bounding box center [959, 413] width 77 height 13
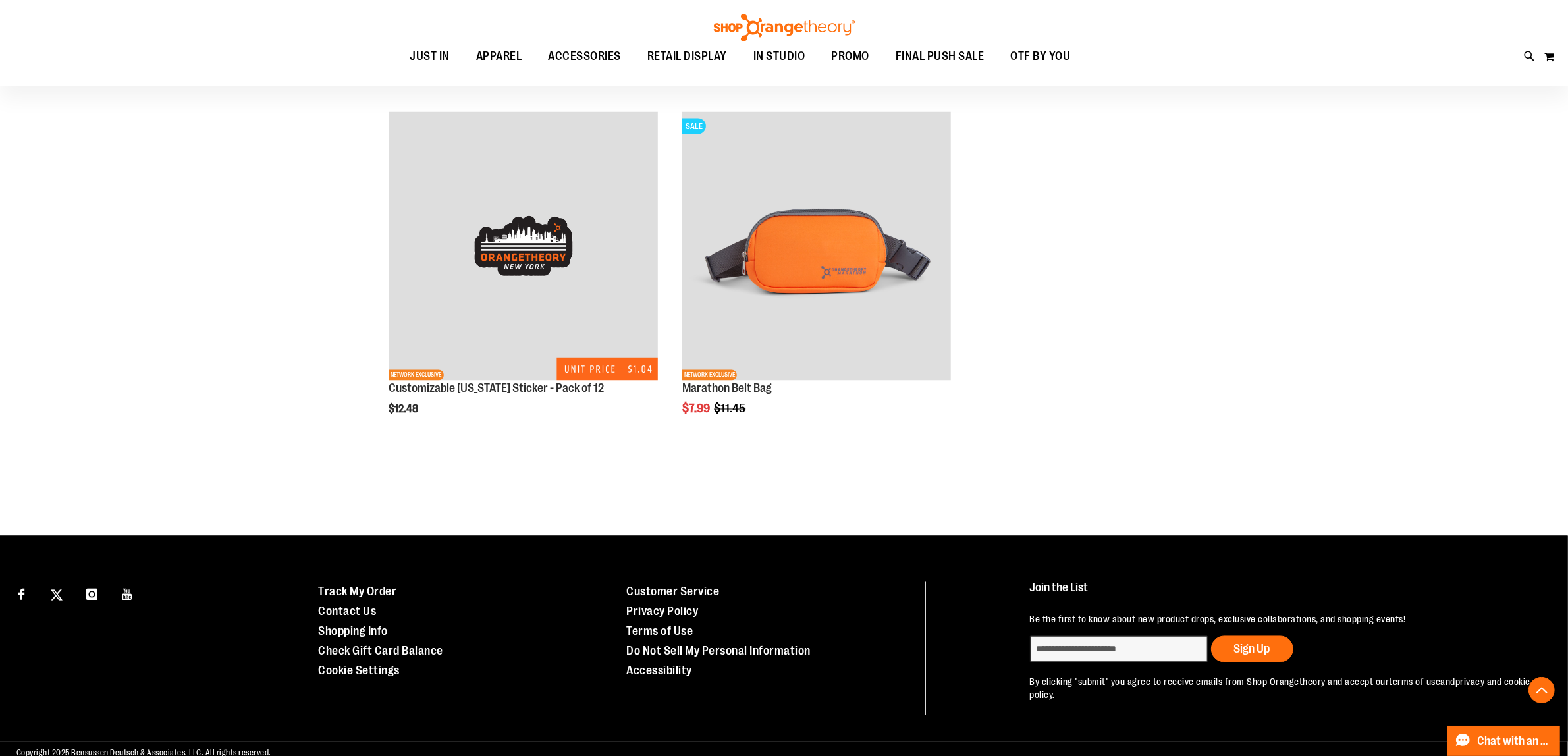
scroll to position [9132, 0]
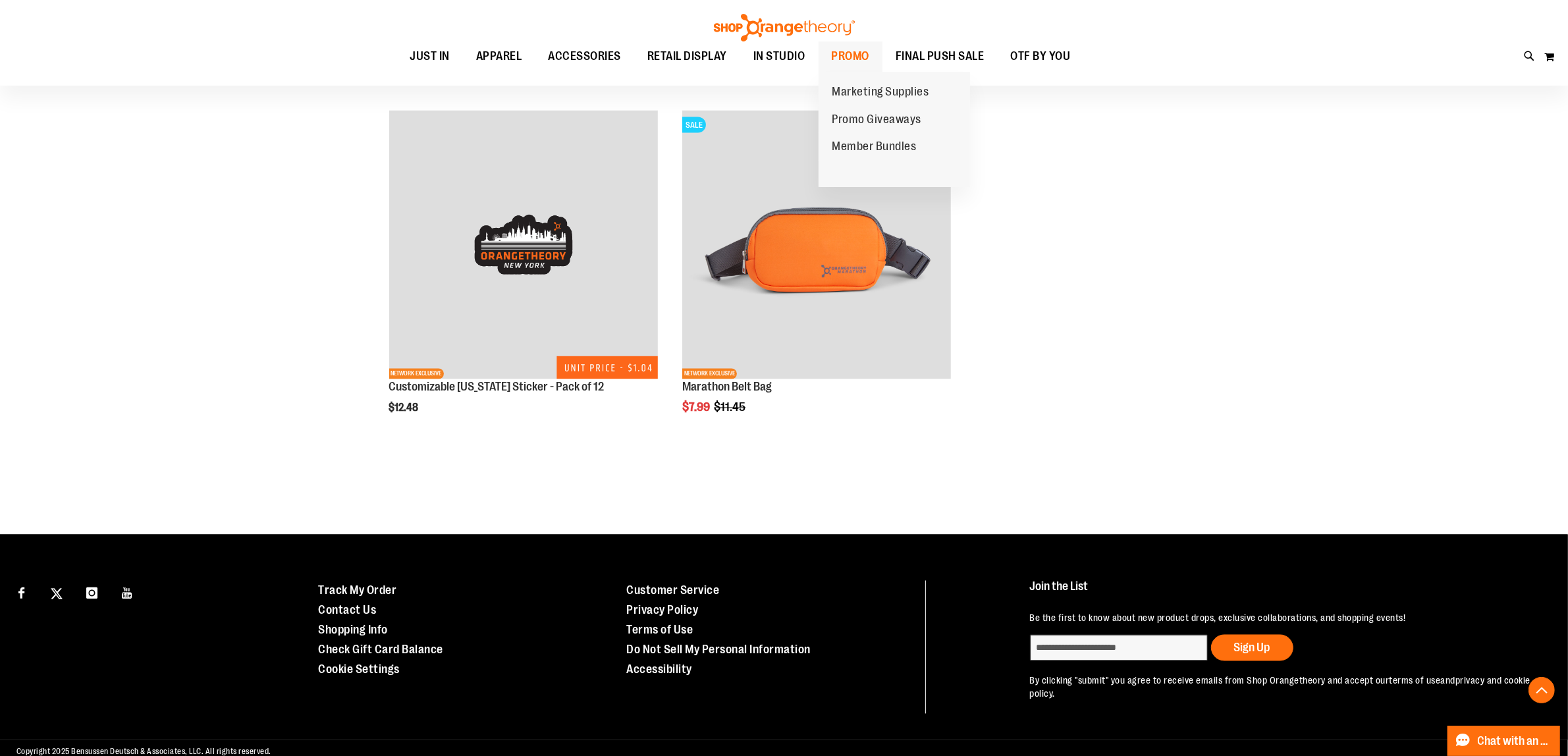
click at [866, 54] on span "PROMO" at bounding box center [851, 56] width 38 height 30
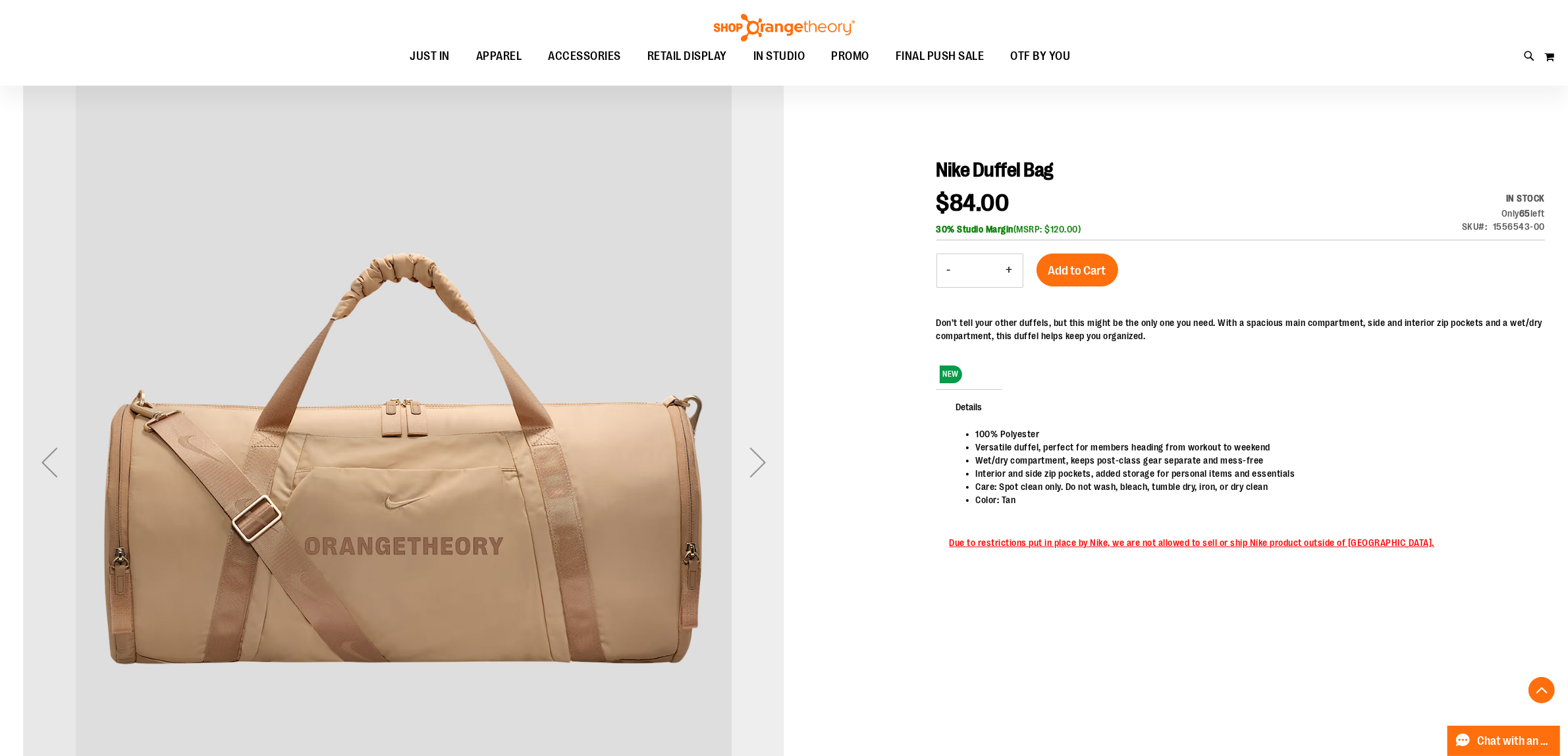
scroll to position [245, 0]
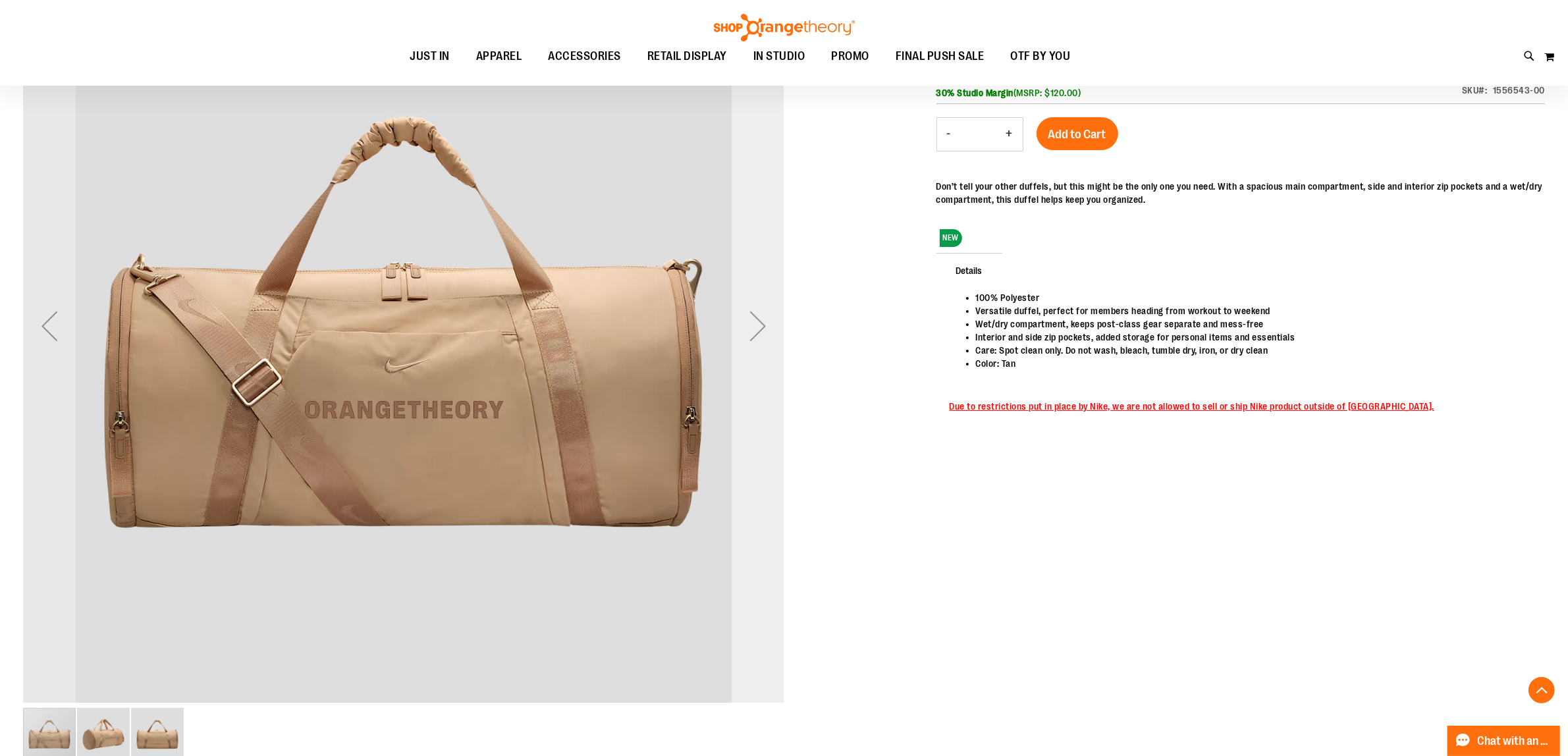
click at [753, 422] on div "Next" at bounding box center [758, 326] width 53 height 762
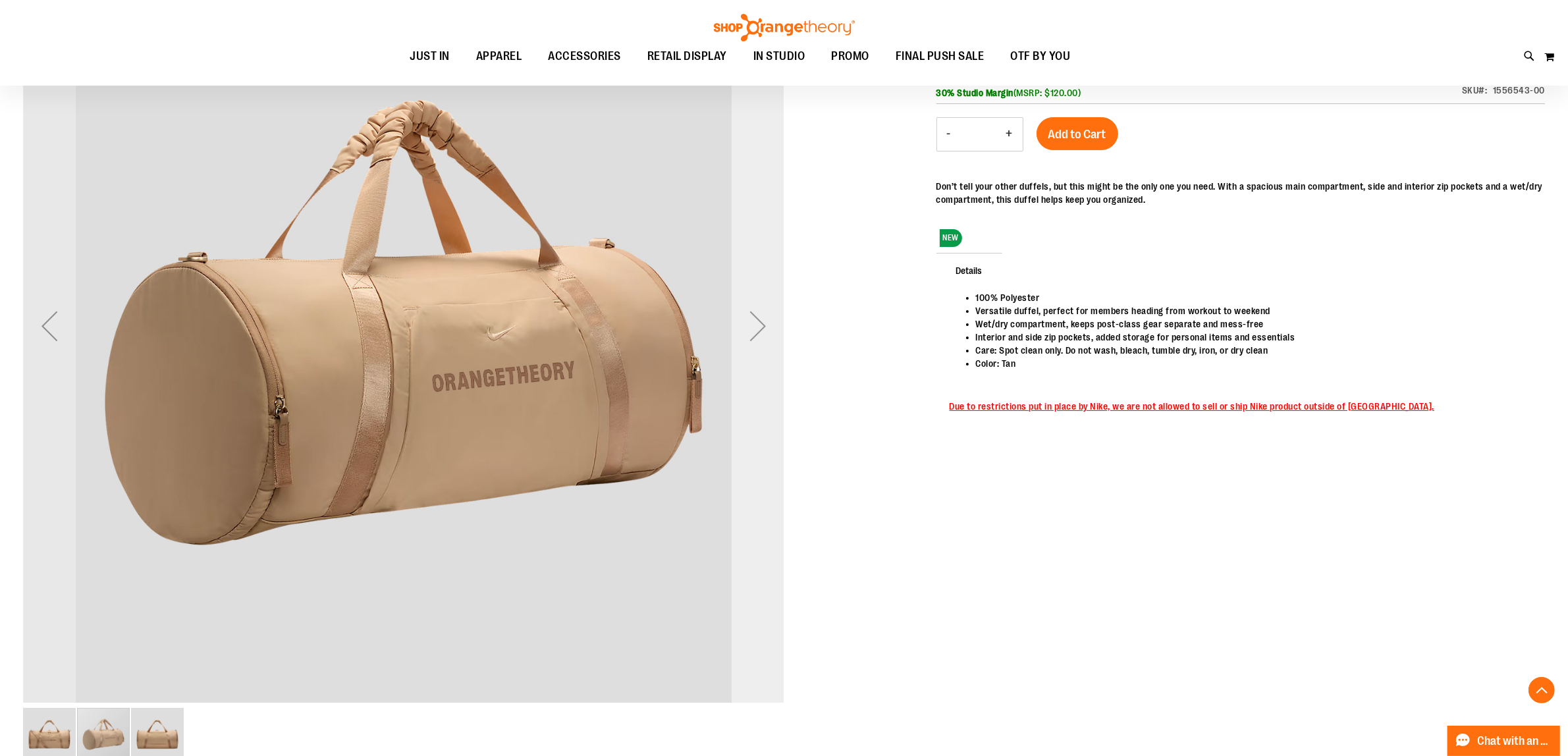
click at [753, 422] on div "Next" at bounding box center [758, 326] width 53 height 762
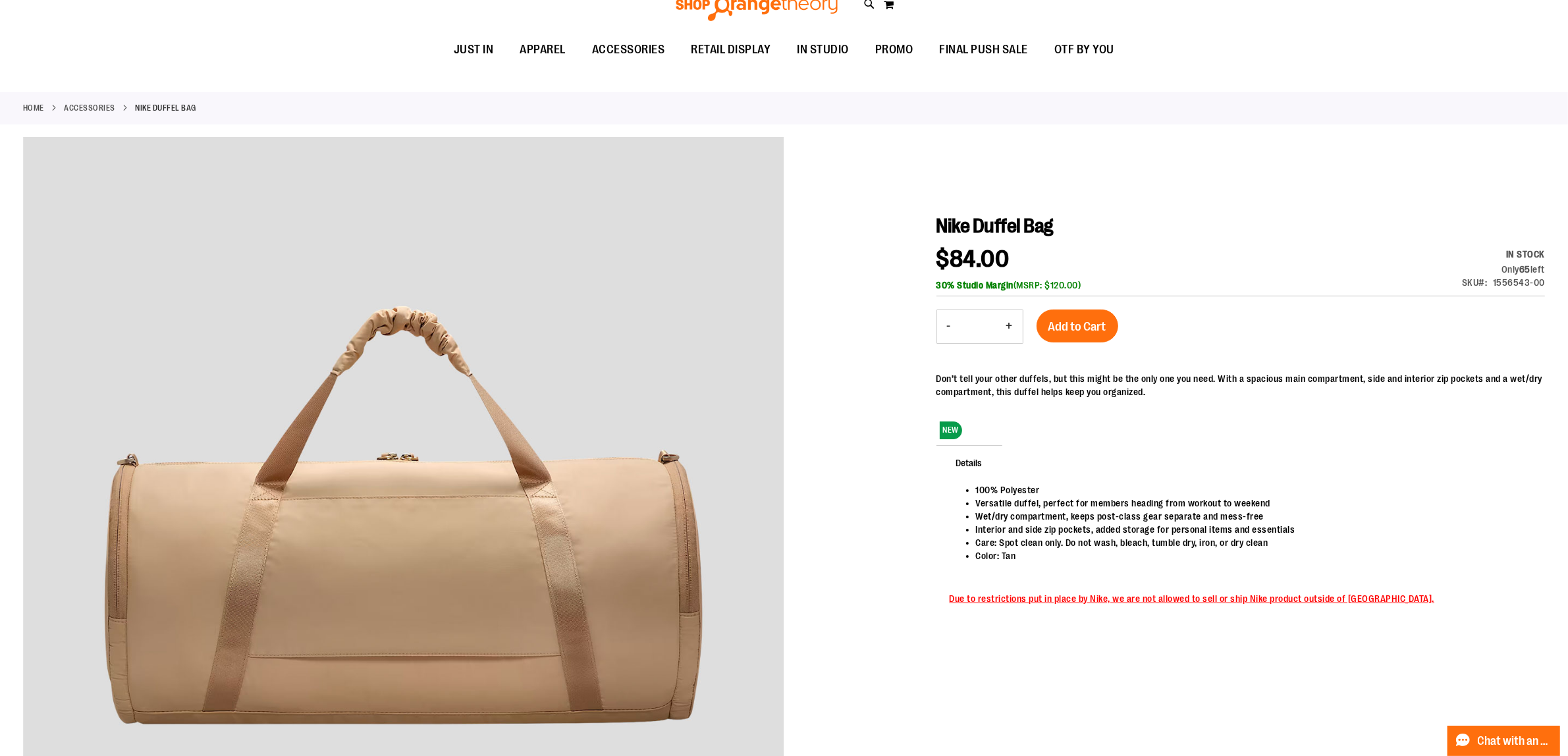
scroll to position [0, 0]
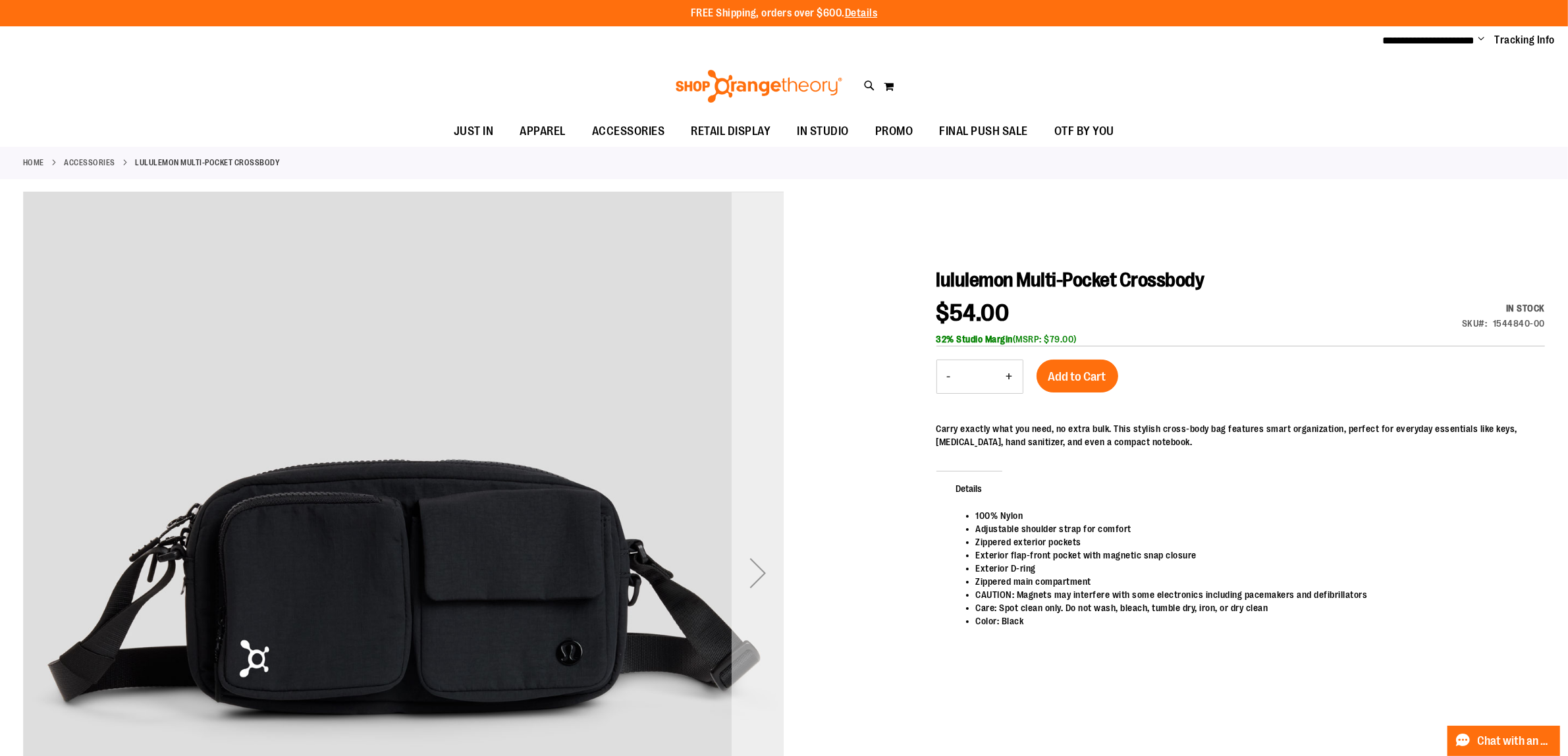
click at [765, 567] on div "Next" at bounding box center [758, 573] width 53 height 53
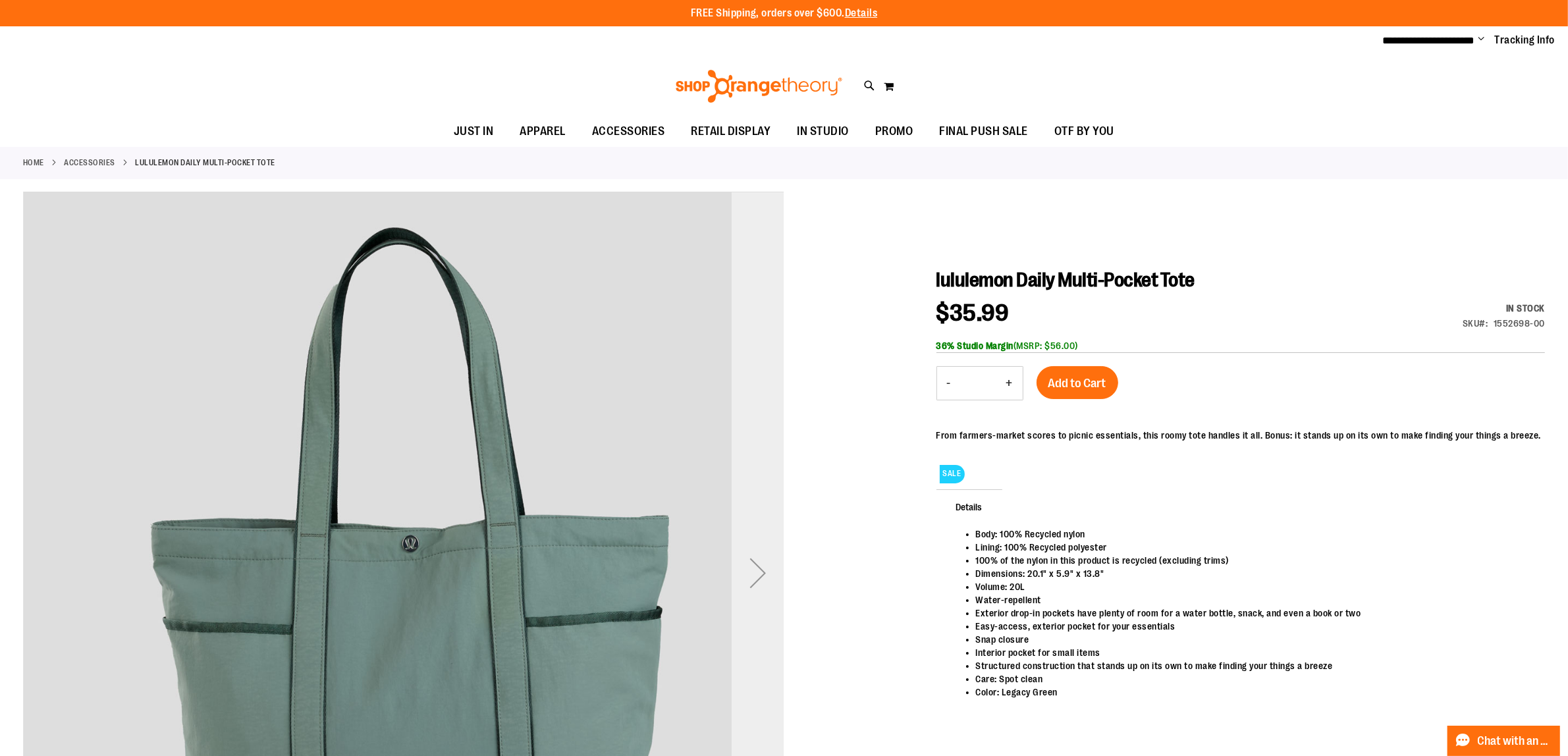
click at [744, 561] on div "Next" at bounding box center [758, 573] width 53 height 53
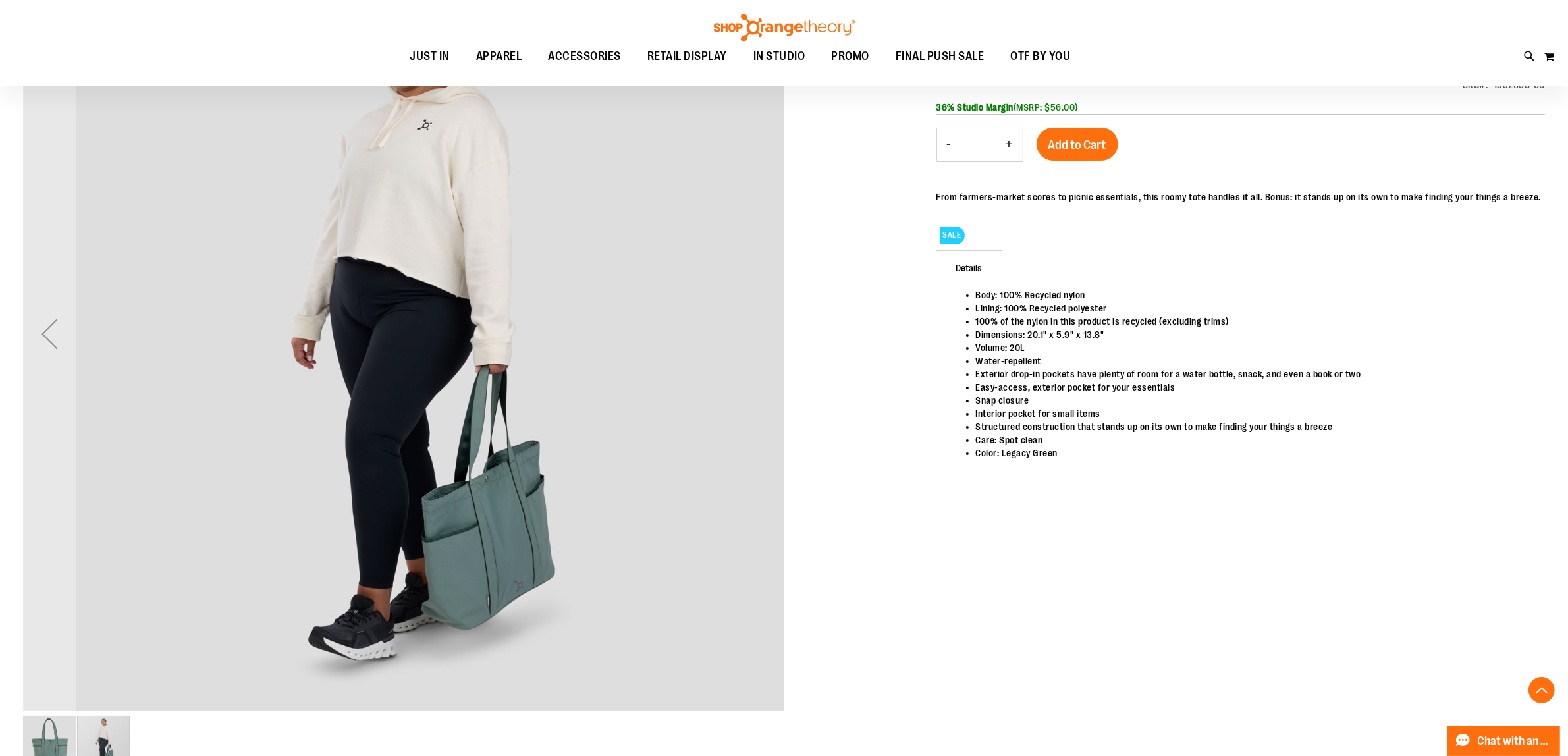
scroll to position [328, 0]
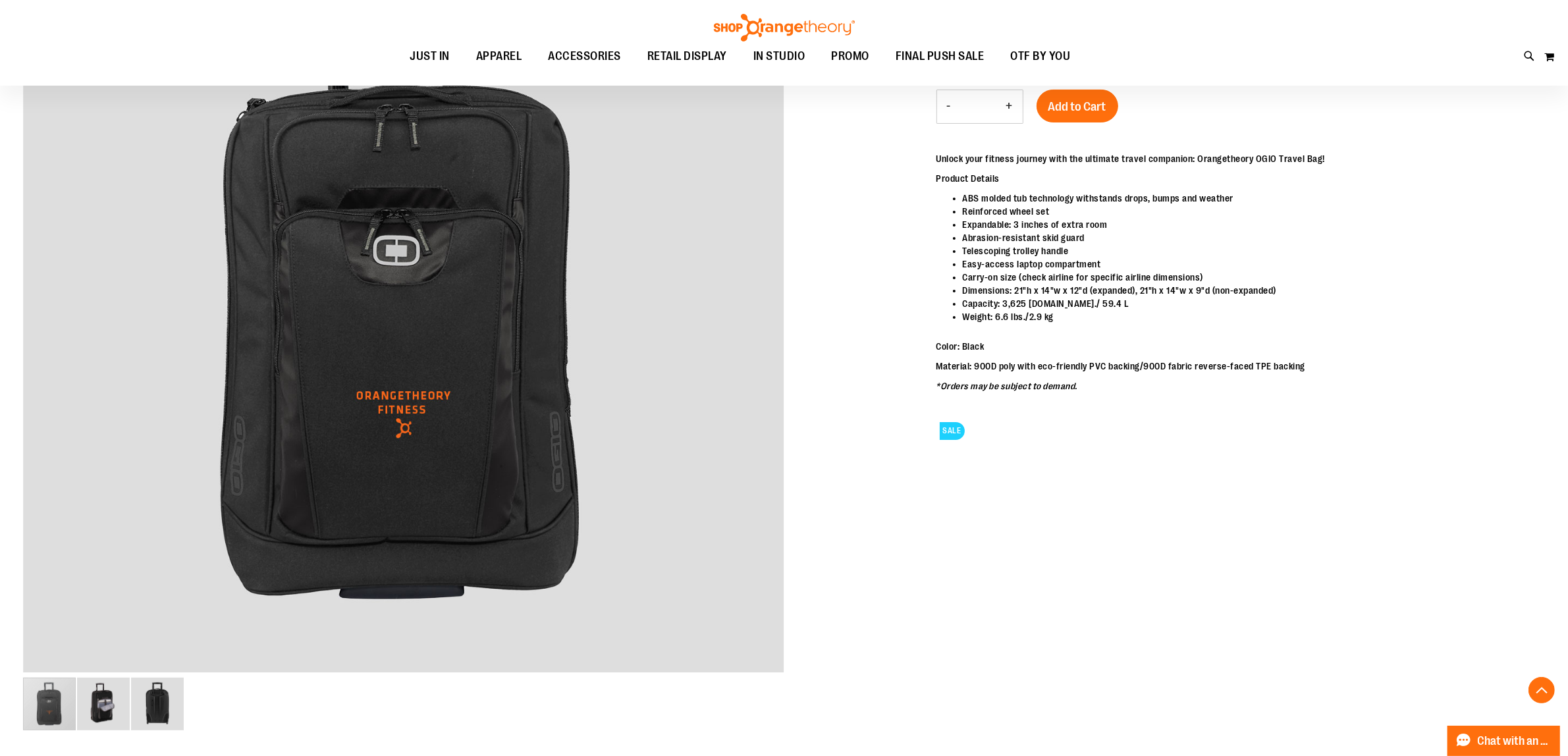
scroll to position [412, 0]
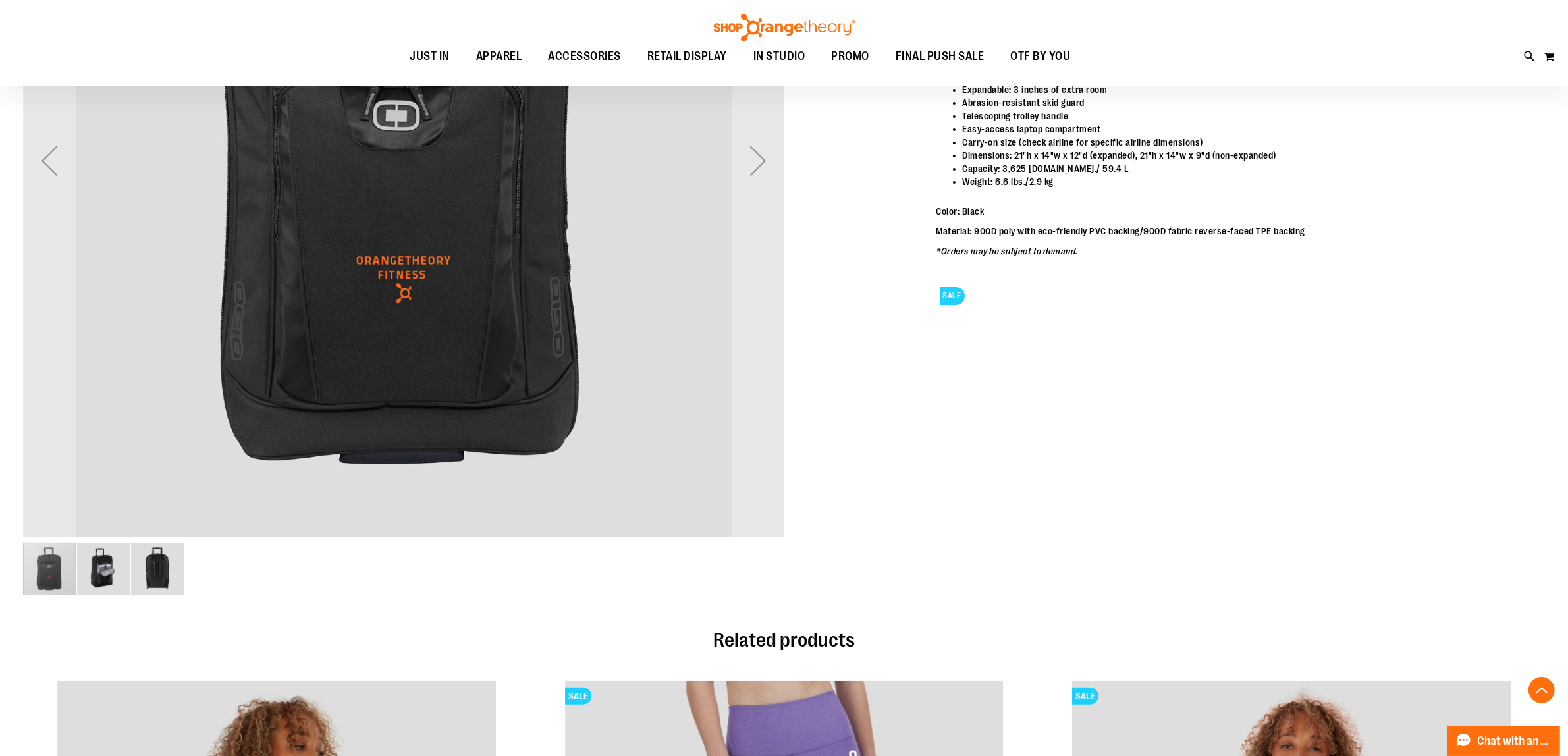
click at [100, 563] on img "image 2 of 3" at bounding box center [104, 569] width 53 height 53
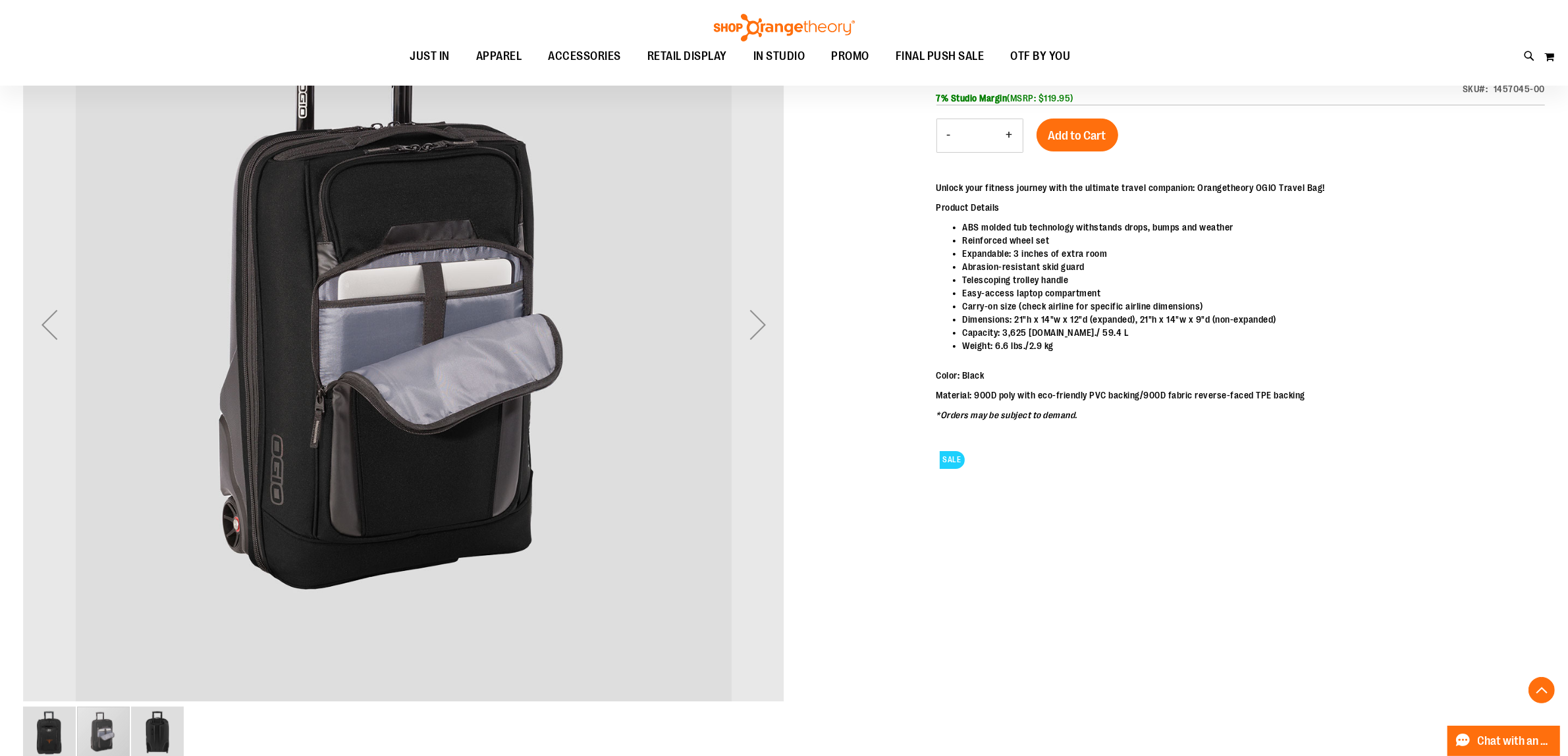
scroll to position [247, 0]
click at [762, 324] on div "Next" at bounding box center [758, 325] width 53 height 53
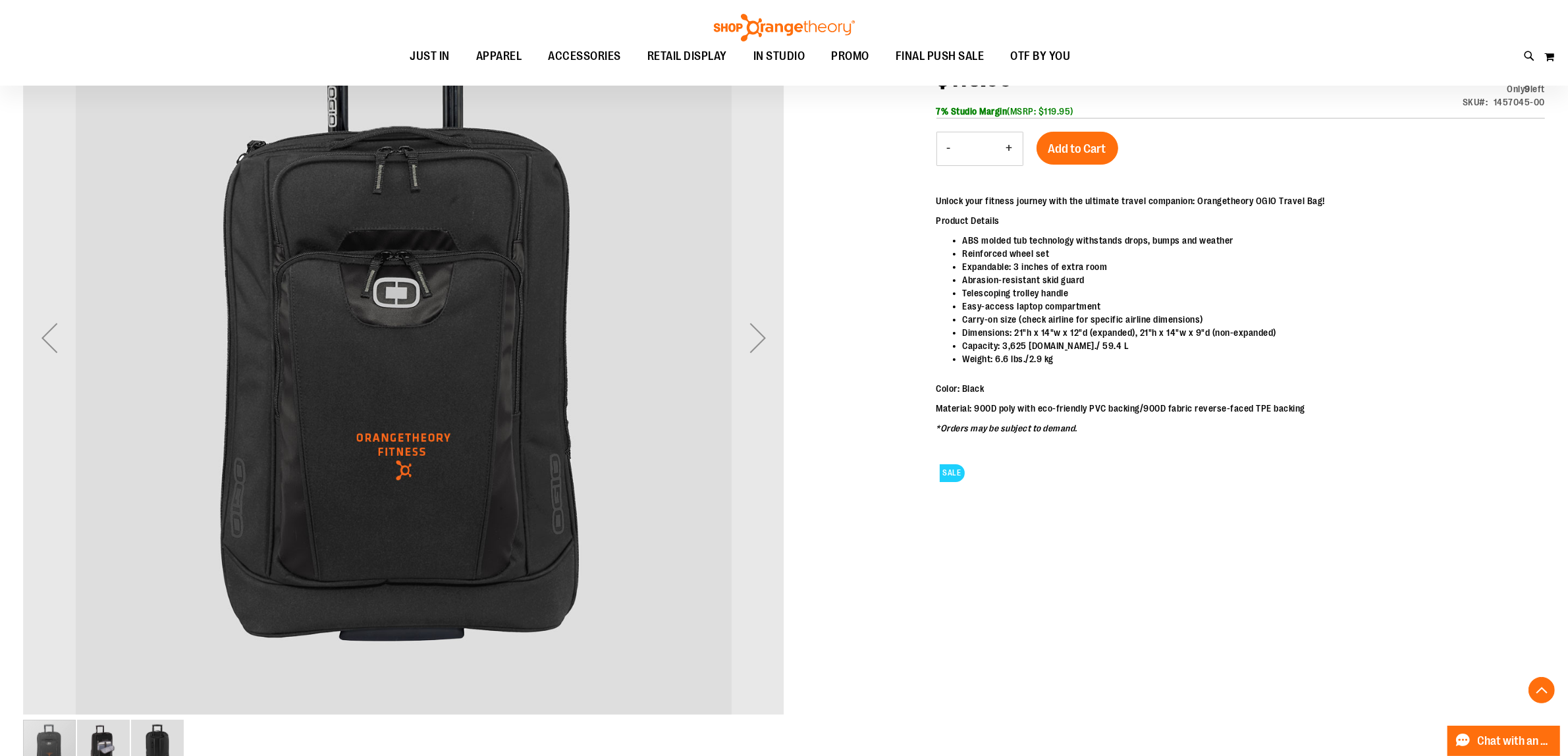
scroll to position [245, 0]
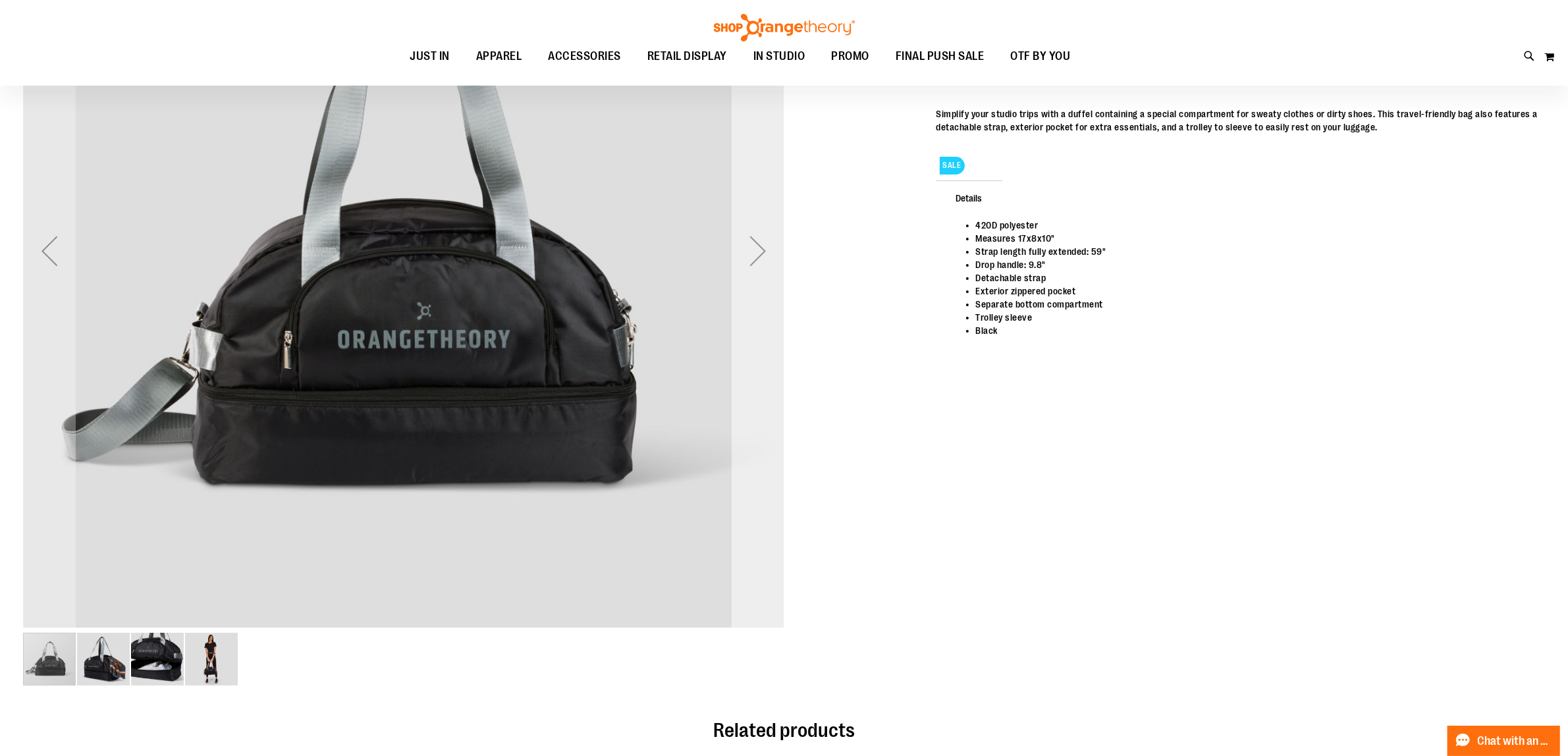
scroll to position [328, 0]
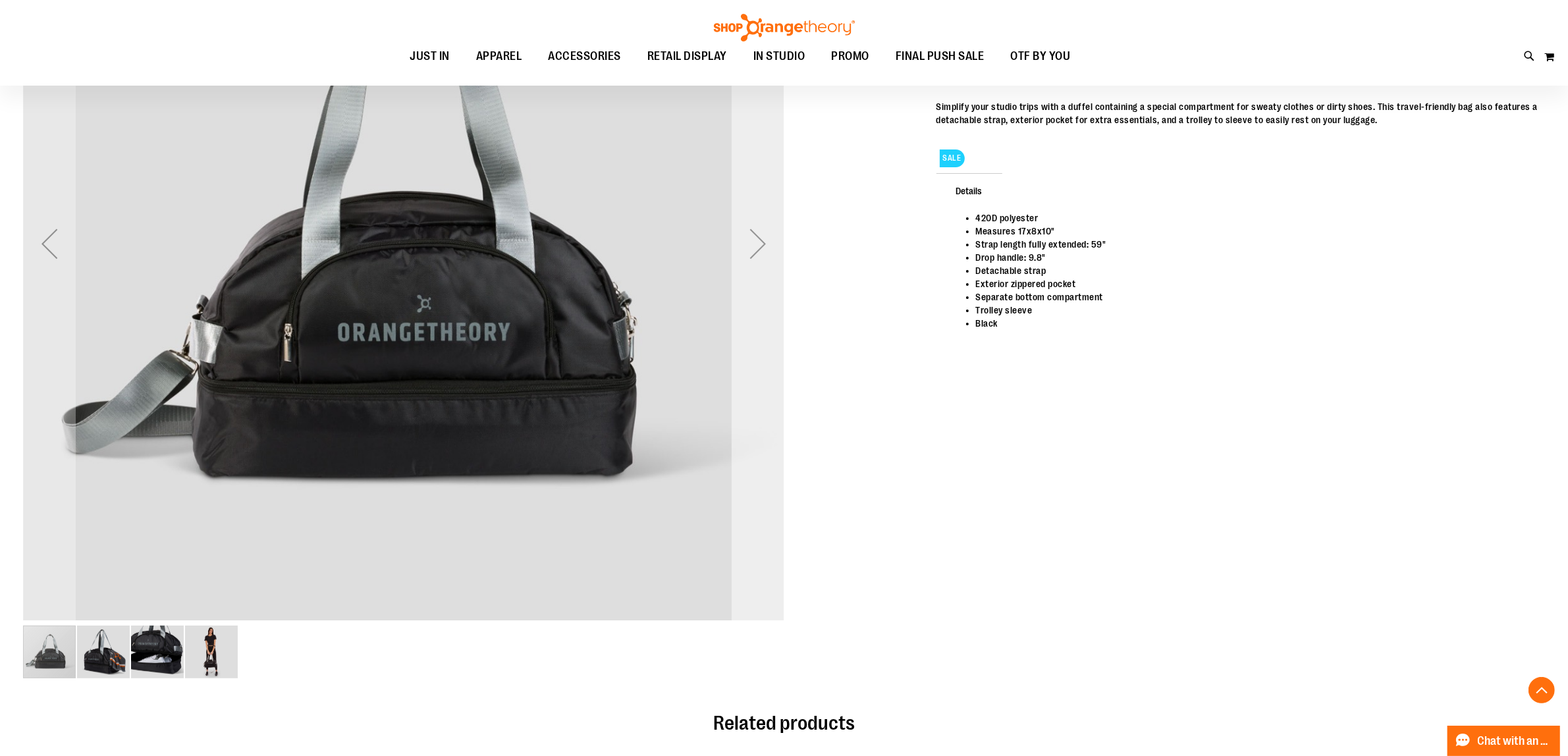
click at [772, 305] on div "Next" at bounding box center [758, 244] width 53 height 762
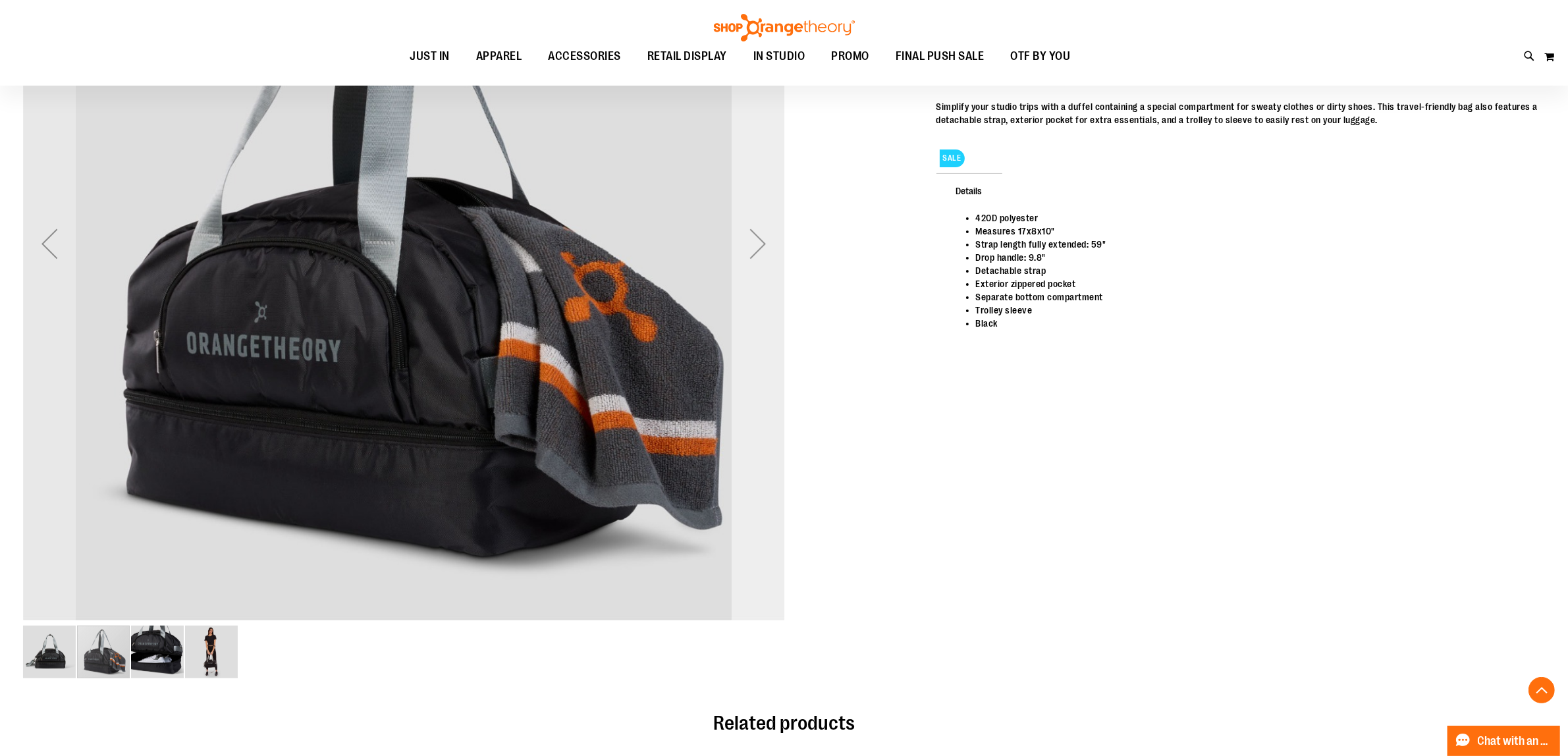
click at [772, 305] on div "Next" at bounding box center [758, 244] width 53 height 762
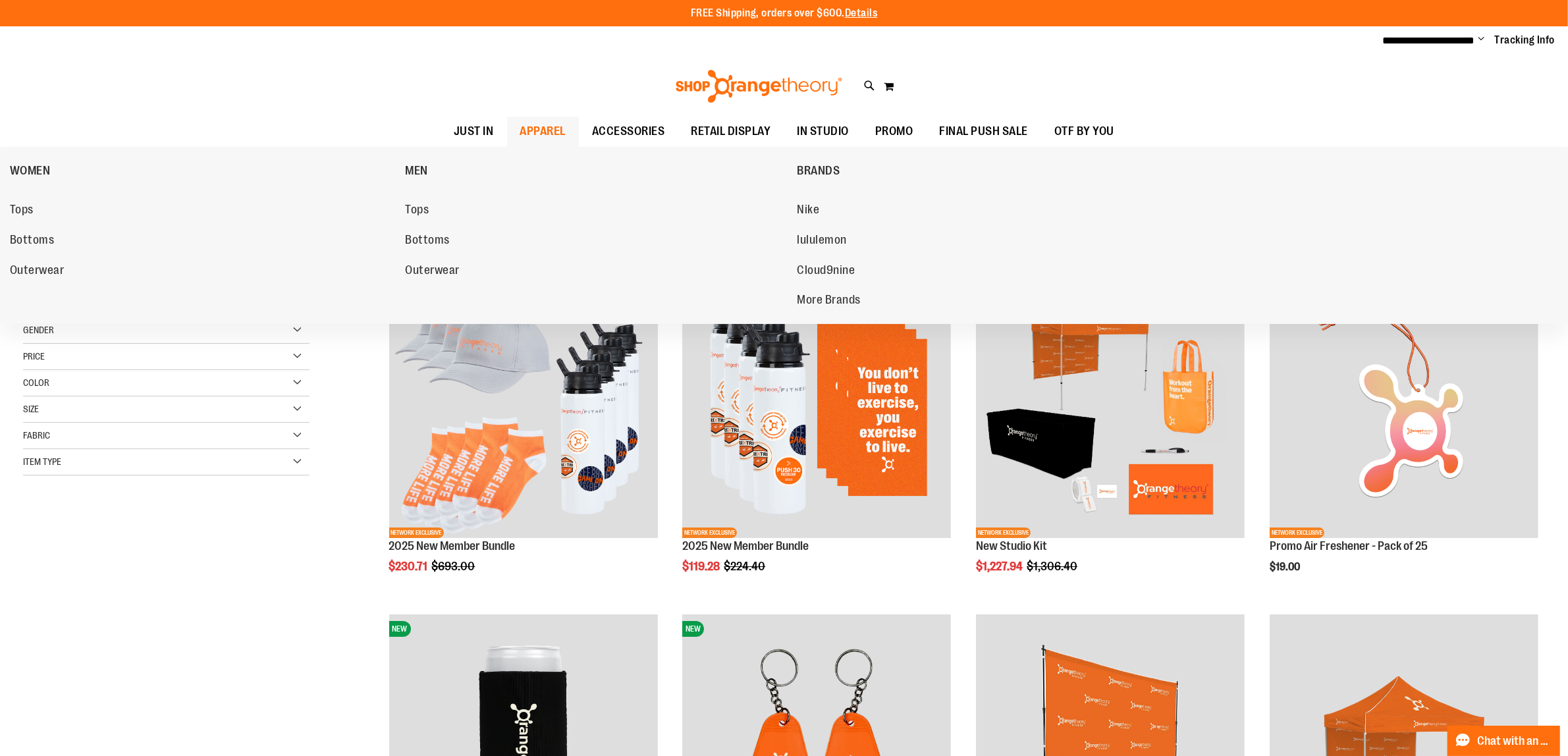
click at [560, 126] on span "APPAREL" at bounding box center [544, 132] width 46 height 30
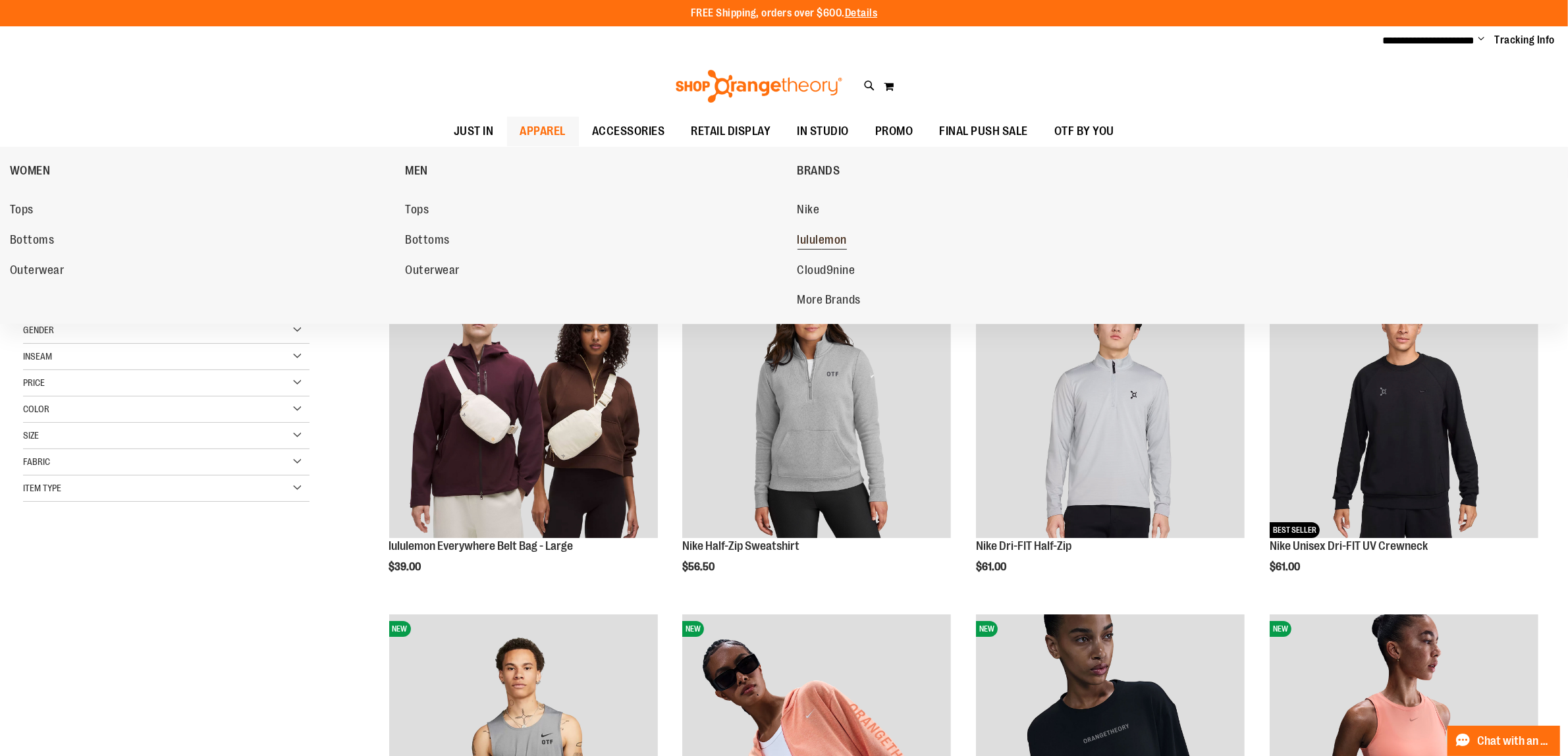
click at [811, 244] on span "lululemon" at bounding box center [823, 241] width 50 height 16
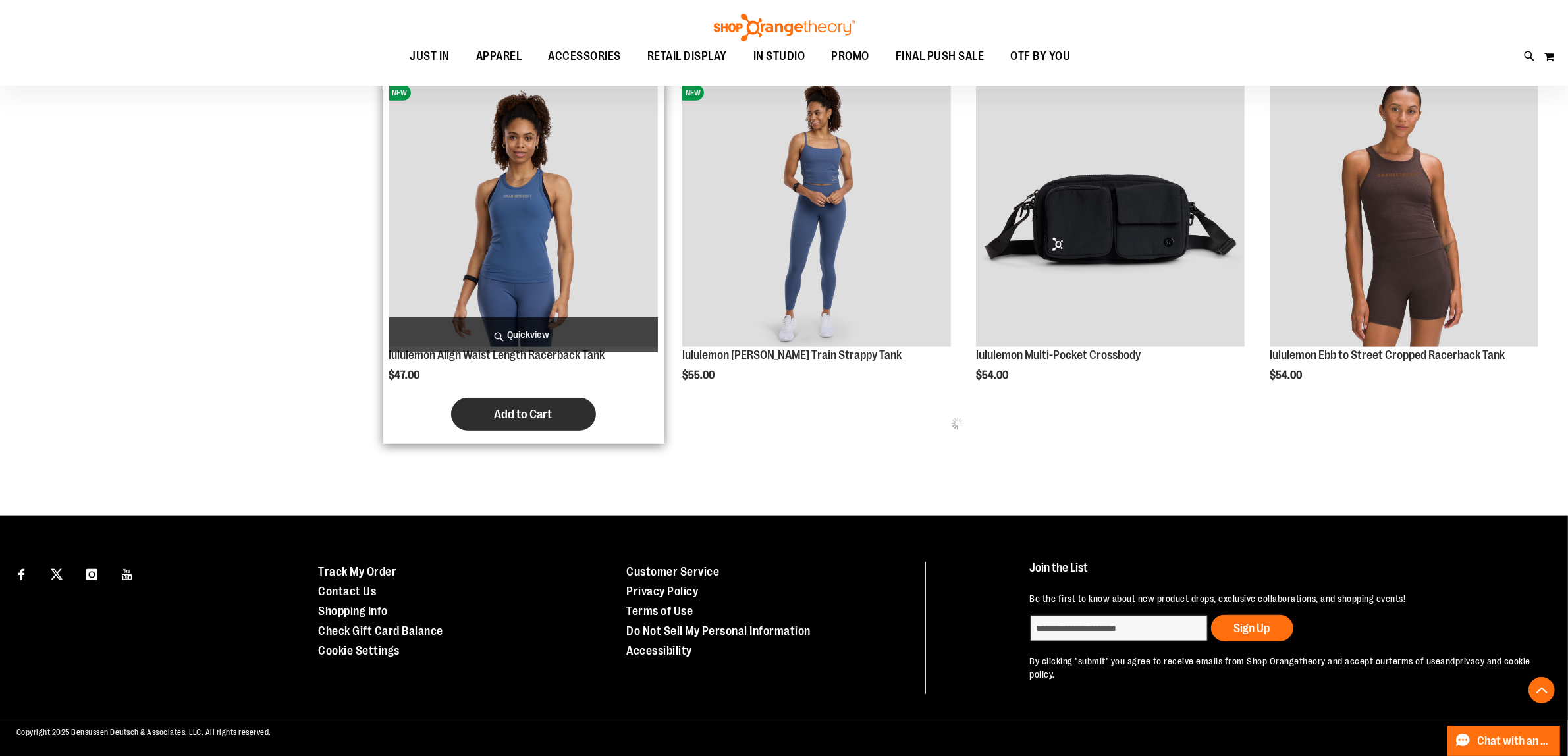
scroll to position [884, 0]
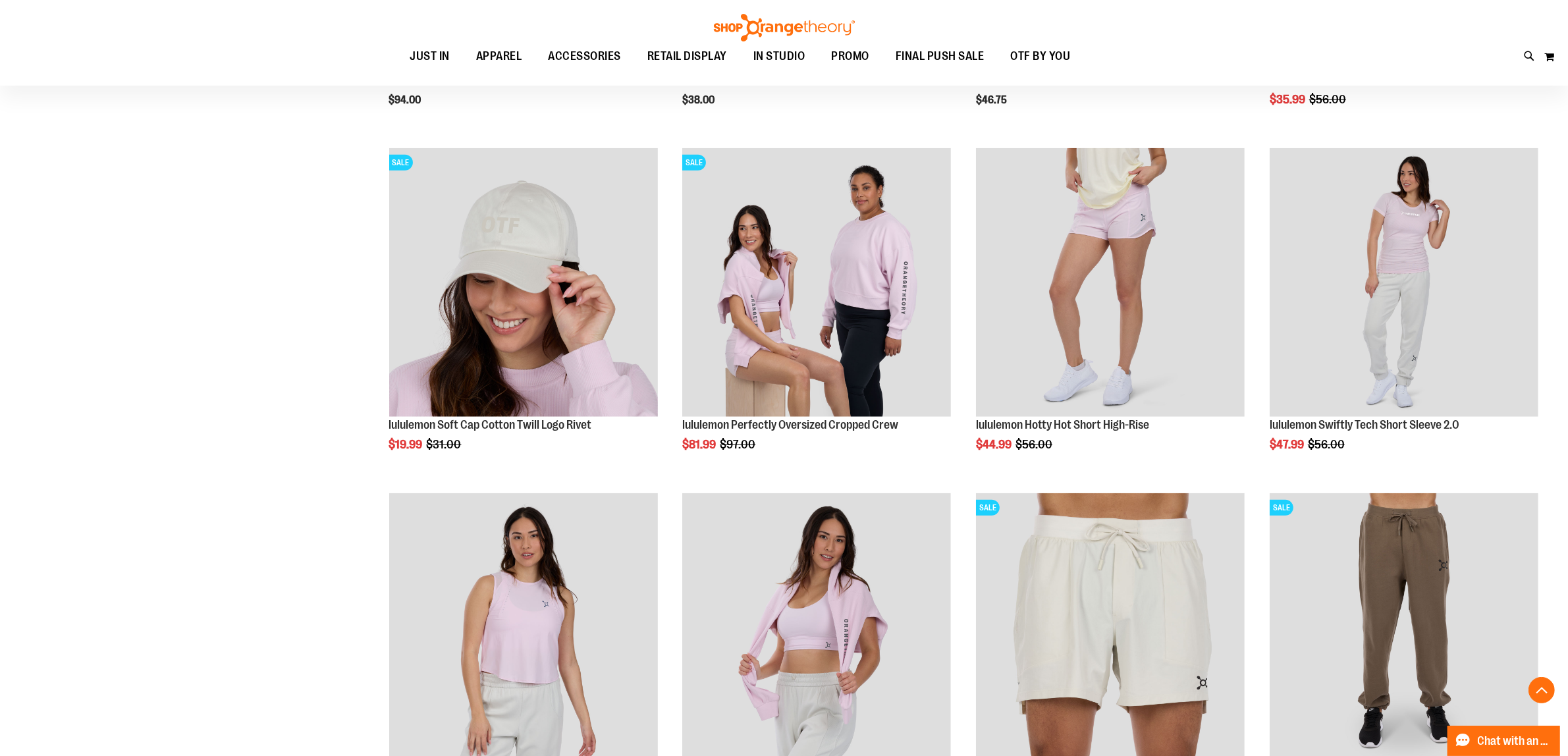
scroll to position [1873, 0]
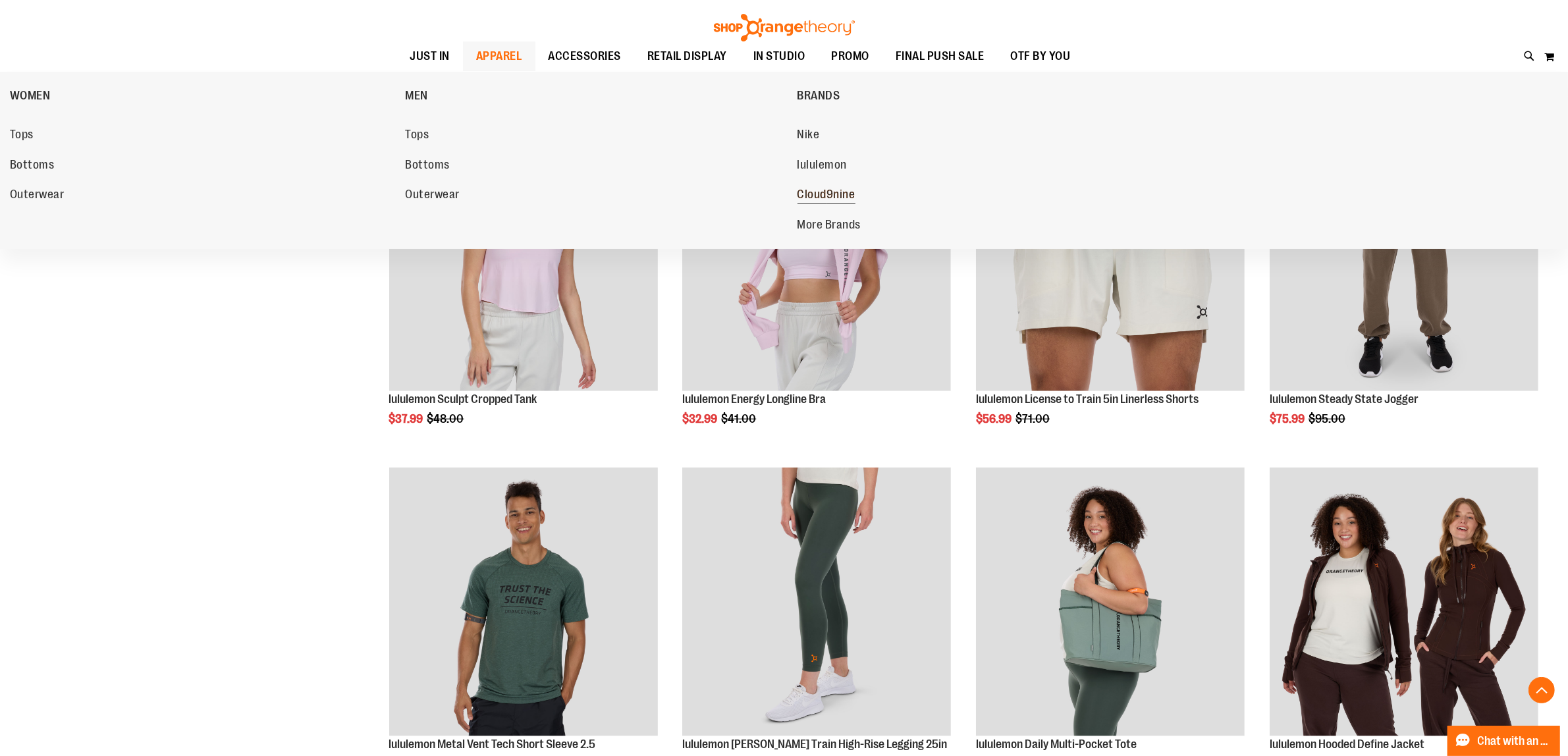
click at [828, 195] on span "Cloud9nine" at bounding box center [827, 196] width 58 height 16
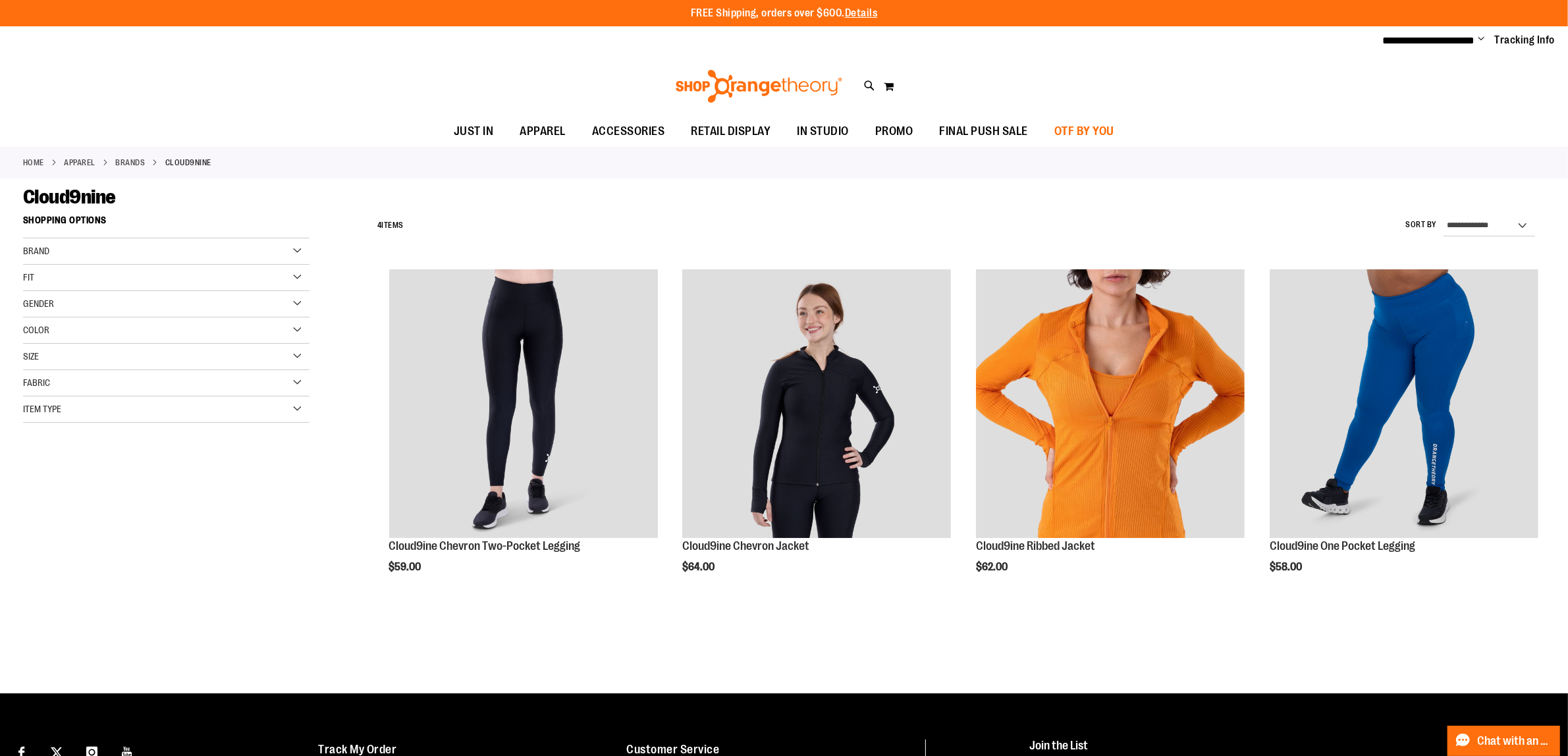
click at [1079, 124] on span "OTF BY YOU" at bounding box center [1084, 132] width 60 height 30
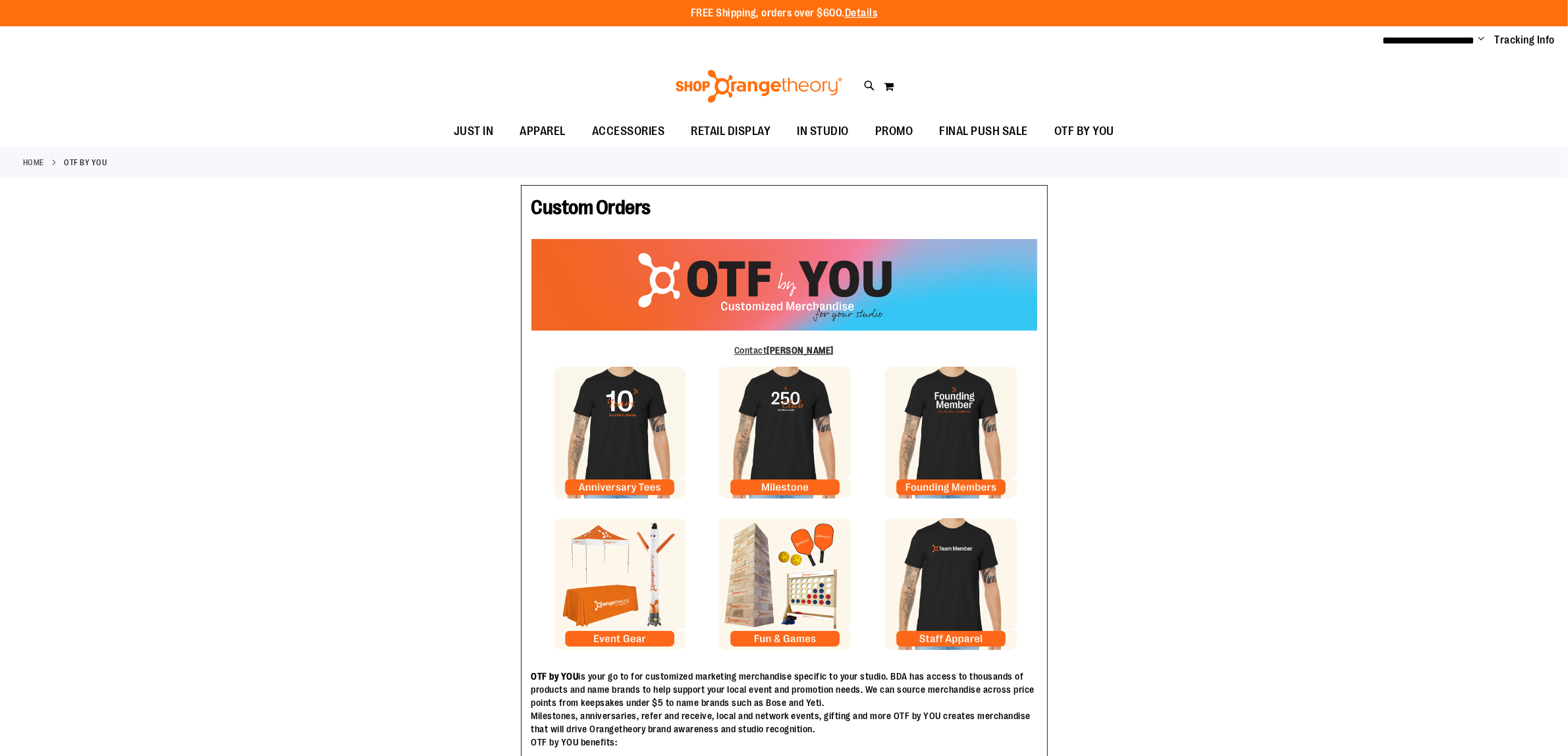
click at [768, 584] on img at bounding box center [785, 584] width 132 height 132
click at [973, 572] on img at bounding box center [951, 584] width 132 height 132
click at [936, 436] on img at bounding box center [951, 432] width 132 height 132
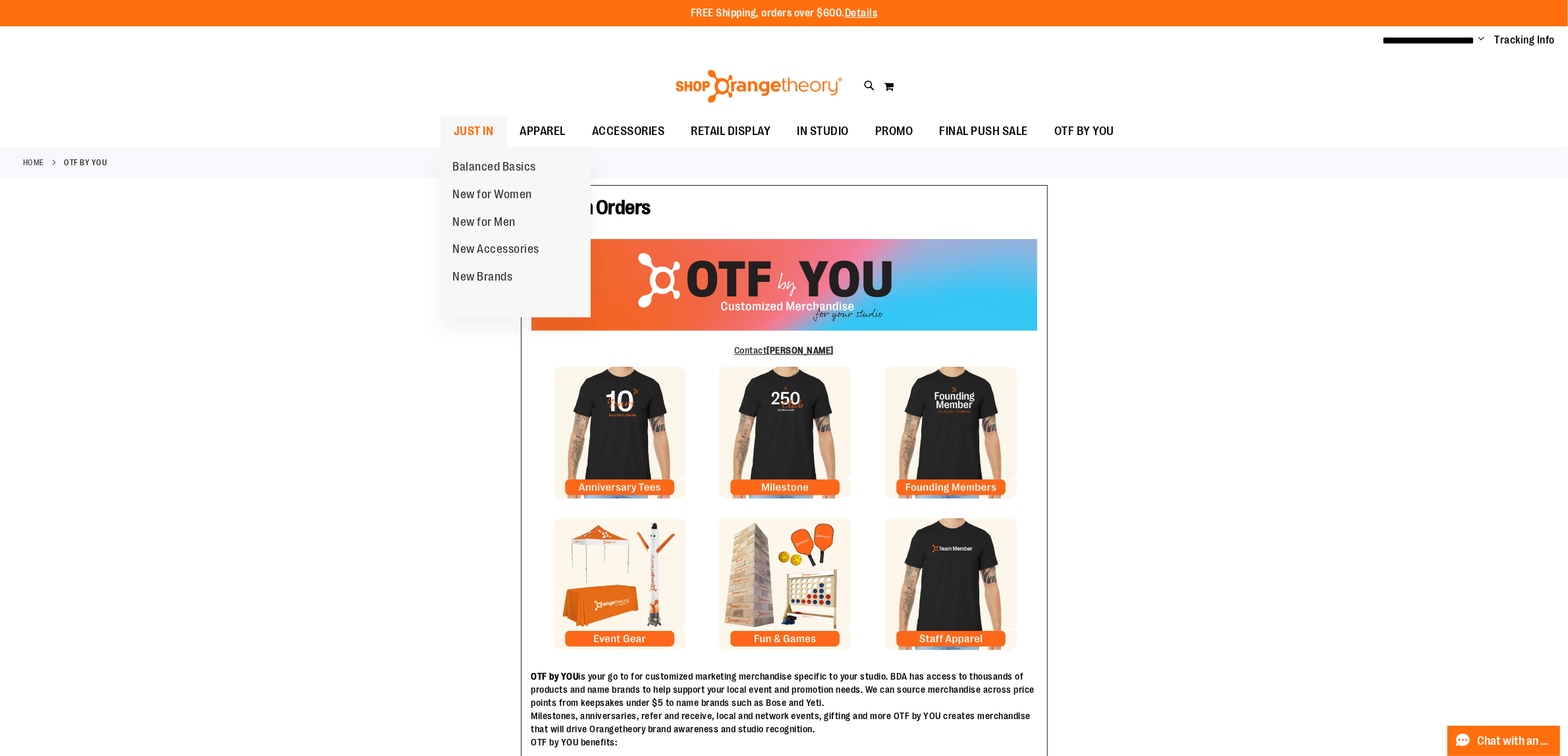
click at [455, 127] on span "JUST IN" at bounding box center [474, 132] width 40 height 30
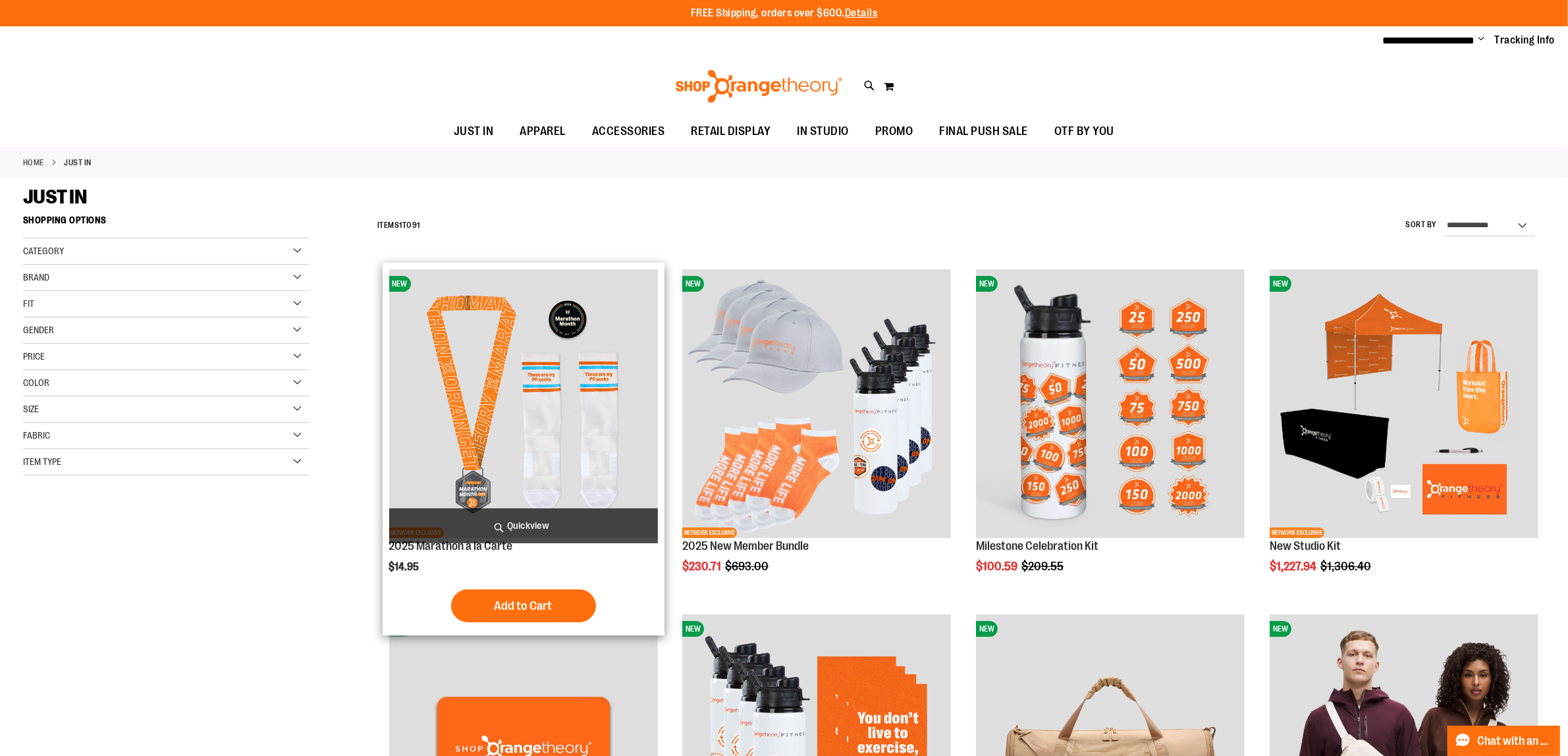
click at [544, 363] on img "product" at bounding box center [524, 404] width 268 height 268
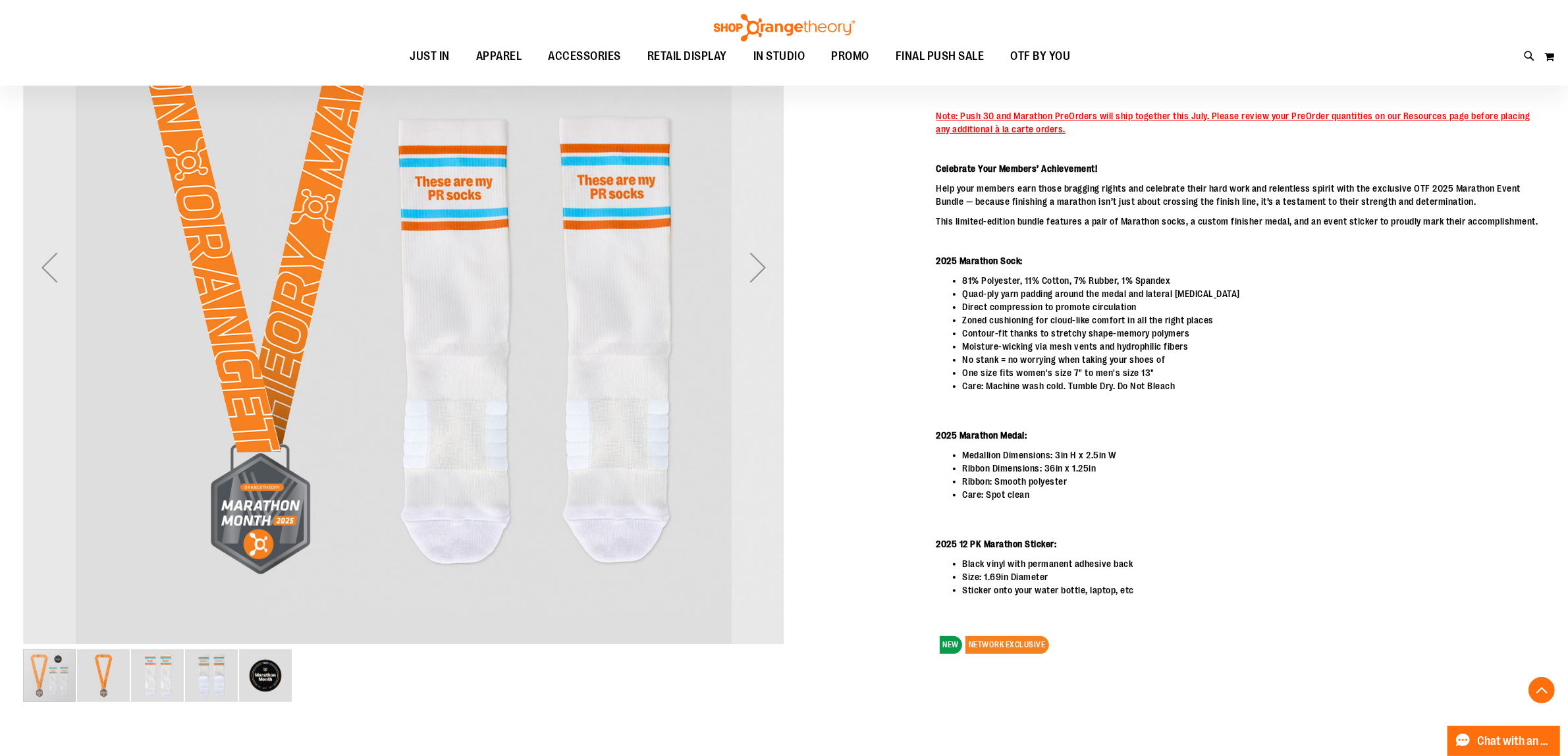
scroll to position [412, 0]
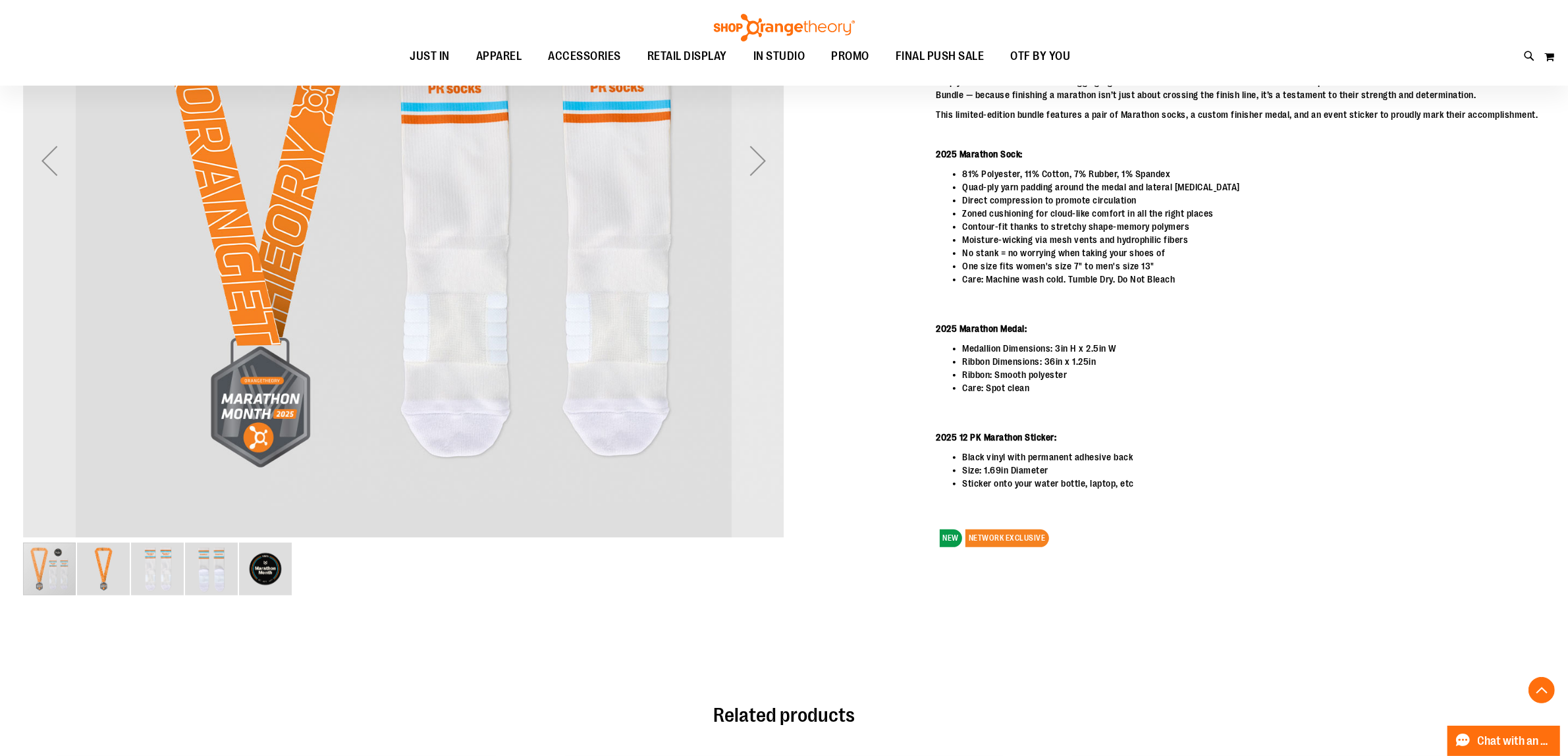
click at [264, 567] on img "image 5 of 5" at bounding box center [265, 569] width 53 height 53
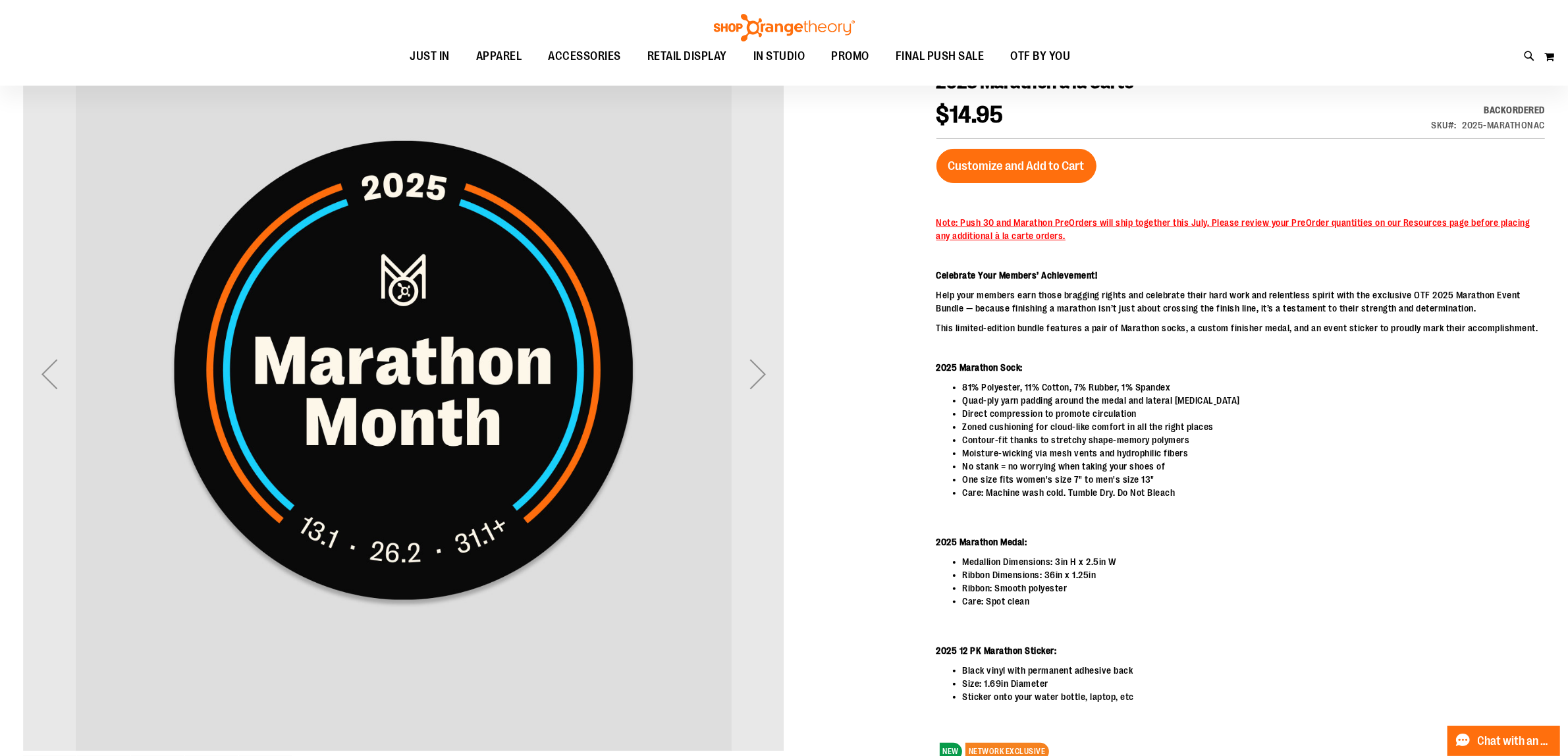
scroll to position [165, 0]
